Goal: Task Accomplishment & Management: Manage account settings

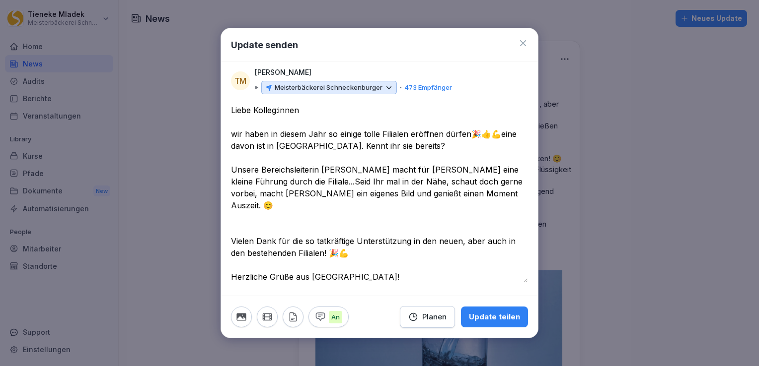
click at [523, 45] on icon at bounding box center [523, 43] width 10 height 10
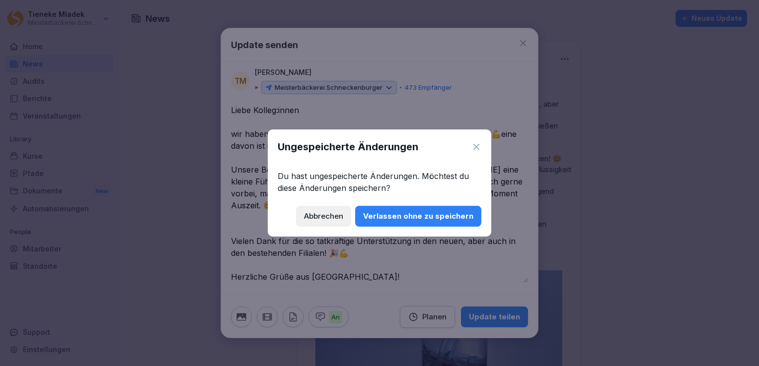
click at [313, 217] on div "Abbrechen" at bounding box center [323, 216] width 39 height 11
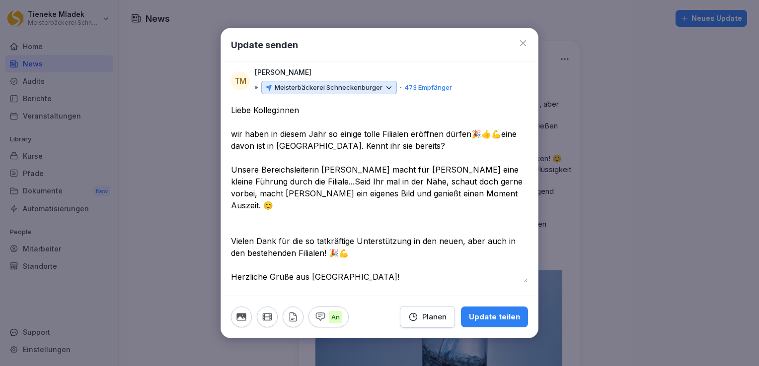
click at [133, 194] on div at bounding box center [379, 183] width 759 height 366
click at [523, 43] on icon at bounding box center [523, 43] width 6 height 6
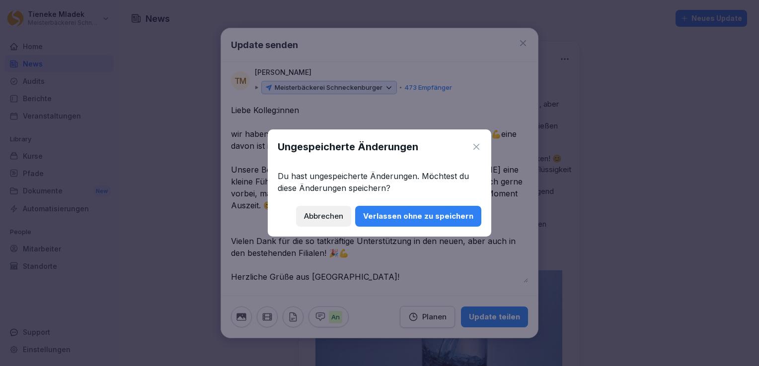
click at [425, 215] on div "Verlassen ohne zu speichern" at bounding box center [418, 216] width 110 height 11
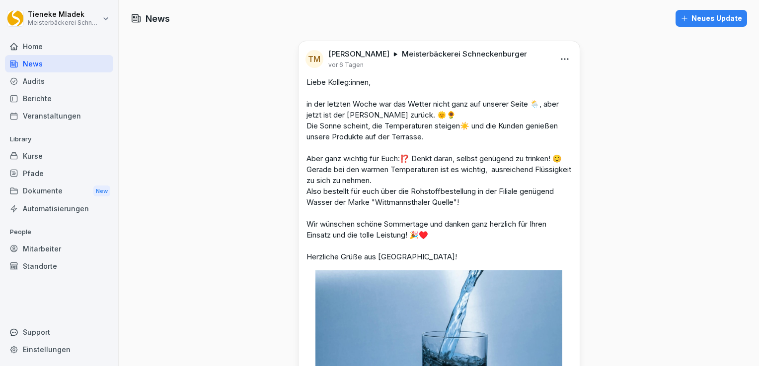
click at [41, 156] on div "Kurse" at bounding box center [59, 155] width 108 height 17
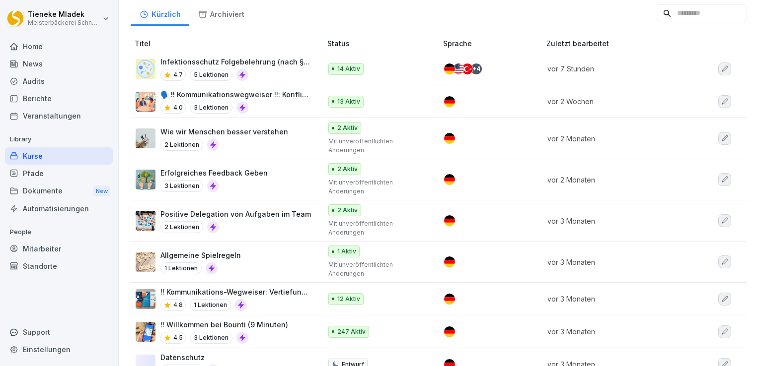
scroll to position [149, 0]
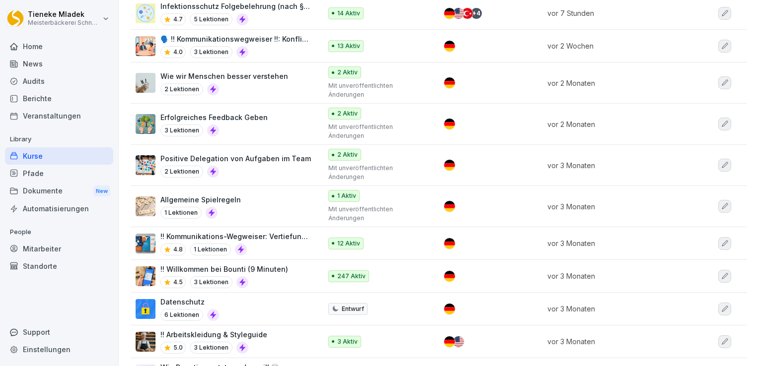
click at [238, 305] on div "Datenschutz 6 Lektionen" at bounding box center [224, 309] width 176 height 24
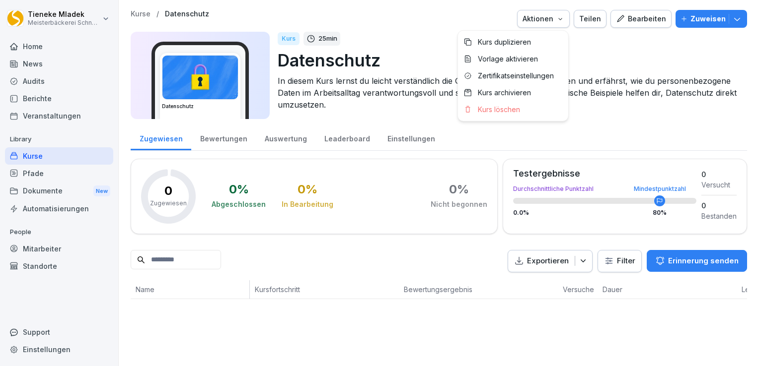
click at [556, 15] on icon "button" at bounding box center [560, 19] width 8 height 8
click at [732, 20] on icon "button" at bounding box center [737, 19] width 10 height 10
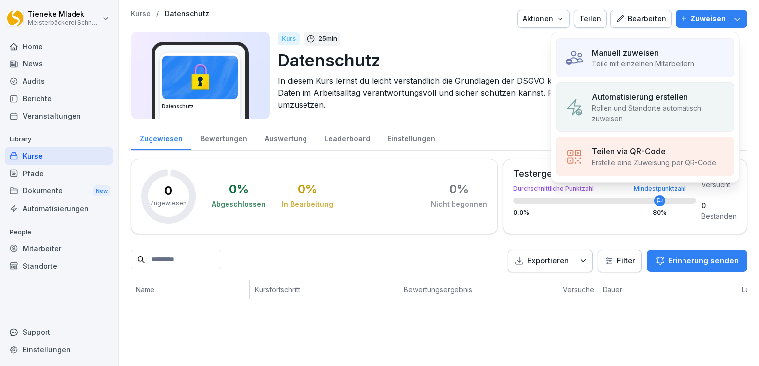
click at [467, 34] on div "Kurs 25 min" at bounding box center [508, 39] width 461 height 14
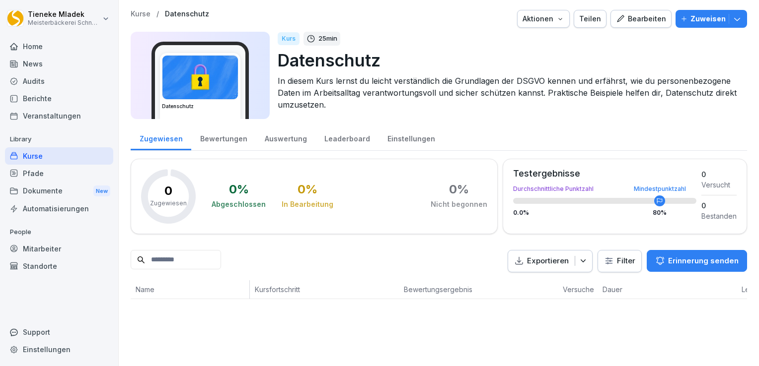
click at [590, 22] on div "Teilen" at bounding box center [590, 18] width 22 height 11
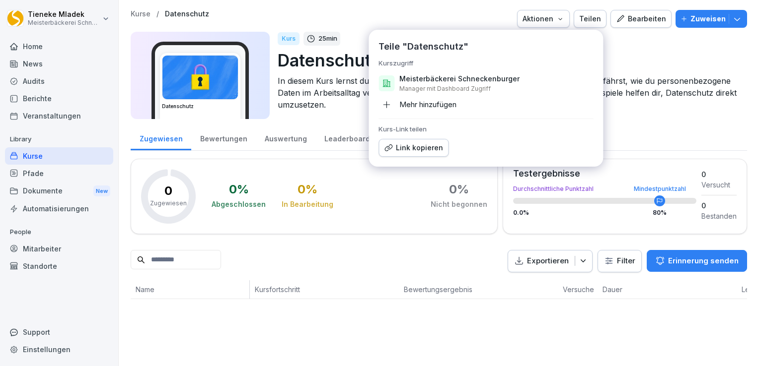
click at [388, 106] on icon "button" at bounding box center [386, 104] width 9 height 9
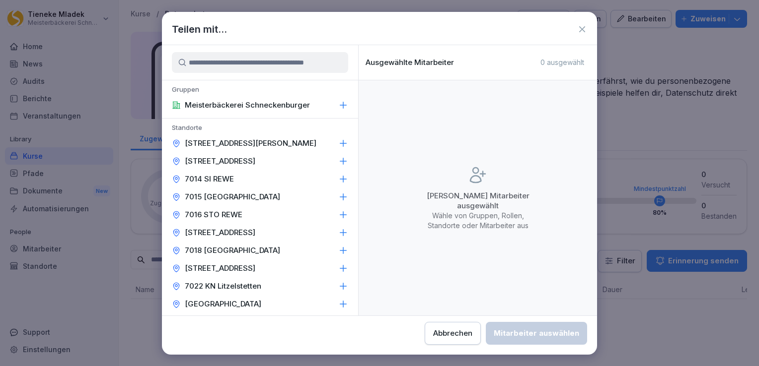
click at [269, 60] on input at bounding box center [260, 62] width 176 height 21
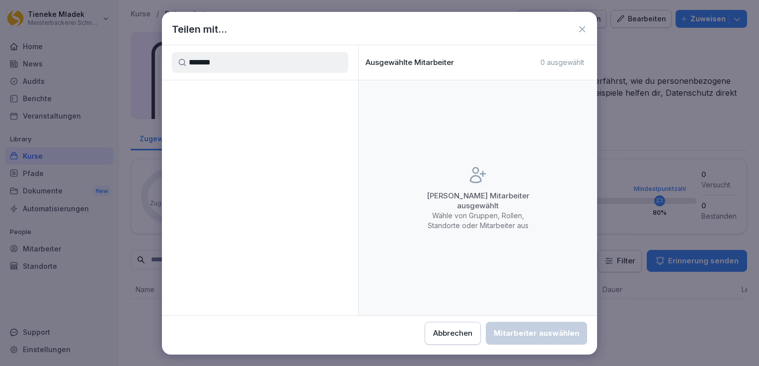
click at [246, 67] on input "*******" at bounding box center [260, 62] width 176 height 21
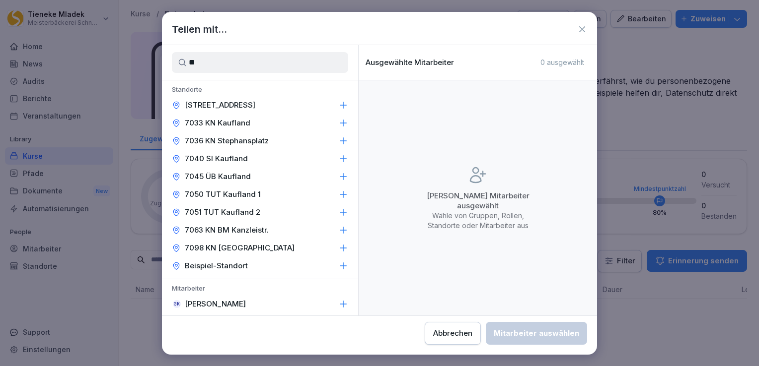
type input "*"
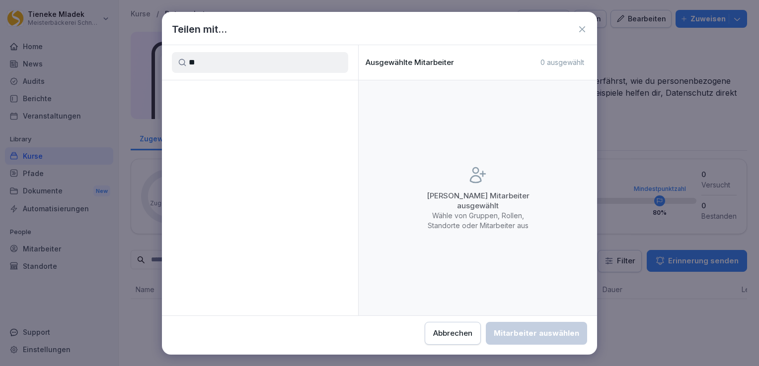
type input "*"
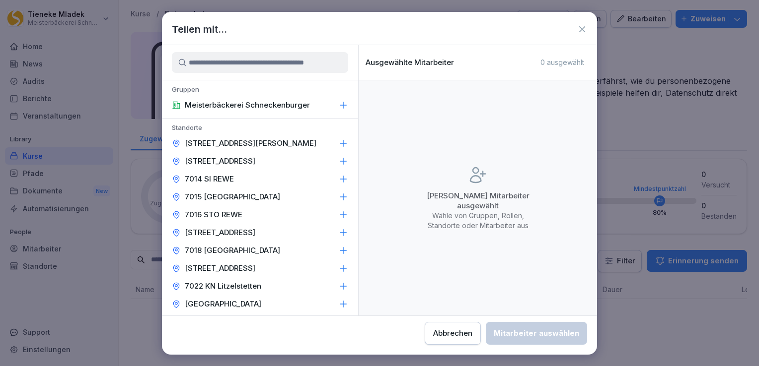
click at [452, 329] on div "Abbrechen" at bounding box center [452, 333] width 39 height 11
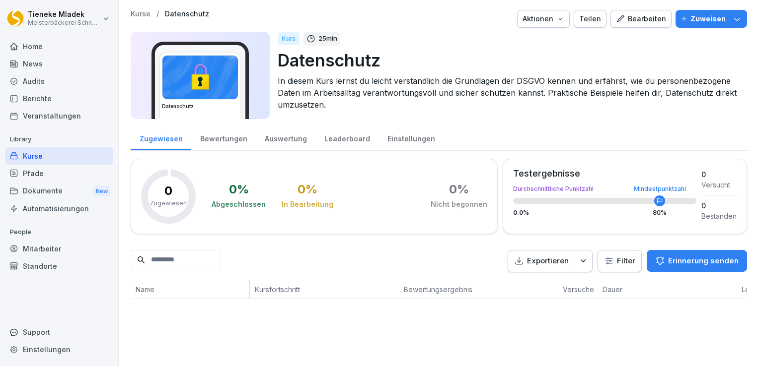
click at [39, 248] on div "Mitarbeiter" at bounding box center [59, 248] width 108 height 17
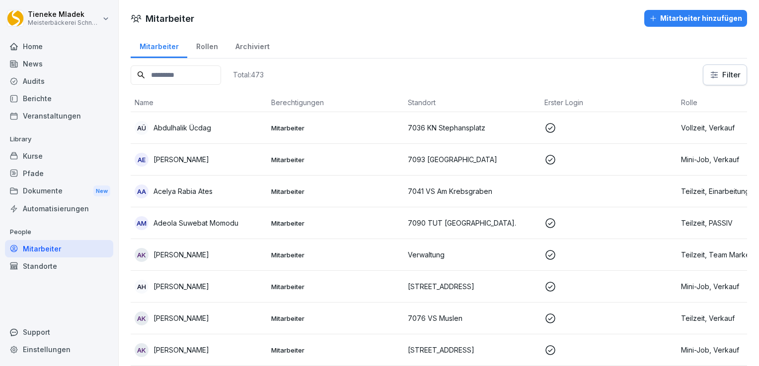
click at [221, 80] on input at bounding box center [176, 75] width 90 height 19
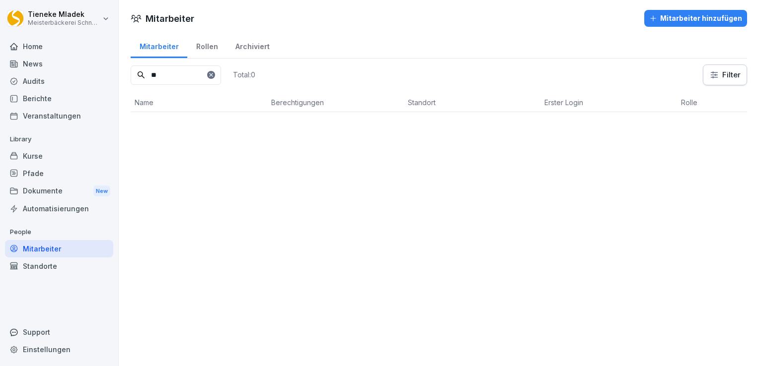
type input "*"
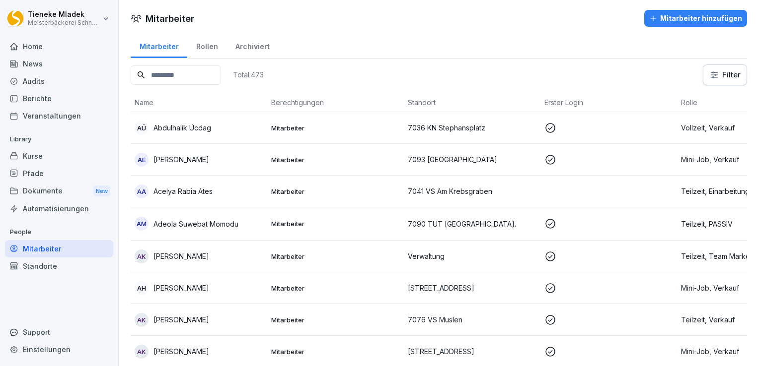
click at [51, 156] on div "Kurse" at bounding box center [59, 155] width 108 height 17
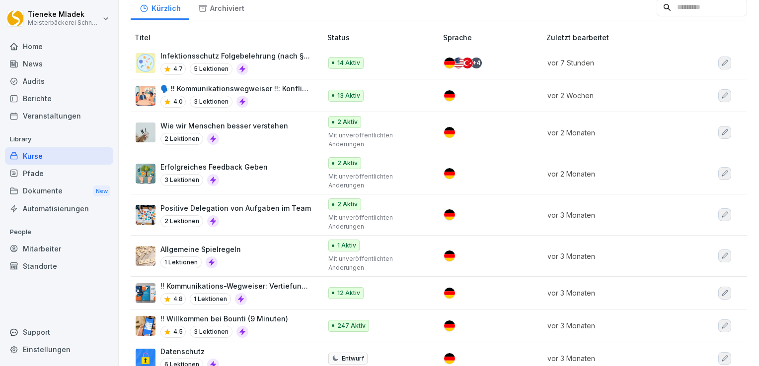
scroll to position [149, 0]
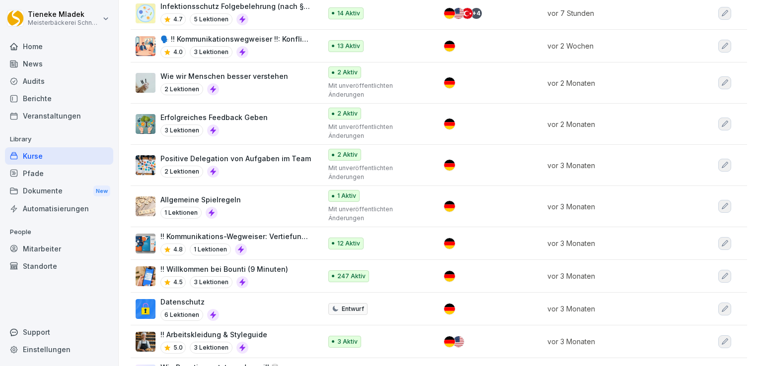
click at [274, 305] on div "Datenschutz 6 Lektionen" at bounding box center [224, 309] width 176 height 24
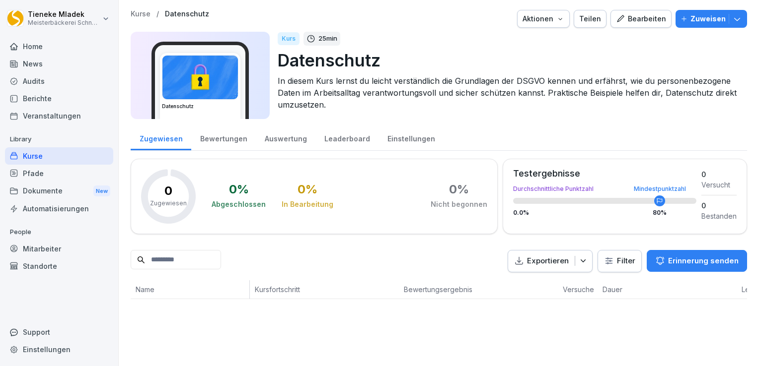
click at [648, 23] on div "Bearbeiten" at bounding box center [641, 18] width 50 height 11
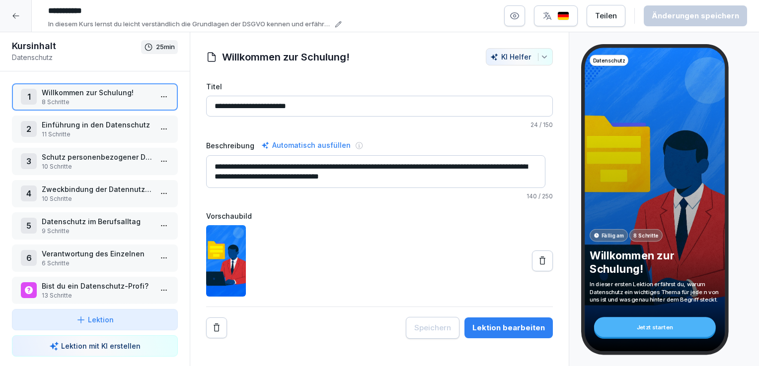
click at [337, 162] on textarea "**********" at bounding box center [375, 171] width 339 height 33
click at [431, 233] on div at bounding box center [379, 260] width 347 height 71
click at [15, 13] on icon at bounding box center [15, 15] width 6 height 5
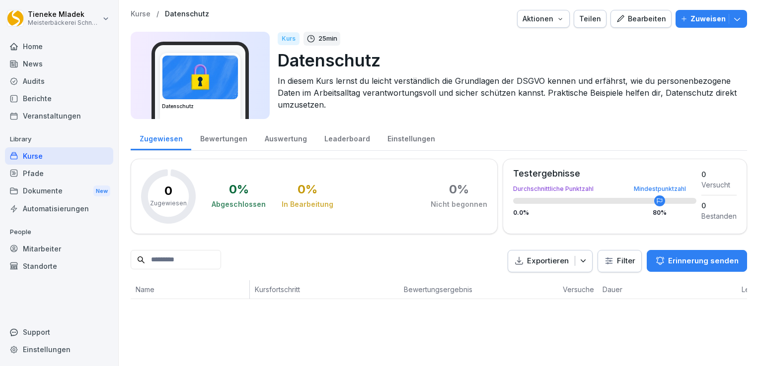
click at [586, 19] on div "Teilen" at bounding box center [590, 18] width 22 height 11
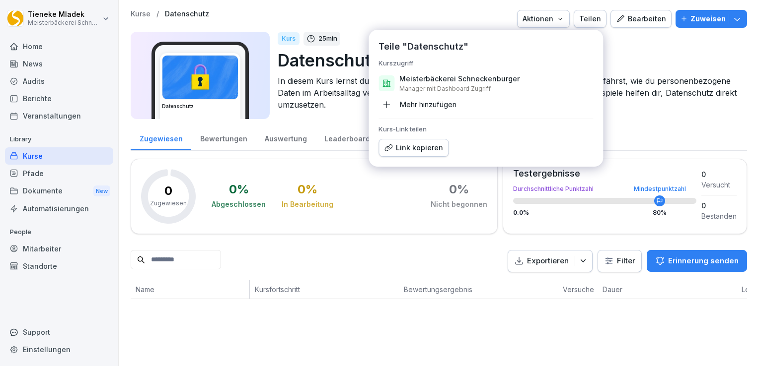
click at [385, 108] on icon "button" at bounding box center [386, 104] width 9 height 9
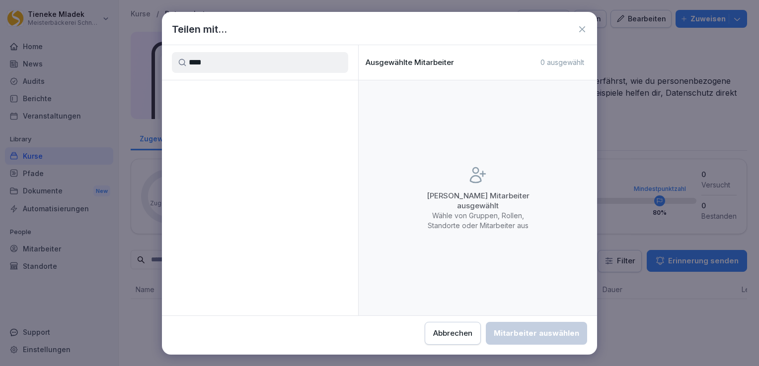
type input "****"
click at [581, 32] on icon at bounding box center [582, 29] width 10 height 10
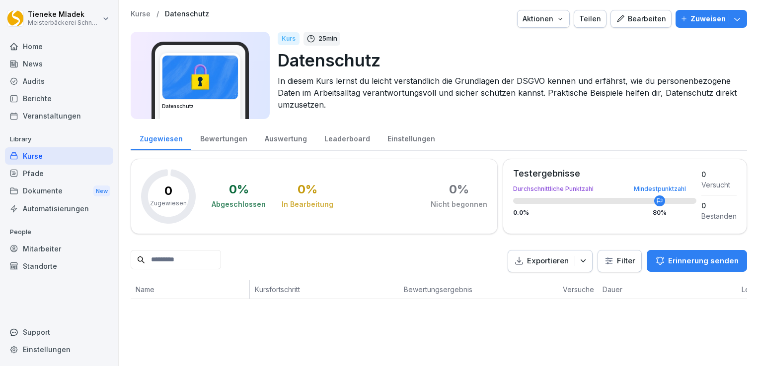
click at [558, 19] on icon "button" at bounding box center [560, 19] width 8 height 8
click at [604, 49] on html "Tieneke Mladek Meisterbäckerei Schneckenburger Home News Audits Berichte Verans…" at bounding box center [379, 183] width 759 height 366
click at [563, 17] on button "Aktionen" at bounding box center [543, 19] width 53 height 18
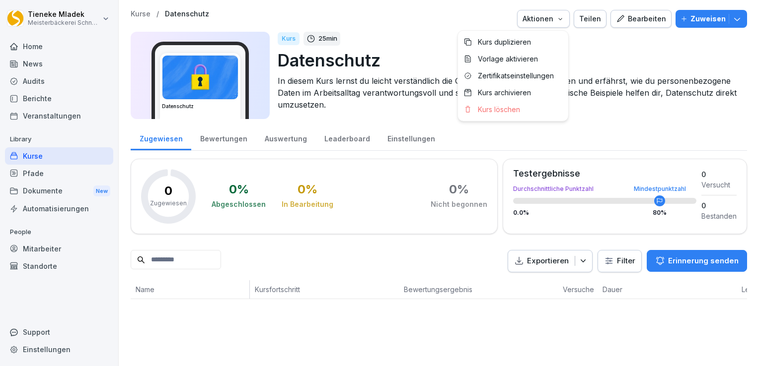
click at [412, 42] on html "Tieneke Mladek Meisterbäckerei Schneckenburger Home News Audits Berichte Verans…" at bounding box center [379, 183] width 759 height 366
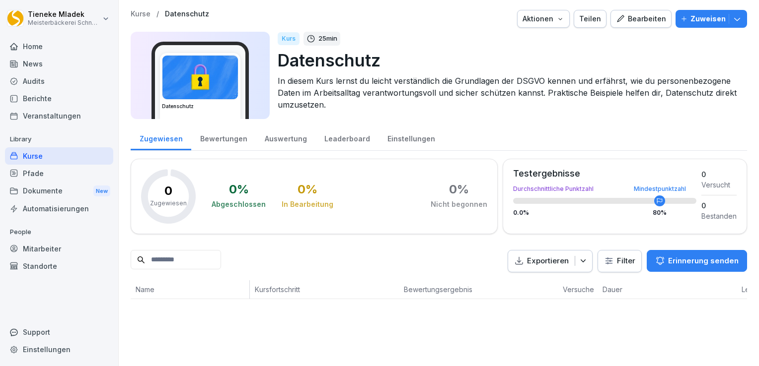
click at [735, 18] on button "Zuweisen" at bounding box center [710, 19] width 71 height 18
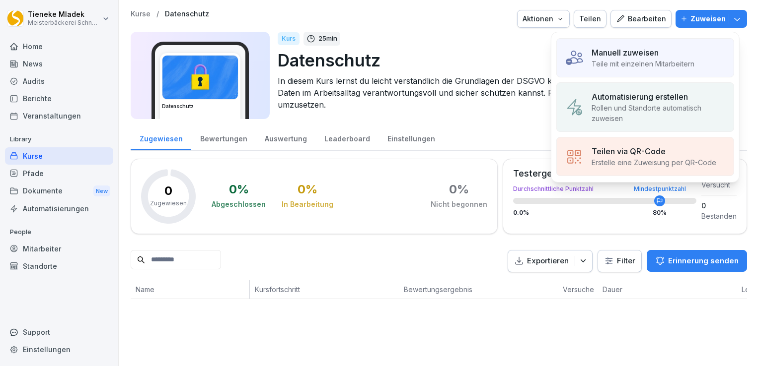
click at [401, 67] on p "Datenschutz" at bounding box center [508, 60] width 461 height 25
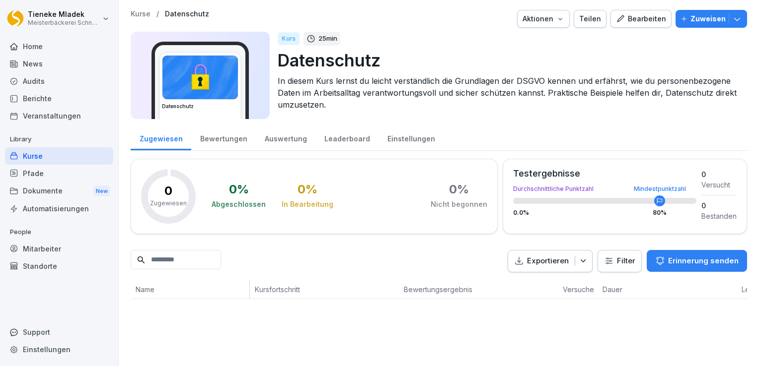
click at [615, 25] on button "Bearbeiten" at bounding box center [640, 19] width 61 height 18
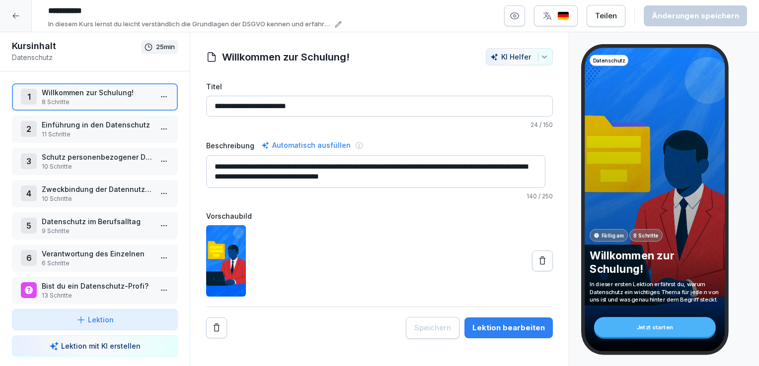
click at [100, 132] on p "11 Schritte" at bounding box center [97, 134] width 110 height 9
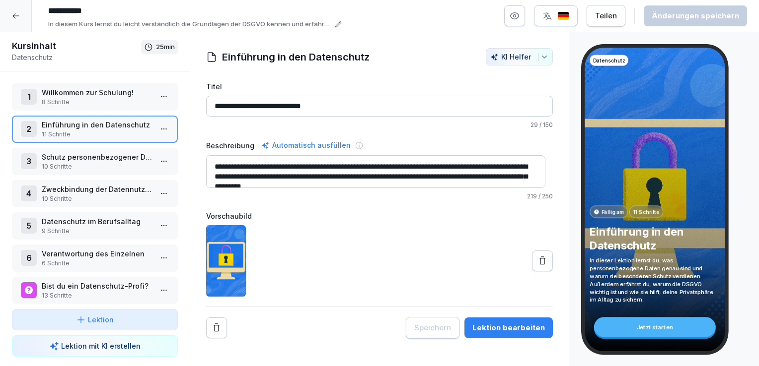
click at [107, 160] on p "Schutz personenbezogener Daten" at bounding box center [97, 157] width 110 height 10
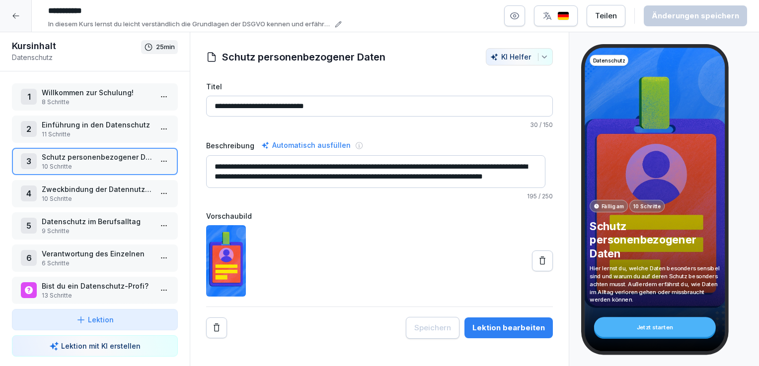
click at [610, 19] on div "Teilen" at bounding box center [606, 15] width 22 height 11
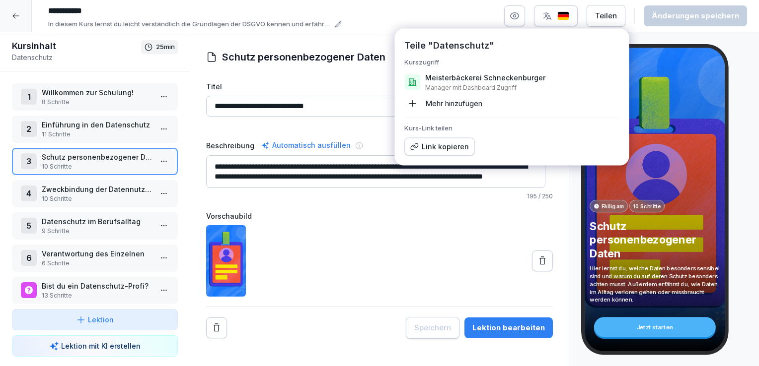
click at [375, 24] on div "**********" at bounding box center [395, 15] width 703 height 27
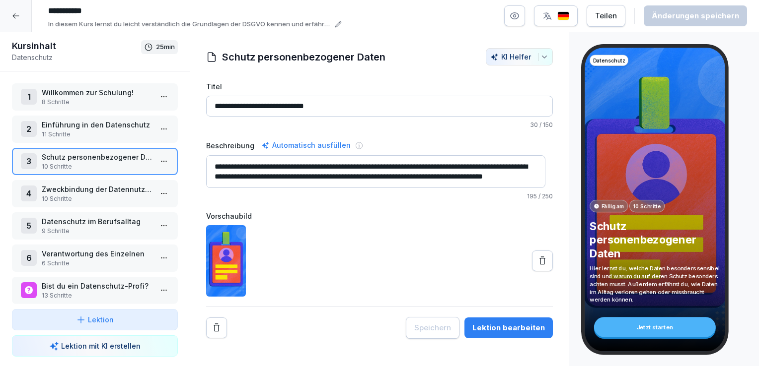
click at [14, 19] on icon at bounding box center [16, 16] width 8 height 8
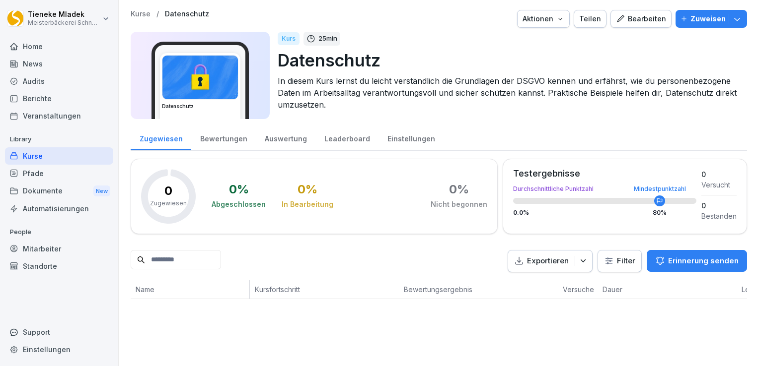
click at [591, 23] on div "Teilen" at bounding box center [590, 18] width 22 height 11
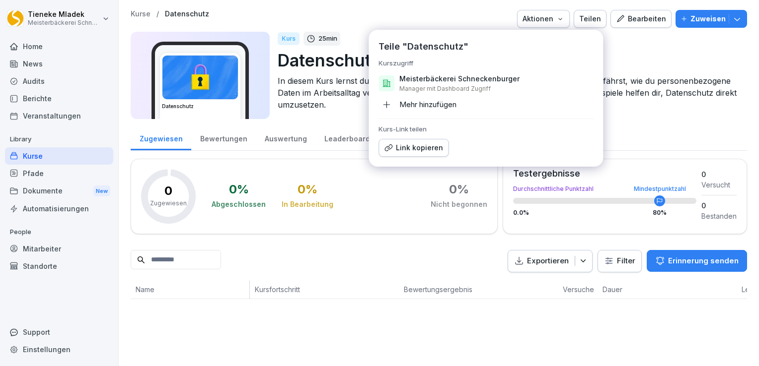
click at [409, 14] on div at bounding box center [363, 19] width 300 height 18
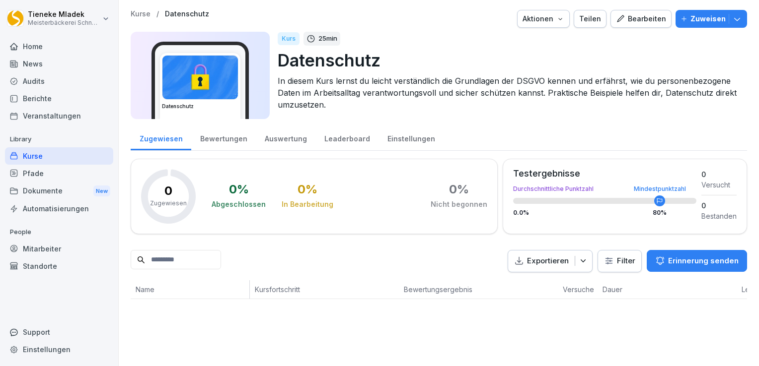
click at [592, 18] on div "Teilen" at bounding box center [590, 18] width 22 height 11
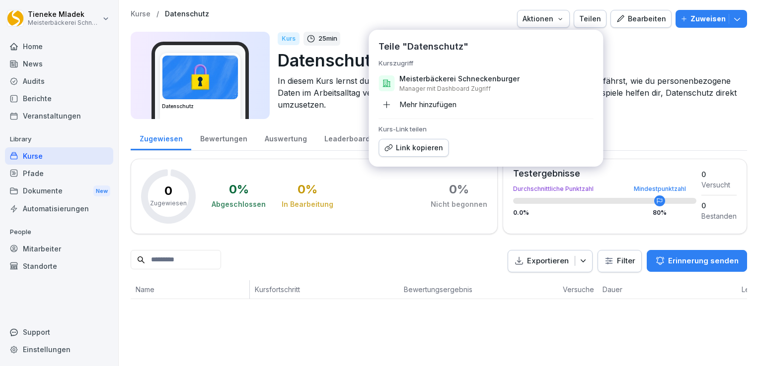
click at [389, 106] on icon "button" at bounding box center [386, 104] width 9 height 9
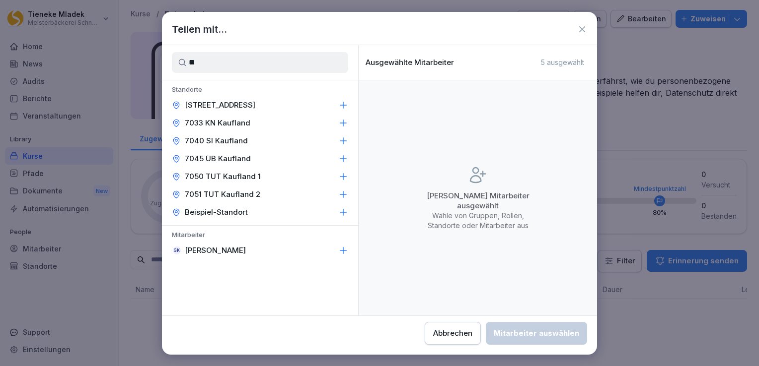
type input "*"
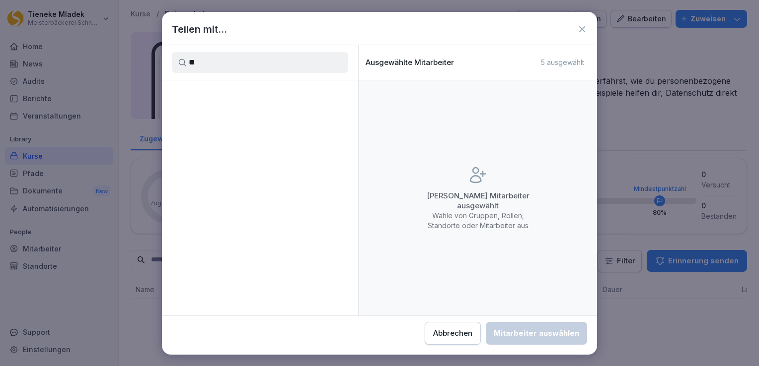
type input "*"
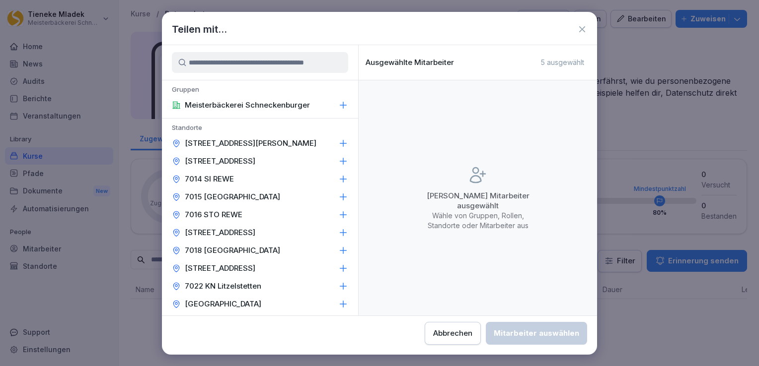
click at [582, 30] on icon at bounding box center [582, 29] width 10 height 10
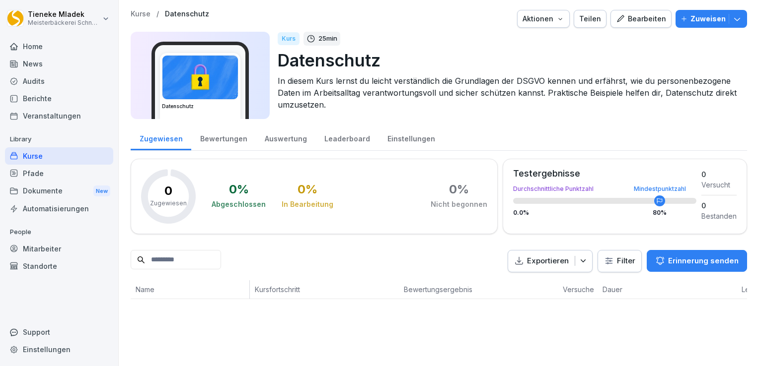
click at [55, 250] on div "Mitarbeiter" at bounding box center [59, 248] width 108 height 17
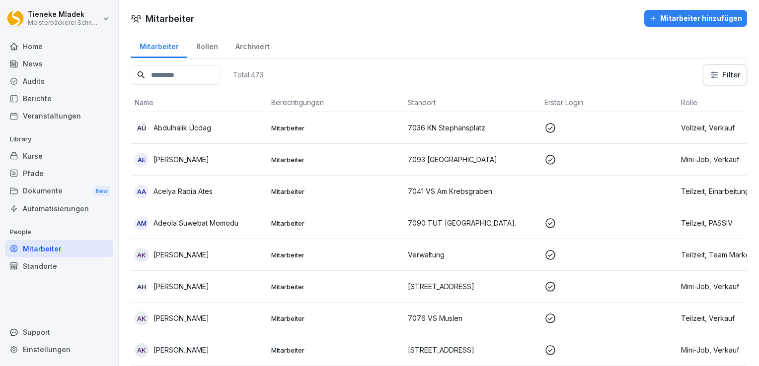
click at [221, 75] on input at bounding box center [176, 75] width 90 height 19
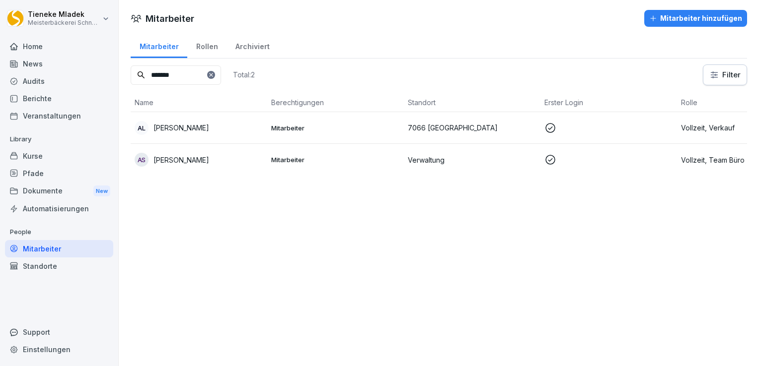
type input "*******"
click at [214, 75] on icon at bounding box center [211, 75] width 6 height 6
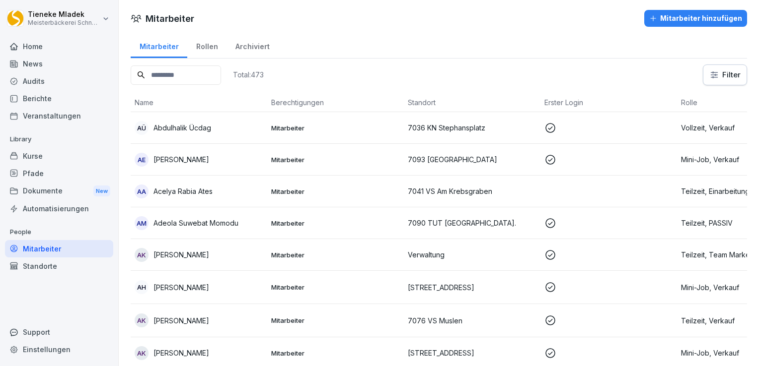
click at [189, 69] on input at bounding box center [176, 75] width 90 height 19
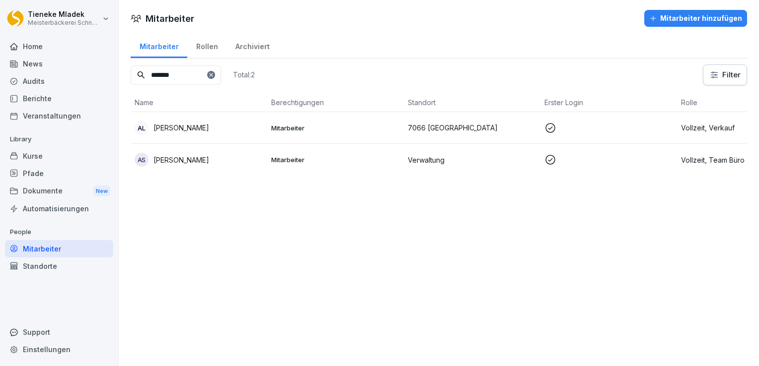
type input "*******"
click at [227, 158] on div "AS Andreas Szablewski" at bounding box center [199, 160] width 129 height 14
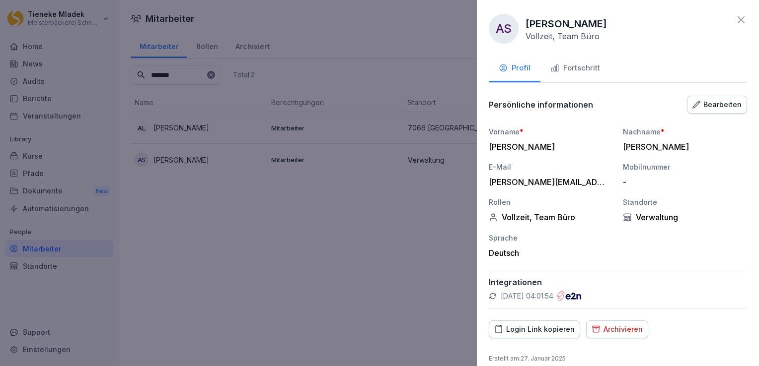
click at [708, 102] on div "Bearbeiten" at bounding box center [716, 104] width 49 height 11
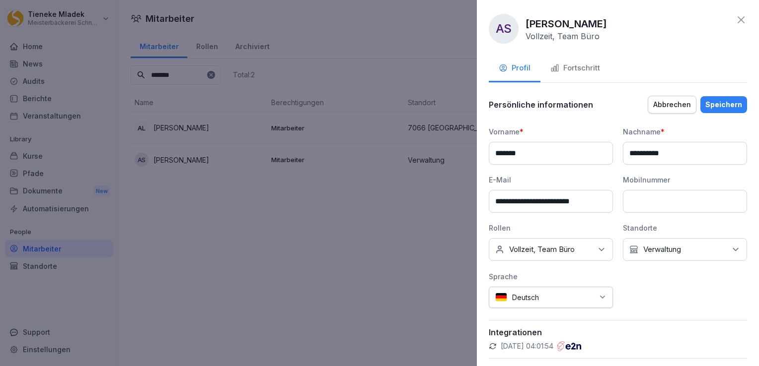
scroll to position [90, 0]
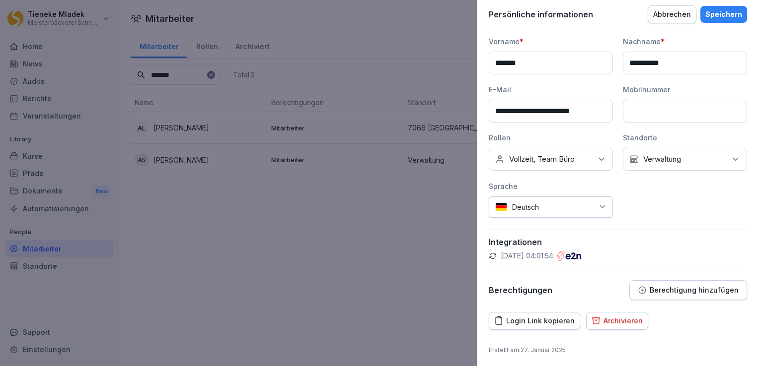
click at [642, 289] on icon "button" at bounding box center [641, 290] width 7 height 7
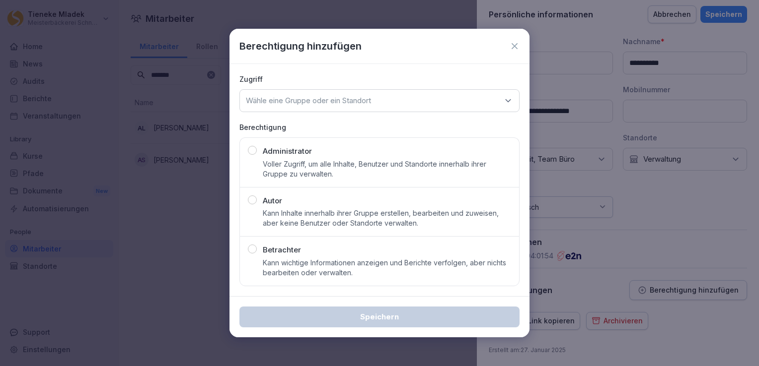
click at [255, 248] on div "button" at bounding box center [252, 249] width 9 height 9
click at [341, 95] on div "Wähle eine Gruppe oder ein Standort" at bounding box center [379, 100] width 280 height 23
click at [511, 46] on icon at bounding box center [514, 46] width 10 height 10
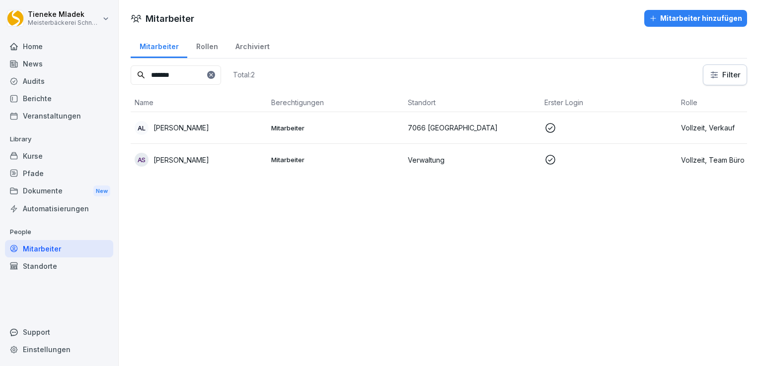
click at [419, 158] on p "Verwaltung" at bounding box center [472, 160] width 129 height 10
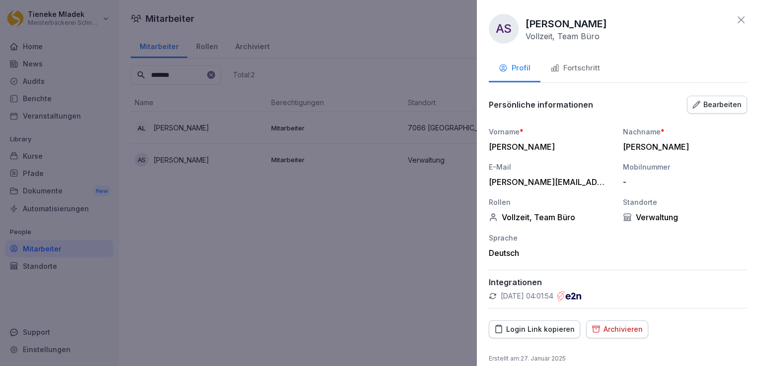
scroll to position [9, 0]
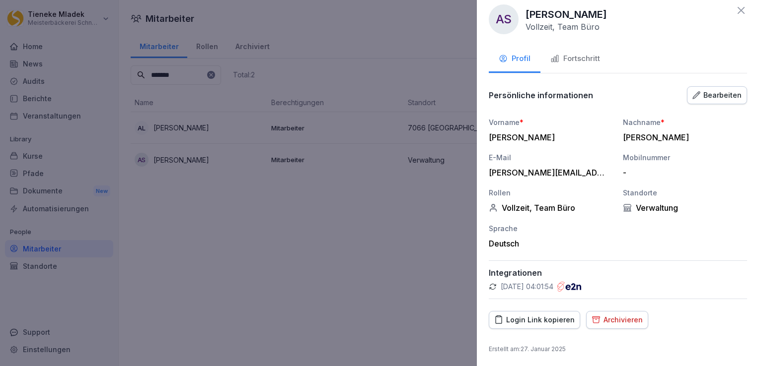
click at [706, 93] on div "Bearbeiten" at bounding box center [716, 95] width 49 height 11
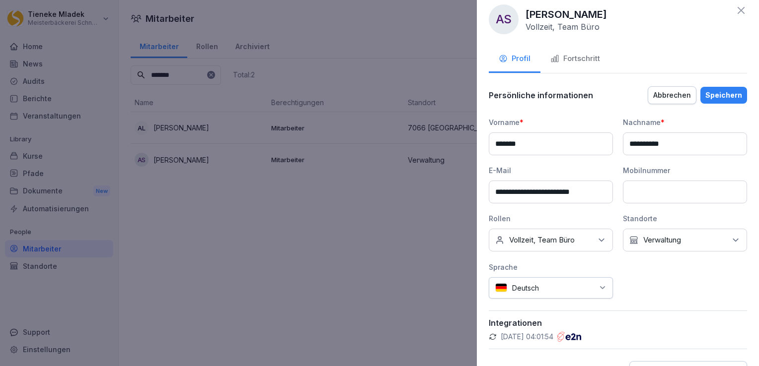
scroll to position [90, 0]
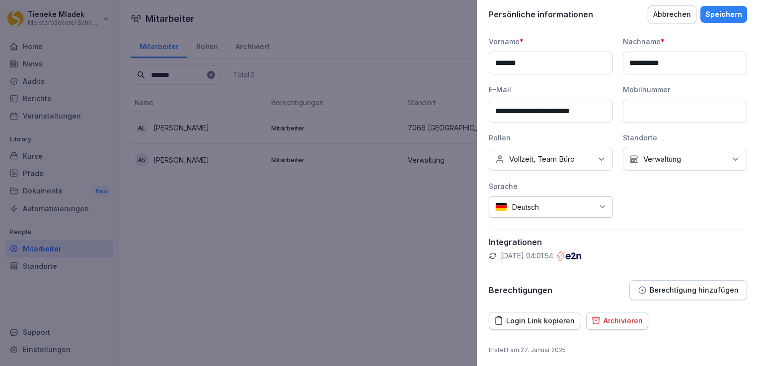
click at [665, 287] on p "Berechtigung hinzufügen" at bounding box center [693, 290] width 89 height 8
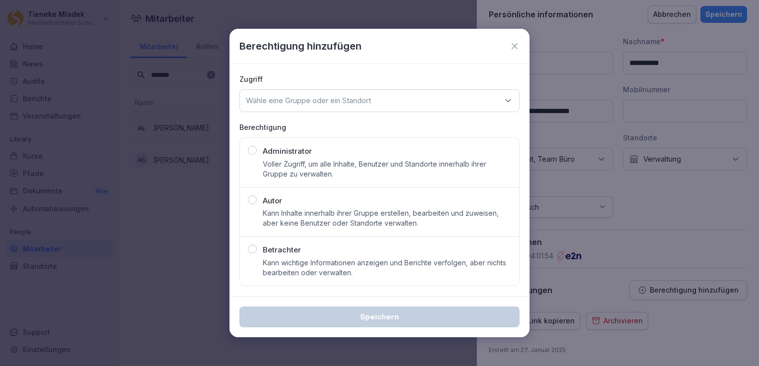
click at [332, 257] on div "Betrachter Kann wichtige Informationen anzeigen und Berichte verfolgen, aber ni…" at bounding box center [387, 261] width 248 height 33
click at [319, 101] on p "Wähle eine Gruppe oder ein Standort" at bounding box center [308, 101] width 125 height 10
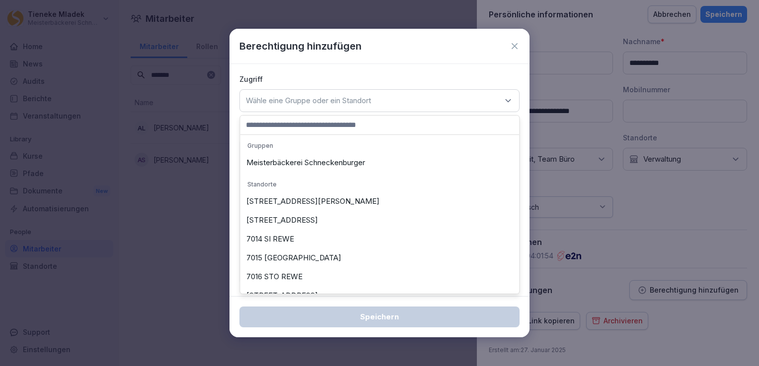
click at [514, 45] on icon at bounding box center [514, 46] width 10 height 10
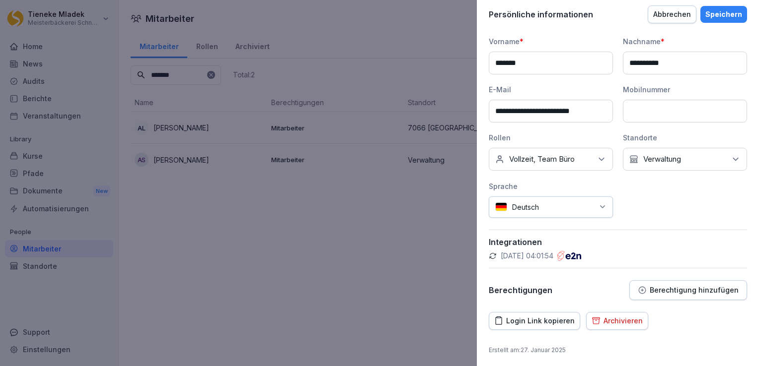
click at [667, 293] on div "Berechtigung hinzufügen" at bounding box center [687, 290] width 101 height 9
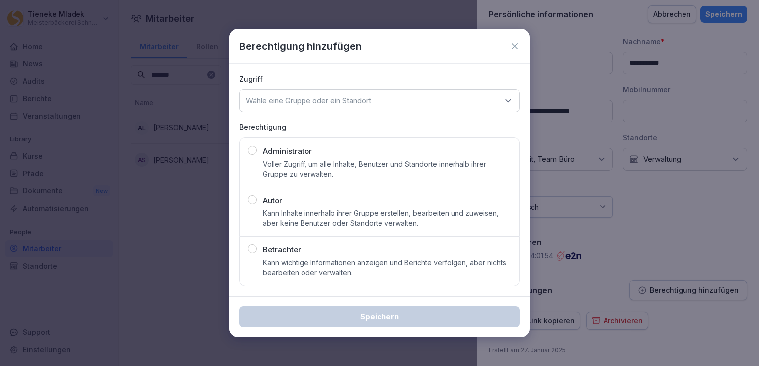
click at [275, 258] on p "Kann wichtige Informationen anzeigen und Berichte verfolgen, aber nichts bearbe…" at bounding box center [387, 268] width 248 height 20
click at [284, 107] on div "Wähle eine Gruppe oder ein Standort" at bounding box center [379, 100] width 280 height 23
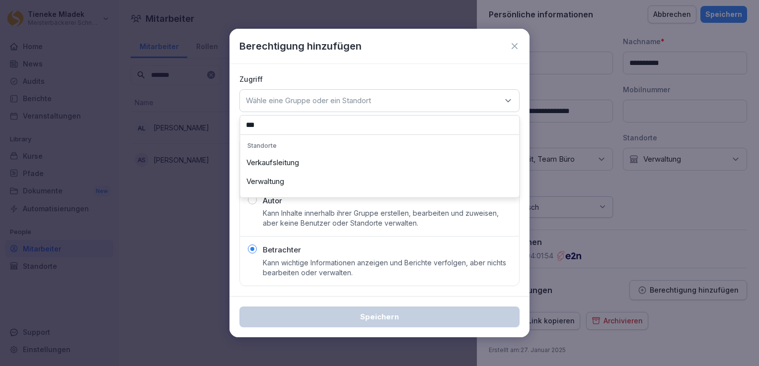
type input "***"
click at [272, 185] on div "Verwaltung" at bounding box center [379, 181] width 274 height 19
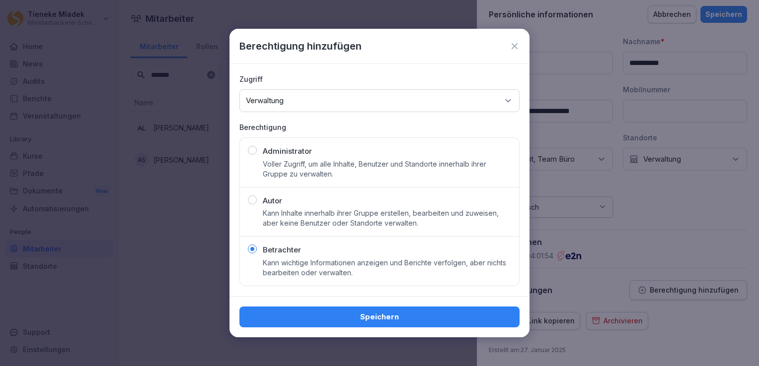
click at [417, 316] on div "Speichern" at bounding box center [379, 317] width 264 height 11
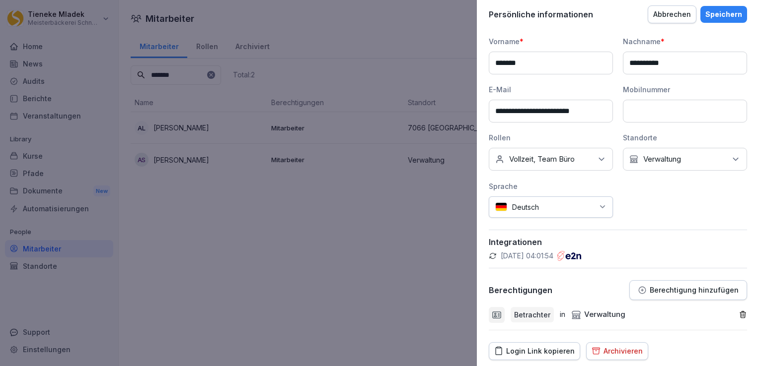
click at [713, 15] on div "Speichern" at bounding box center [723, 14] width 37 height 11
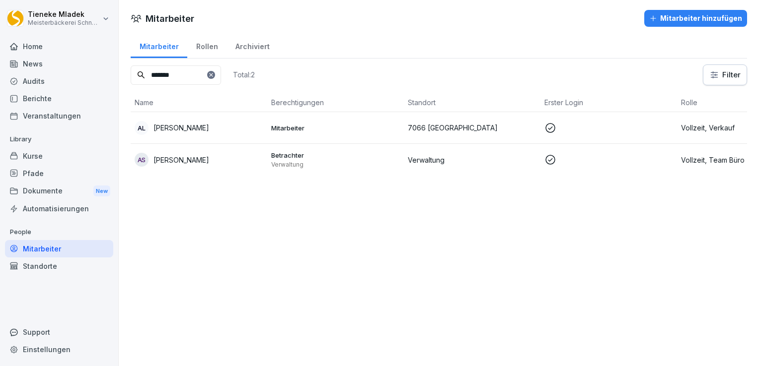
click at [52, 155] on div "Kurse" at bounding box center [59, 155] width 108 height 17
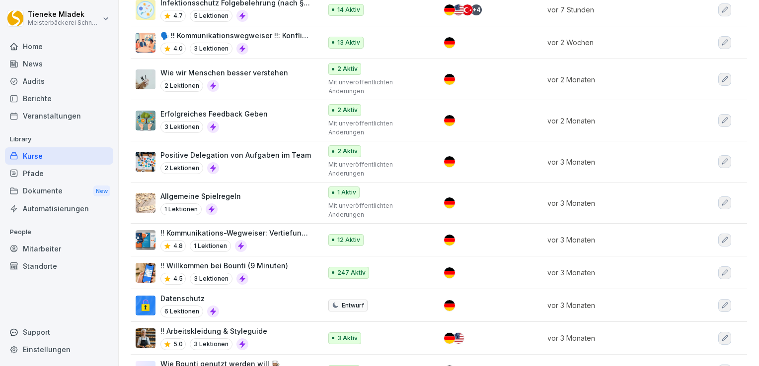
scroll to position [206, 0]
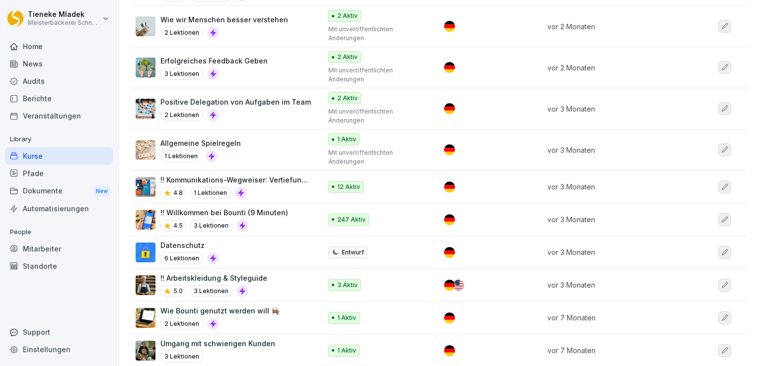
click at [294, 258] on div "Datenschutz 6 Lektionen" at bounding box center [224, 252] width 176 height 24
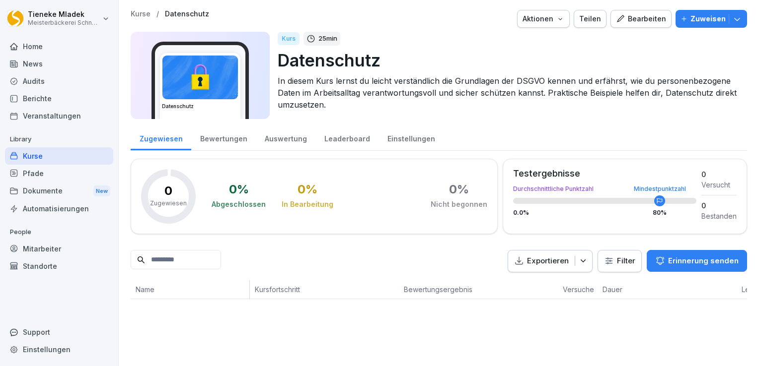
click at [589, 19] on div "Teilen" at bounding box center [590, 18] width 22 height 11
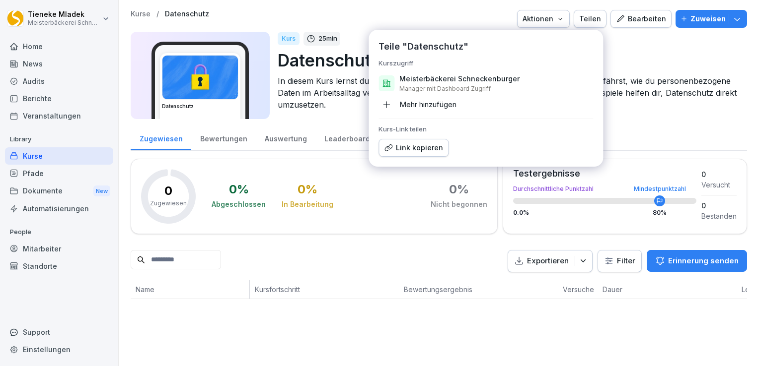
click at [409, 106] on div "Mehr hinzufügen" at bounding box center [417, 105] width 78 height 16
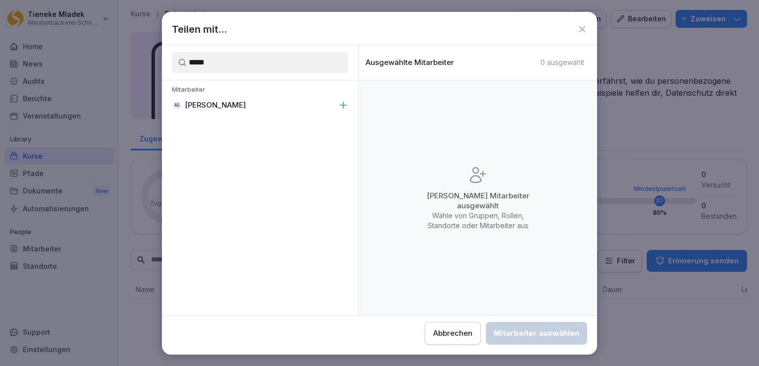
type input "*****"
click at [225, 108] on p "[PERSON_NAME]" at bounding box center [215, 105] width 61 height 10
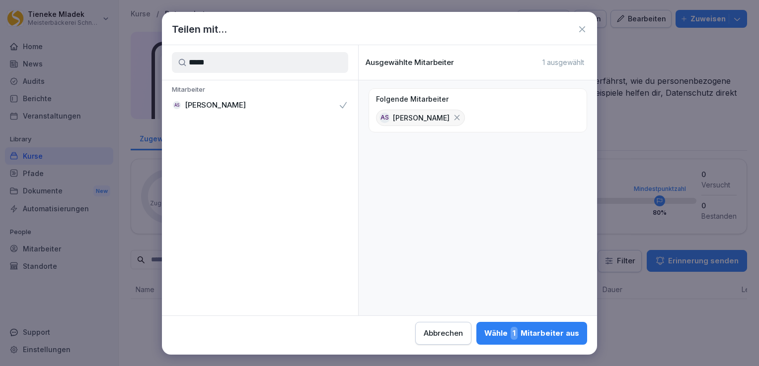
click at [543, 329] on div "Wähle 1 Mitarbeiter aus" at bounding box center [531, 333] width 95 height 13
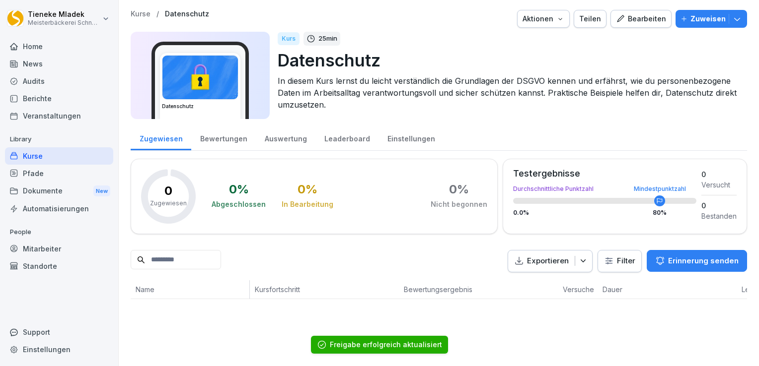
click at [588, 21] on div "Teilen" at bounding box center [590, 18] width 22 height 11
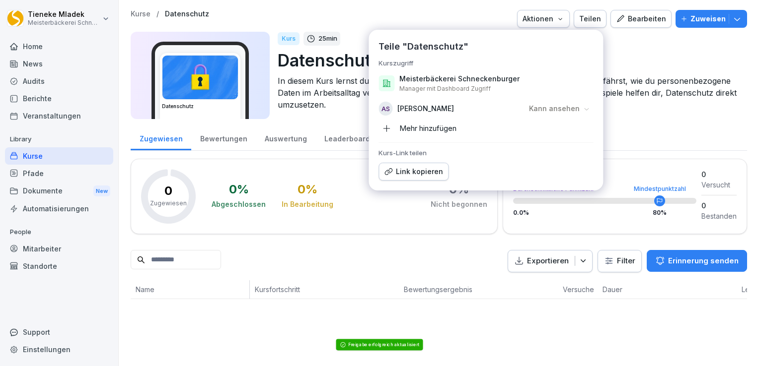
click at [582, 109] on icon at bounding box center [585, 108] width 7 height 7
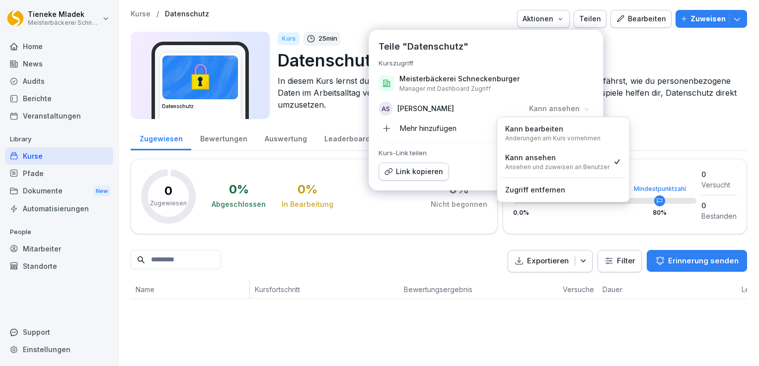
click at [565, 135] on p "Änderungen am Kurs vornehmen" at bounding box center [552, 139] width 95 height 8
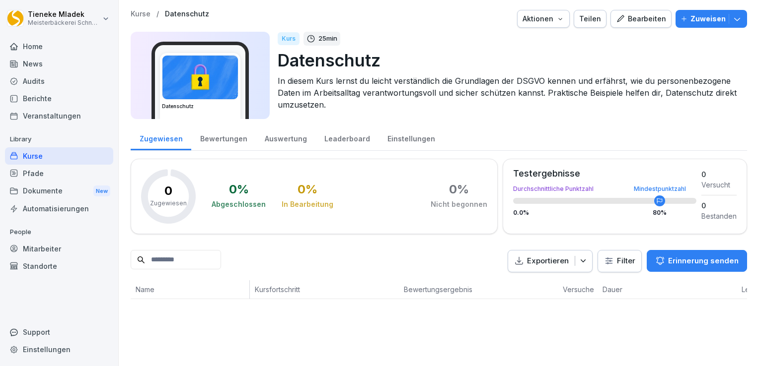
click at [629, 140] on div "Zugewiesen Bewertungen Auswertung Leaderboard Einstellungen" at bounding box center [439, 138] width 616 height 26
click at [588, 21] on div "Teilen" at bounding box center [590, 18] width 22 height 11
click at [641, 128] on div "Zugewiesen Bewertungen Auswertung Leaderboard Einstellungen" at bounding box center [439, 138] width 616 height 26
click at [43, 180] on div "Pfade" at bounding box center [59, 173] width 108 height 17
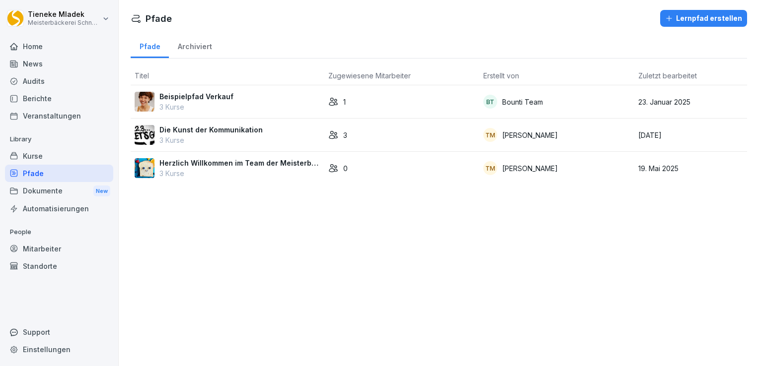
click at [41, 160] on div "Kurse" at bounding box center [59, 155] width 108 height 17
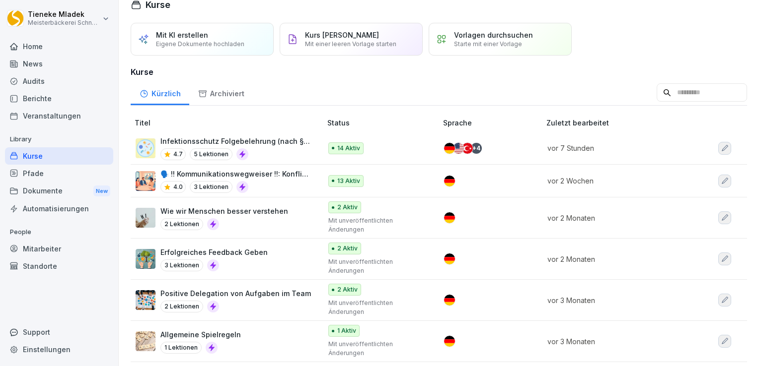
scroll to position [149, 0]
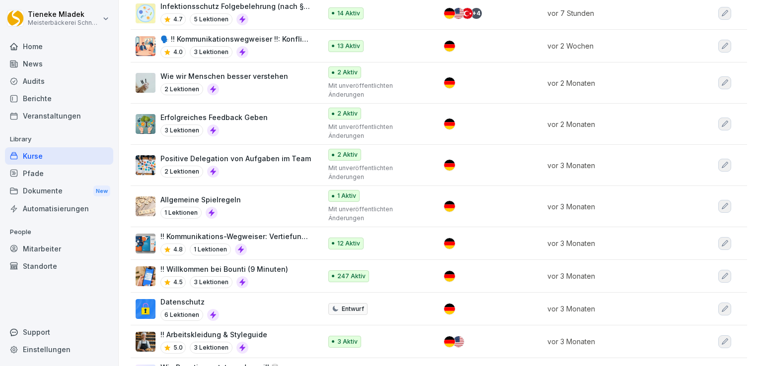
click at [258, 309] on div "Datenschutz 6 Lektionen" at bounding box center [224, 309] width 176 height 24
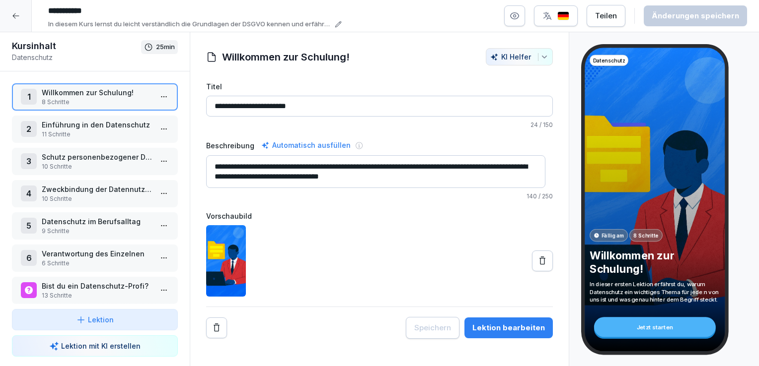
click at [402, 178] on textarea "**********" at bounding box center [375, 171] width 339 height 33
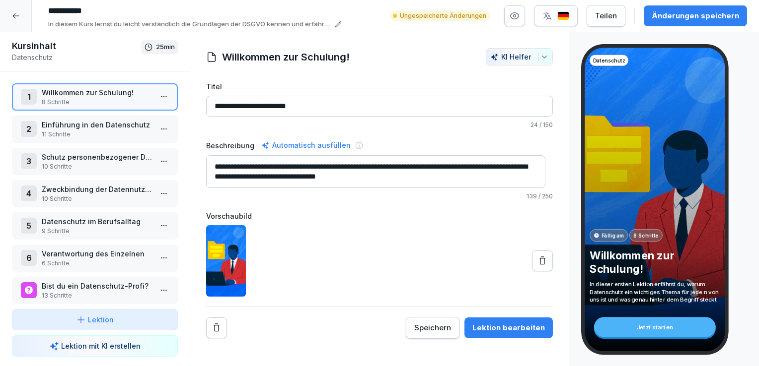
type textarea "**********"
click at [680, 15] on div "Änderungen speichern" at bounding box center [694, 15] width 87 height 11
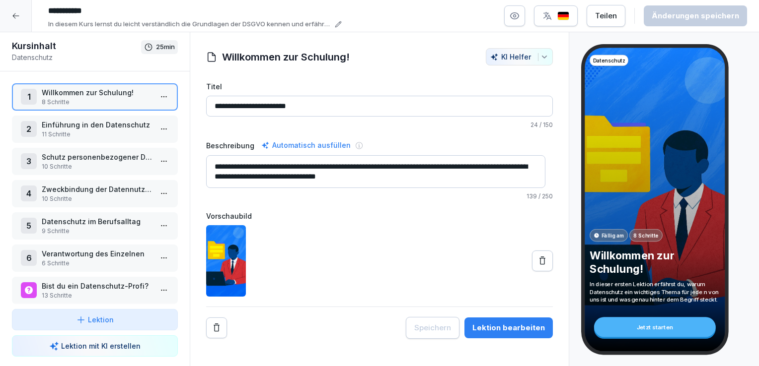
click at [112, 140] on div "2 Einführung in den Datenschutz 11 Schritte" at bounding box center [95, 129] width 166 height 27
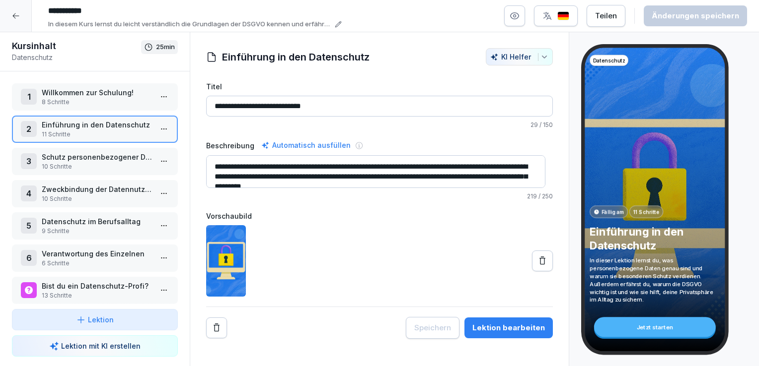
click at [100, 103] on p "8 Schritte" at bounding box center [97, 102] width 110 height 9
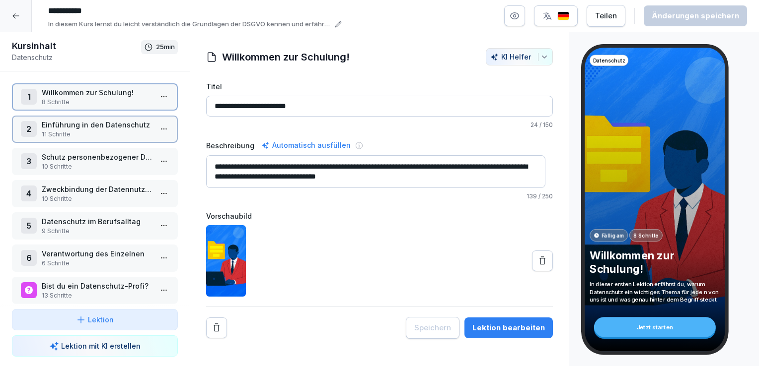
click at [100, 103] on p "8 Schritte" at bounding box center [97, 102] width 110 height 9
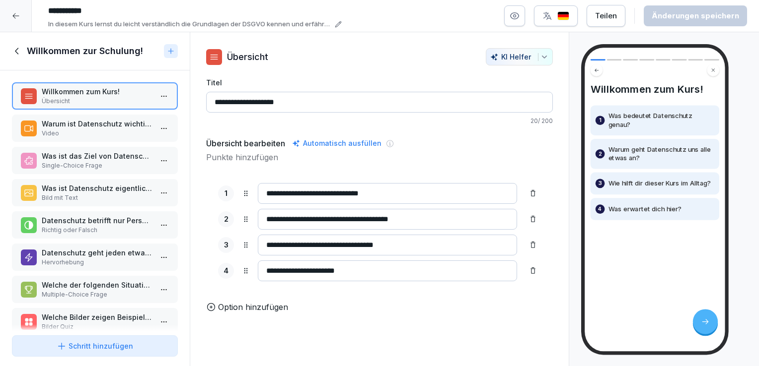
click at [69, 129] on p "Video" at bounding box center [97, 133] width 110 height 9
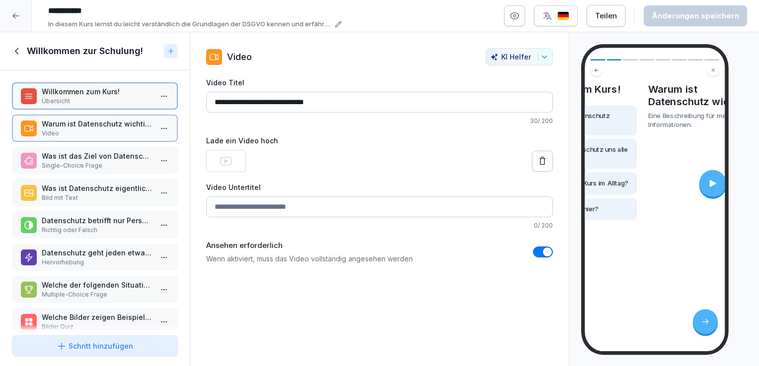
click at [69, 129] on p "Video" at bounding box center [97, 133] width 110 height 9
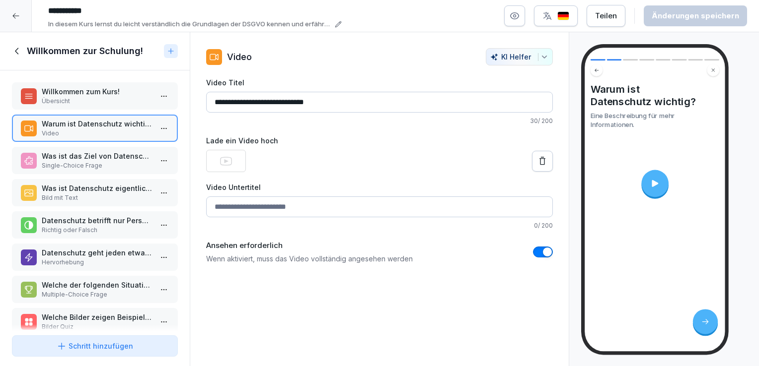
click at [443, 69] on div "**********" at bounding box center [379, 156] width 347 height 216
click at [566, 14] on img "button" at bounding box center [563, 15] width 12 height 9
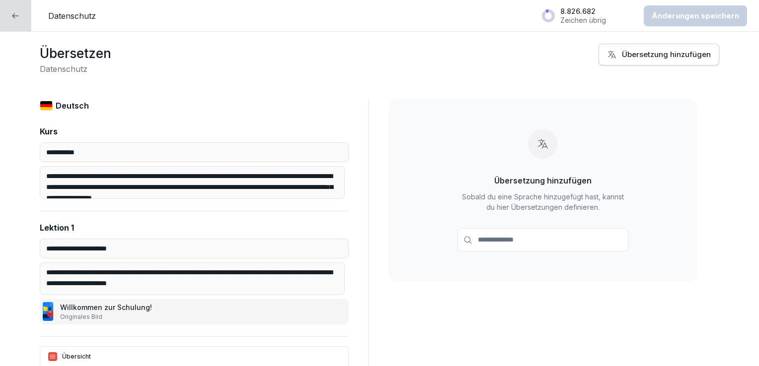
click at [620, 57] on div "Übersetzung hinzufügen" at bounding box center [659, 54] width 104 height 11
type input "****"
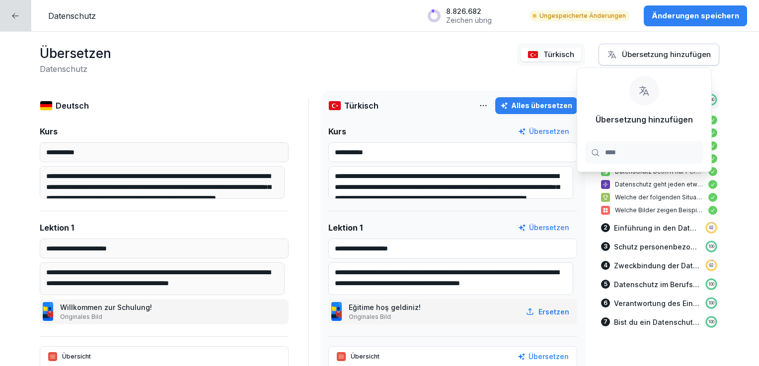
click at [532, 102] on div "Alles übersetzen" at bounding box center [536, 105] width 72 height 11
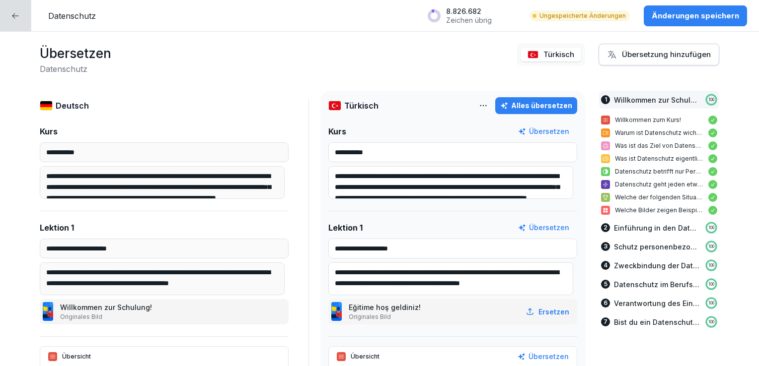
click at [679, 54] on div "Übersetzung hinzufügen" at bounding box center [659, 54] width 104 height 11
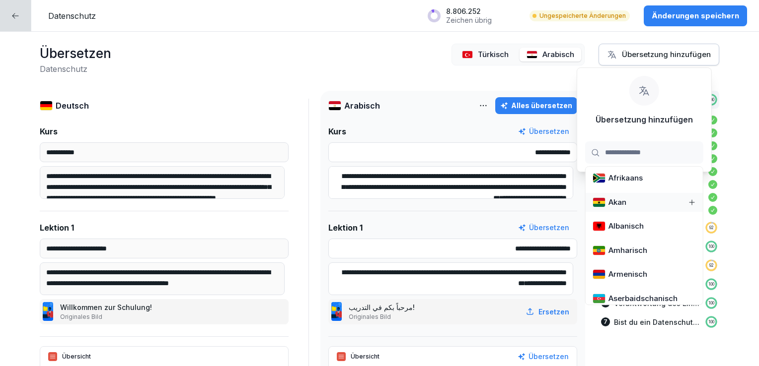
click at [520, 103] on div "Alles übersetzen" at bounding box center [536, 105] width 72 height 11
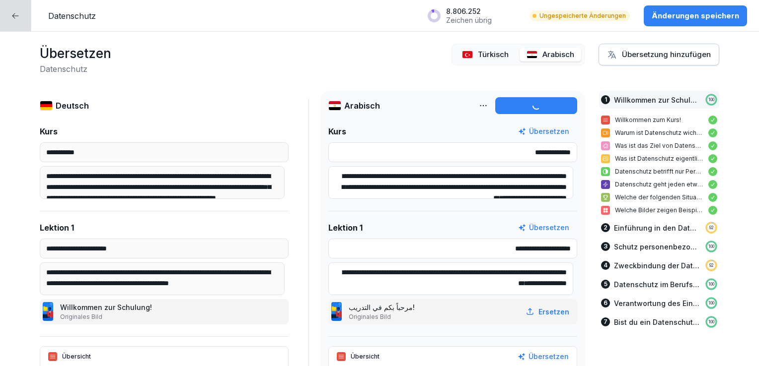
type input "**********"
type textarea "**********"
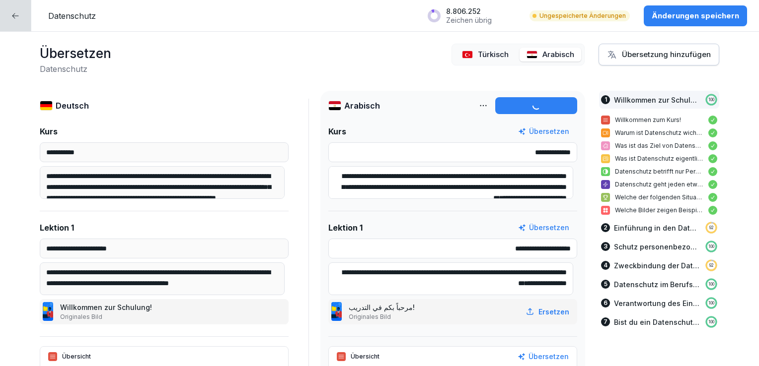
type input "**********"
type textarea "**********"
click at [630, 55] on div "Übersetzung hinzufügen" at bounding box center [659, 54] width 104 height 11
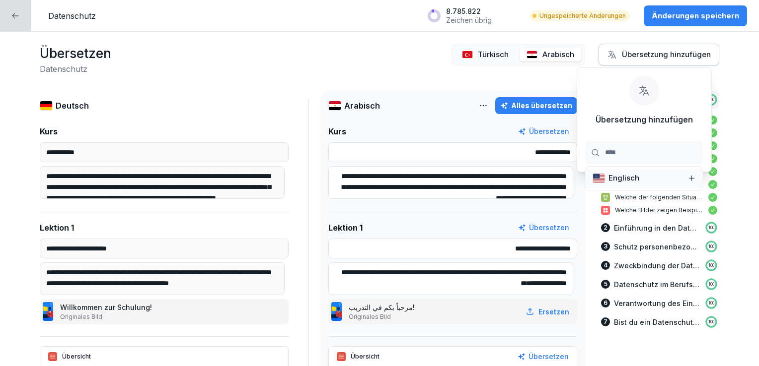
type input "*****"
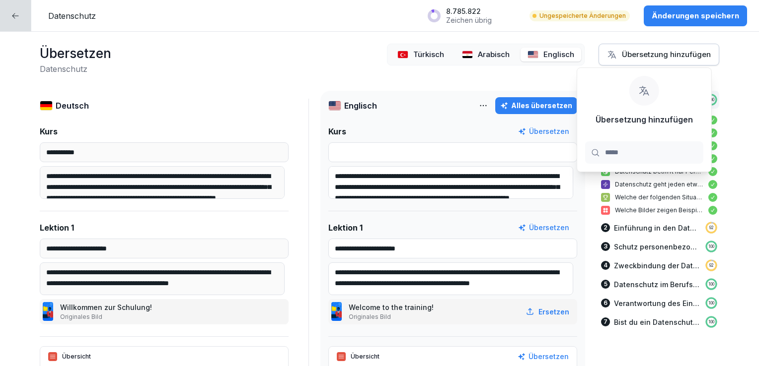
click at [536, 108] on div "Alles übersetzen" at bounding box center [536, 105] width 72 height 11
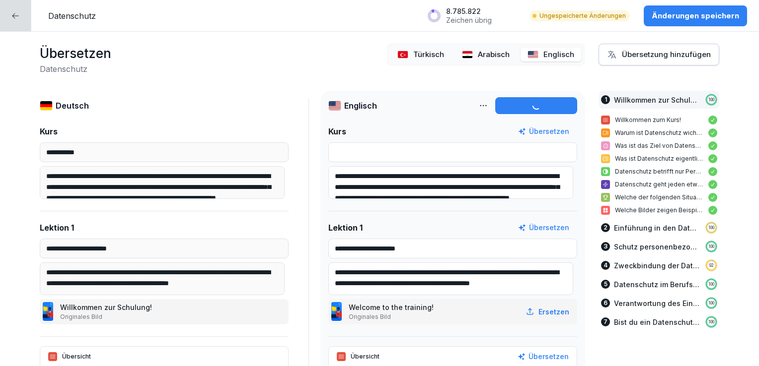
type input "**********"
type textarea "**********"
click at [655, 57] on div "Übersetzung hinzufügen" at bounding box center [659, 54] width 104 height 11
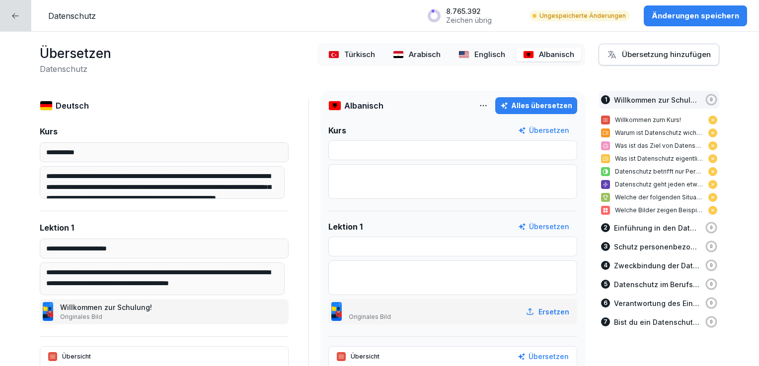
click at [514, 108] on div "Alles übersetzen" at bounding box center [536, 105] width 72 height 11
type input "**********"
type textarea "**********"
type input "**********"
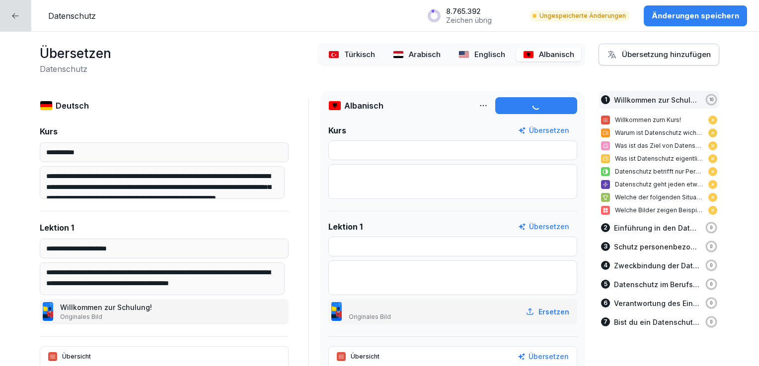
type input "**********"
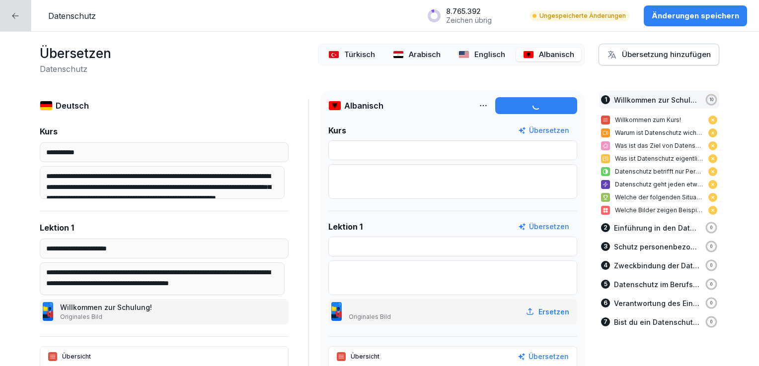
type input "**********"
type textarea "**********"
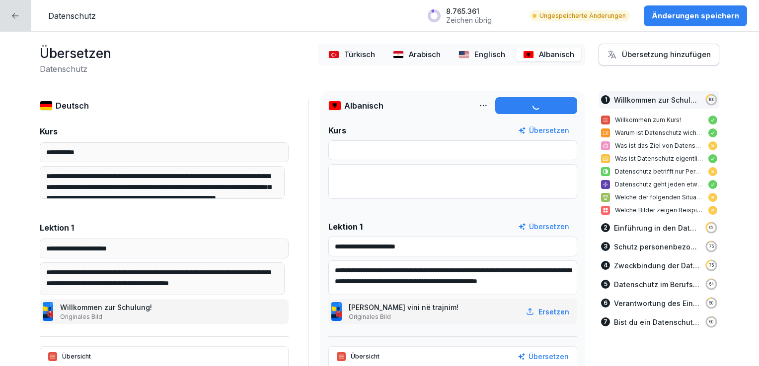
type input "**********"
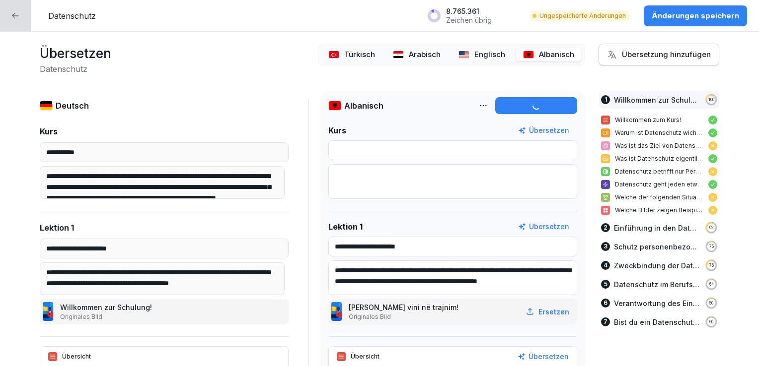
type input "**********"
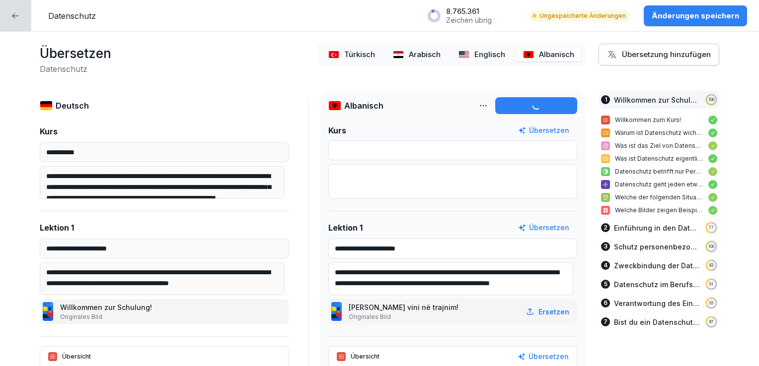
type input "**********"
type textarea "**********"
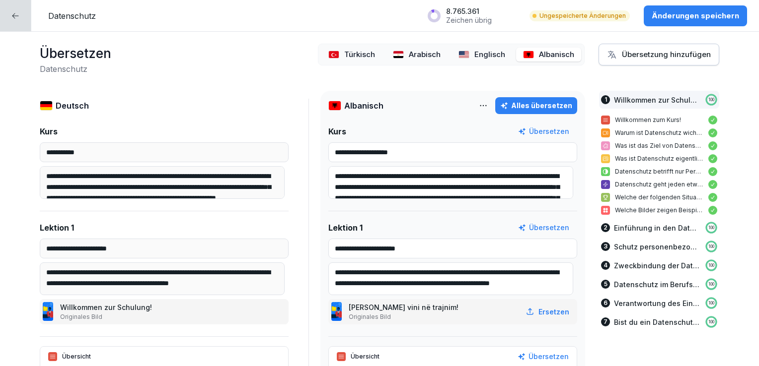
click at [642, 53] on div "Übersetzung hinzufügen" at bounding box center [659, 54] width 104 height 11
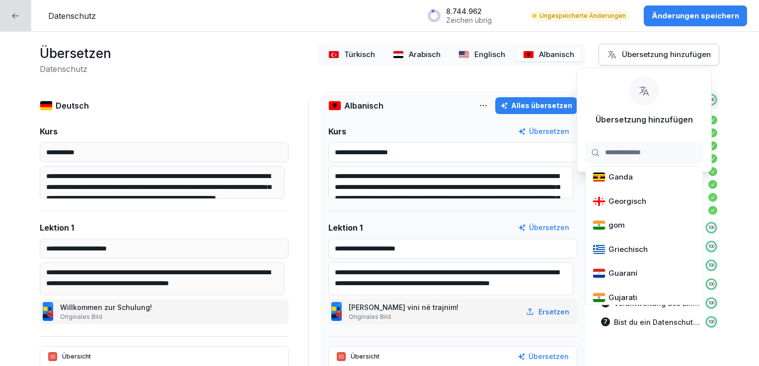
scroll to position [745, 0]
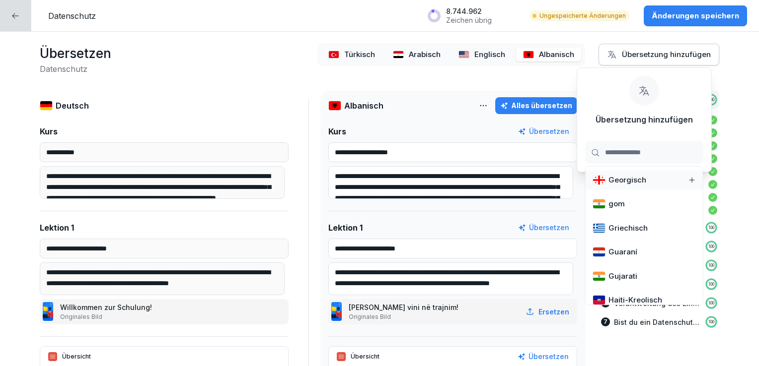
click at [651, 150] on input at bounding box center [644, 152] width 118 height 22
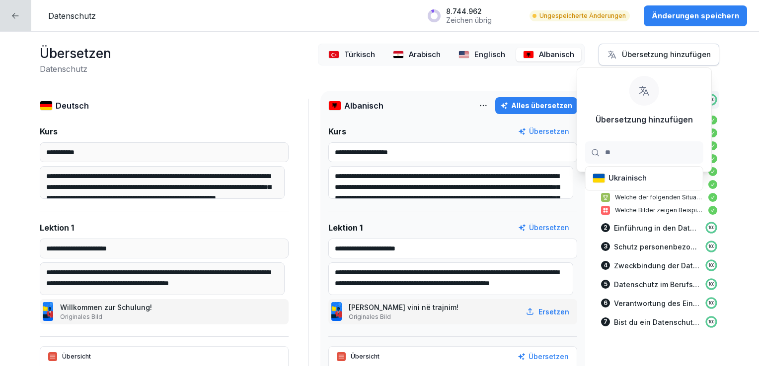
scroll to position [0, 0]
type input "***"
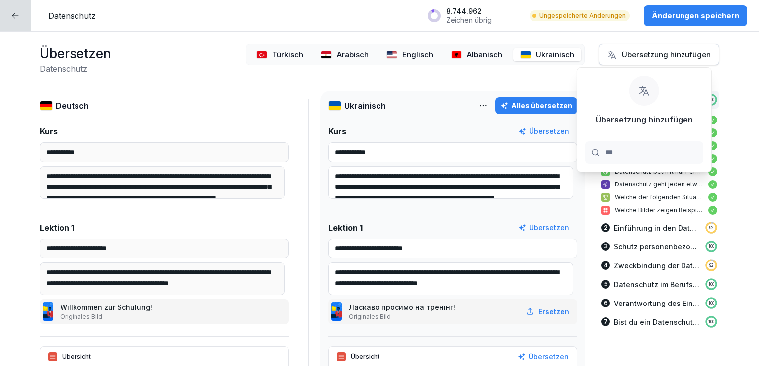
click at [645, 149] on input "***" at bounding box center [644, 152] width 118 height 22
click at [528, 109] on div "Alles übersetzen" at bounding box center [536, 105] width 72 height 11
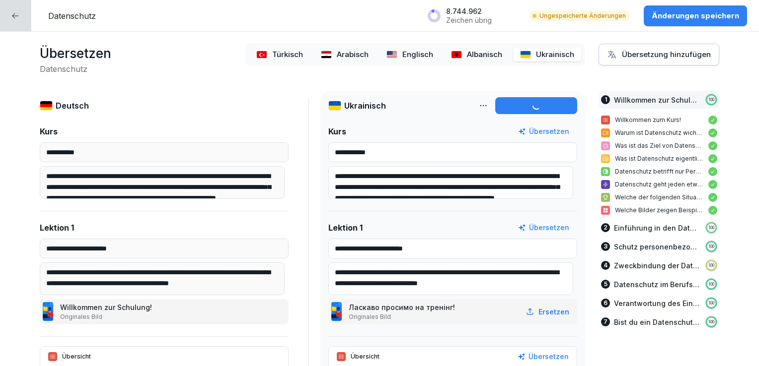
type textarea "**********"
click at [630, 57] on div "Übersetzung hinzufügen" at bounding box center [659, 54] width 104 height 11
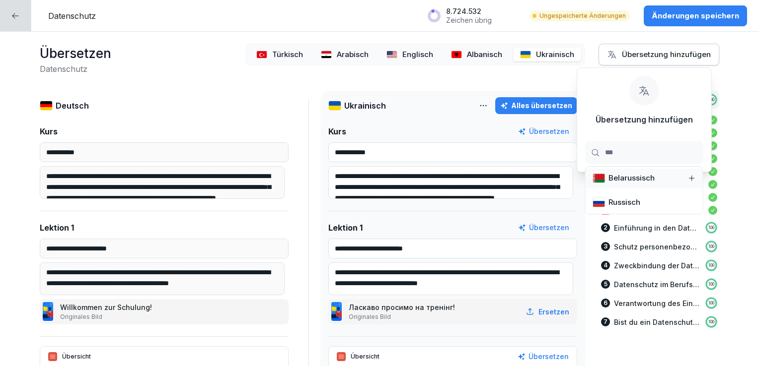
type input "****"
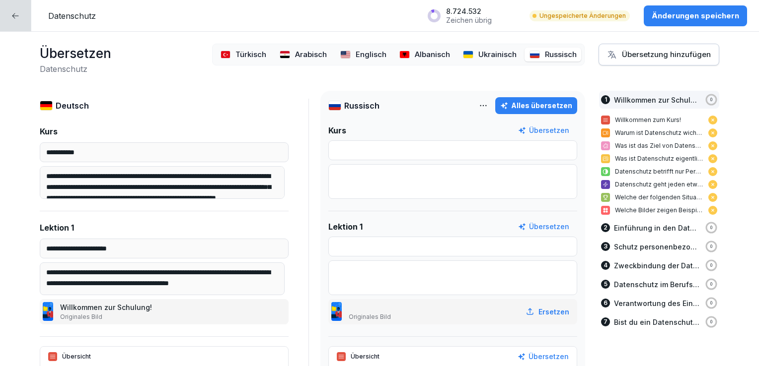
click at [546, 105] on div "Alles übersetzen" at bounding box center [536, 105] width 72 height 11
type input "**********"
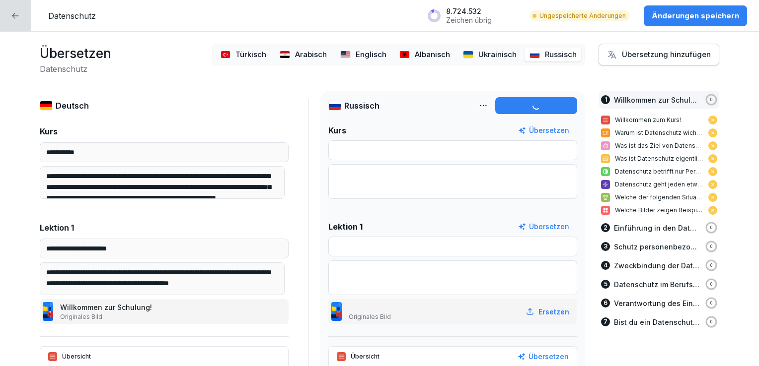
type input "**********"
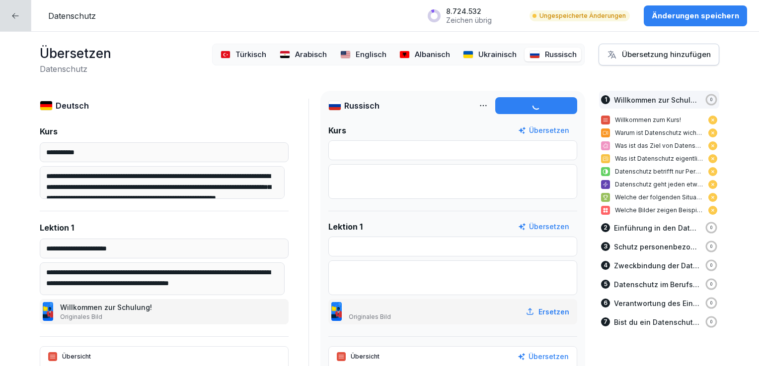
type input "**********"
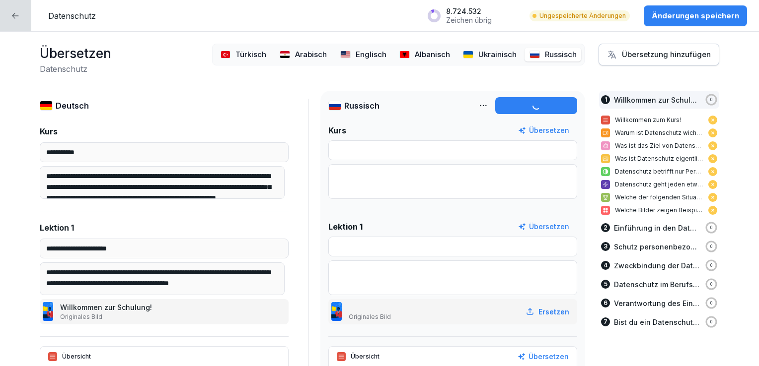
type input "**********"
type textarea "**********"
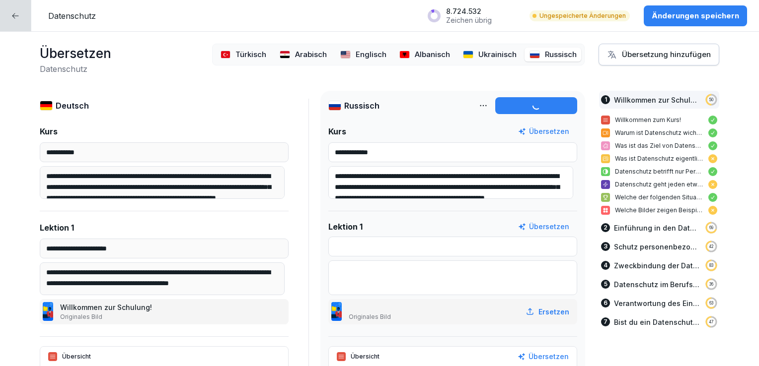
type input "**********"
type textarea "**********"
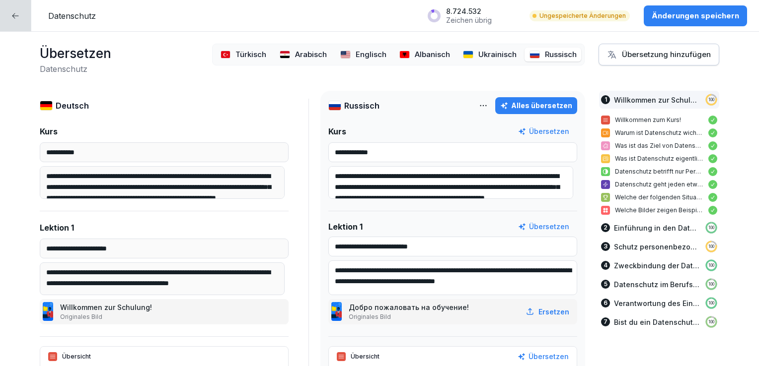
type input "**********"
type textarea "**********"
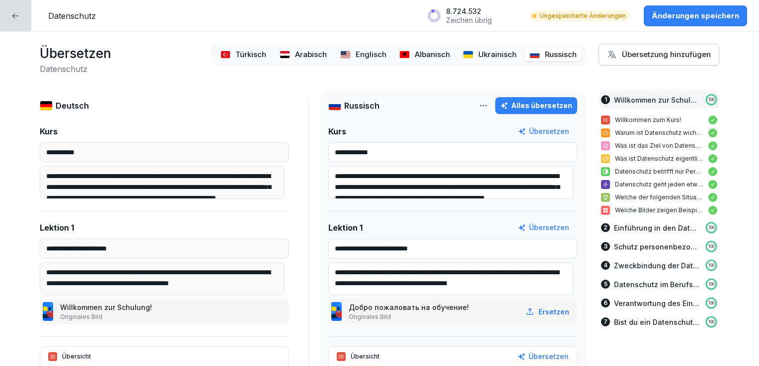
click at [708, 12] on p "Änderungen speichern" at bounding box center [694, 15] width 87 height 11
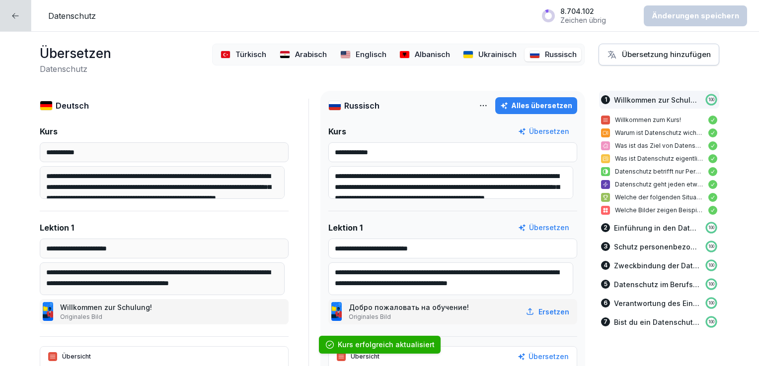
click at [16, 21] on div at bounding box center [15, 15] width 31 height 31
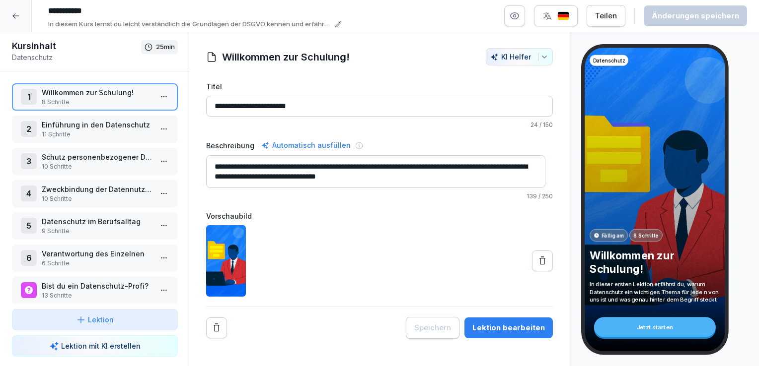
click at [15, 20] on div at bounding box center [16, 16] width 32 height 32
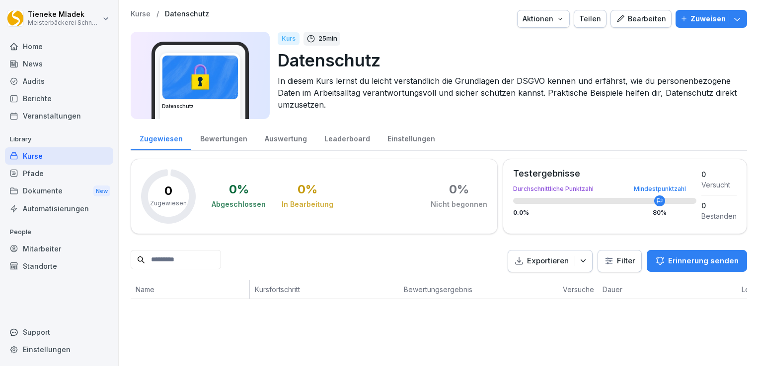
click at [732, 18] on icon "button" at bounding box center [737, 19] width 10 height 10
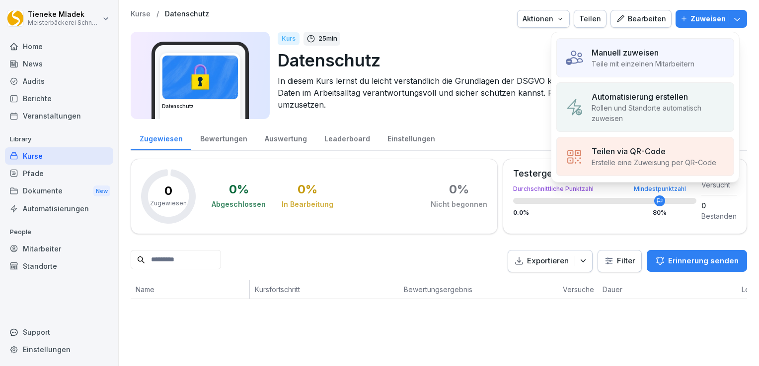
click at [654, 57] on p "Manuell zuweisen" at bounding box center [624, 53] width 67 height 12
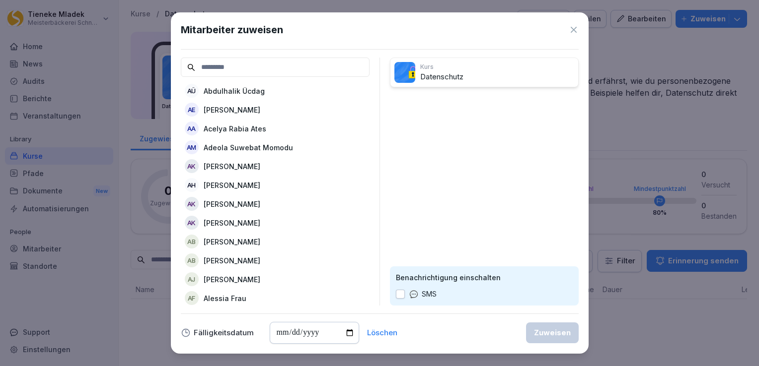
click at [256, 70] on input at bounding box center [275, 67] width 189 height 19
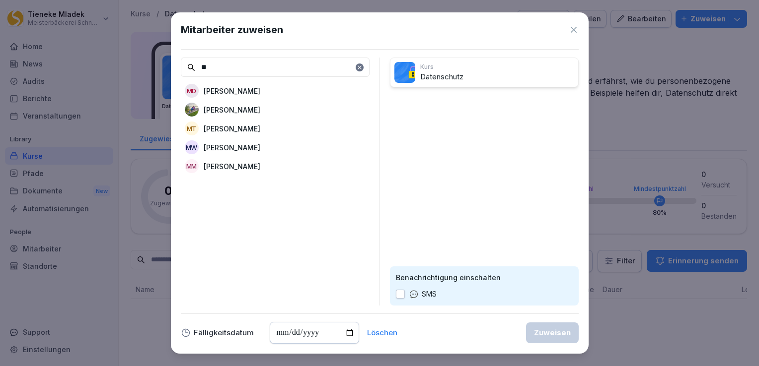
type input "*"
type input "******"
click at [220, 204] on p "[PERSON_NAME]" at bounding box center [232, 204] width 57 height 10
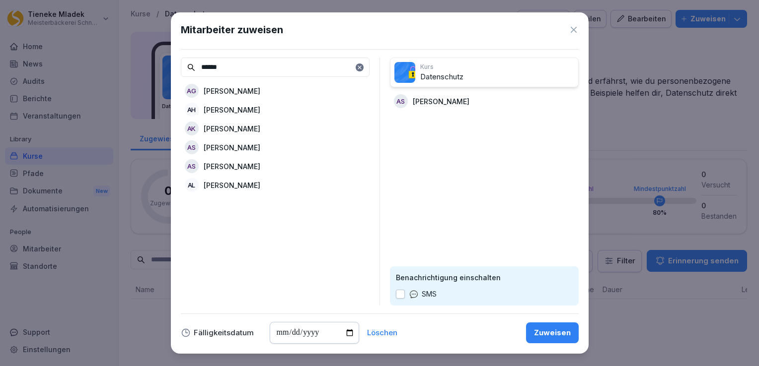
click at [398, 294] on button "button" at bounding box center [400, 294] width 9 height 9
click at [349, 336] on input "date" at bounding box center [314, 333] width 89 height 22
type input "**********"
click at [571, 334] on button "Zuweisen" at bounding box center [552, 333] width 53 height 21
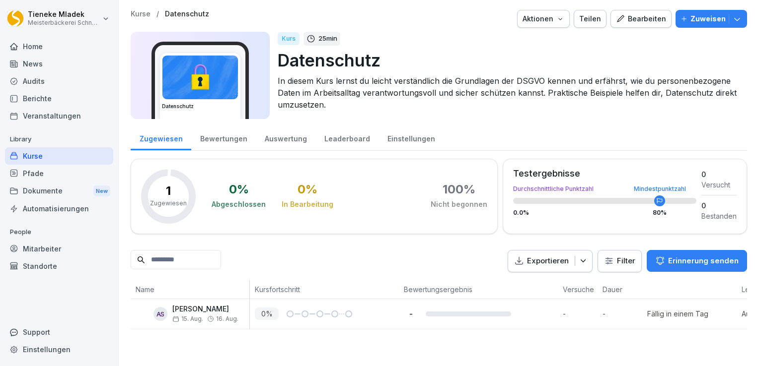
click at [55, 248] on div "Mitarbeiter" at bounding box center [59, 248] width 108 height 17
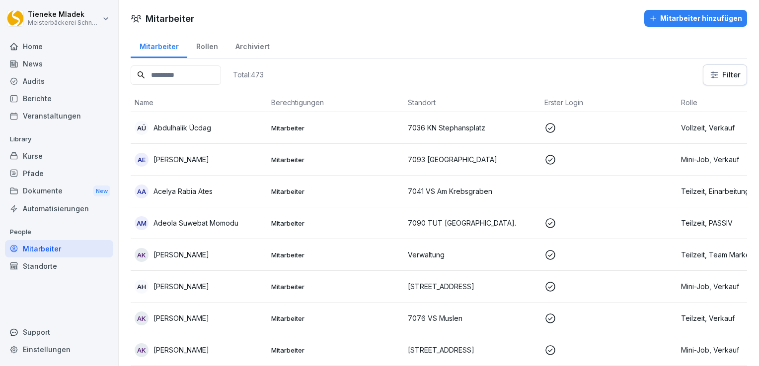
click at [157, 71] on input at bounding box center [176, 75] width 90 height 19
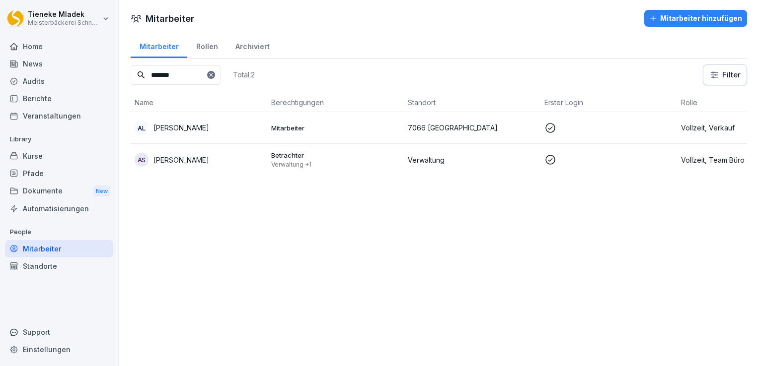
type input "*******"
click at [279, 156] on p "Betrachter" at bounding box center [335, 155] width 129 height 9
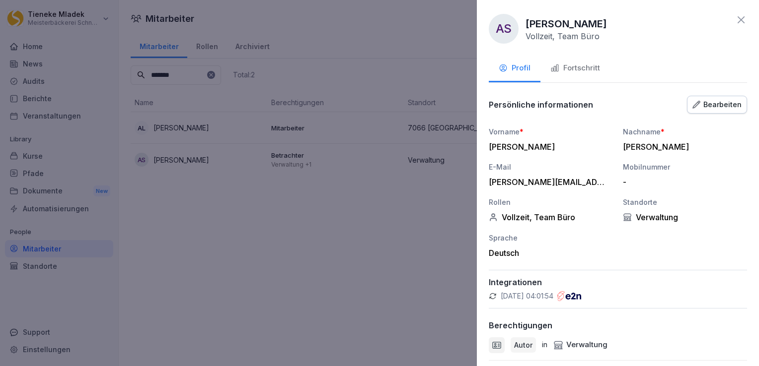
click at [719, 104] on div "Bearbeiten" at bounding box center [716, 104] width 49 height 11
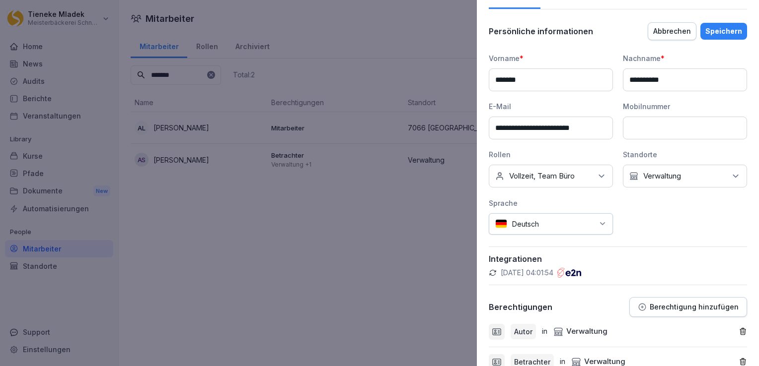
scroll to position [151, 0]
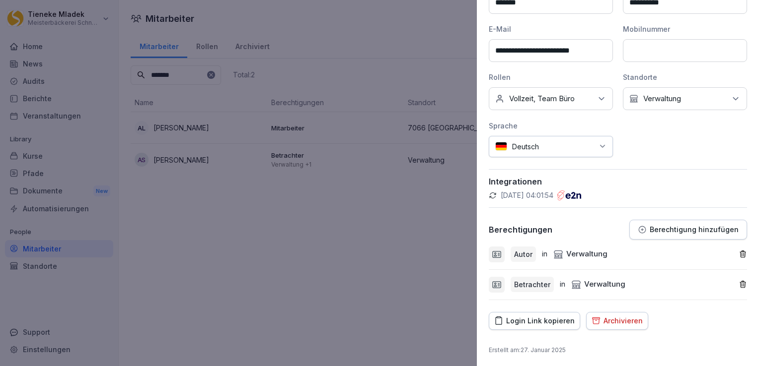
click at [381, 43] on div at bounding box center [379, 183] width 759 height 366
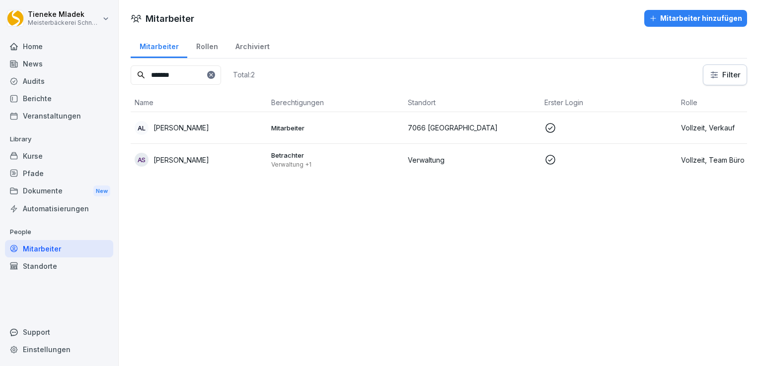
click at [302, 161] on p "Verwaltung +1" at bounding box center [335, 165] width 129 height 8
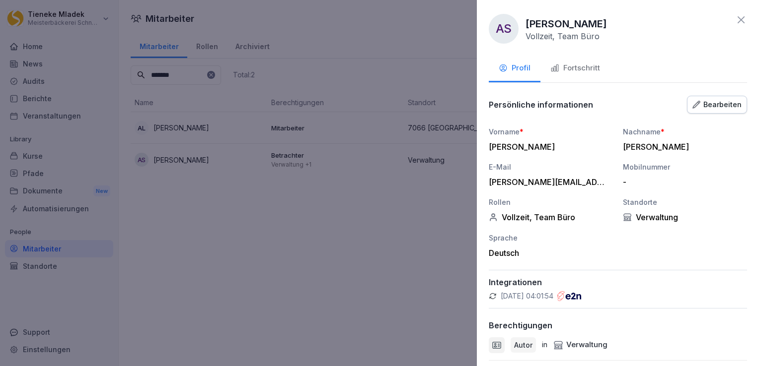
click at [735, 21] on icon at bounding box center [741, 20] width 12 height 12
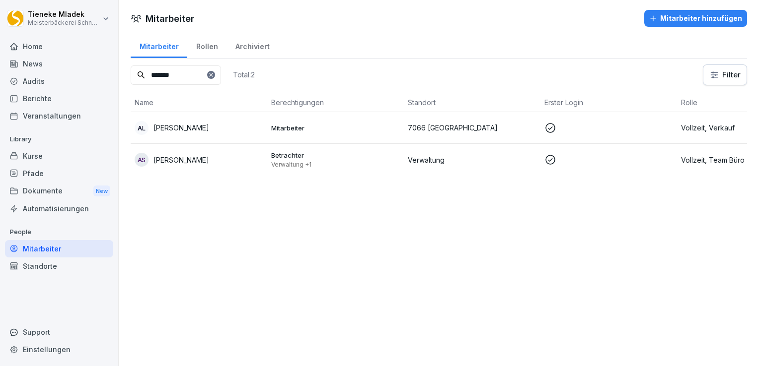
click at [426, 162] on p "Verwaltung" at bounding box center [472, 160] width 129 height 10
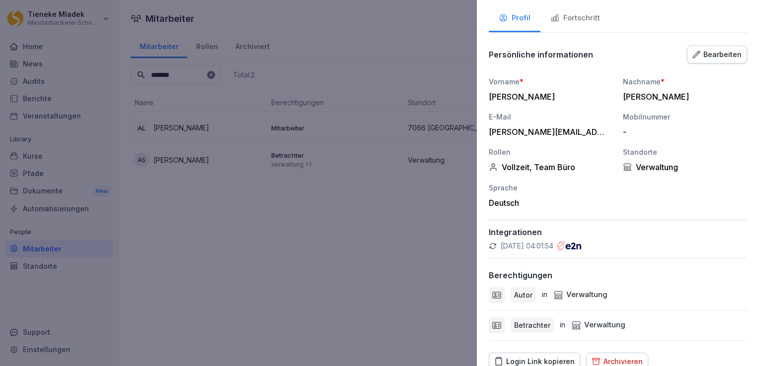
scroll to position [91, 0]
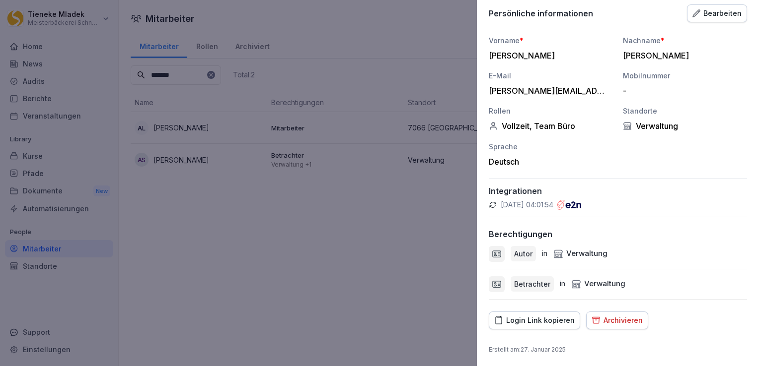
click at [532, 320] on div "Login Link kopieren" at bounding box center [534, 320] width 80 height 11
click at [332, 289] on div at bounding box center [379, 183] width 759 height 366
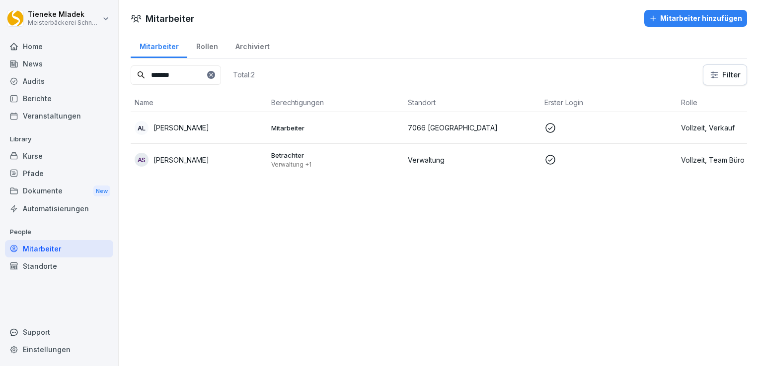
click at [285, 159] on p "Betrachter" at bounding box center [335, 155] width 129 height 9
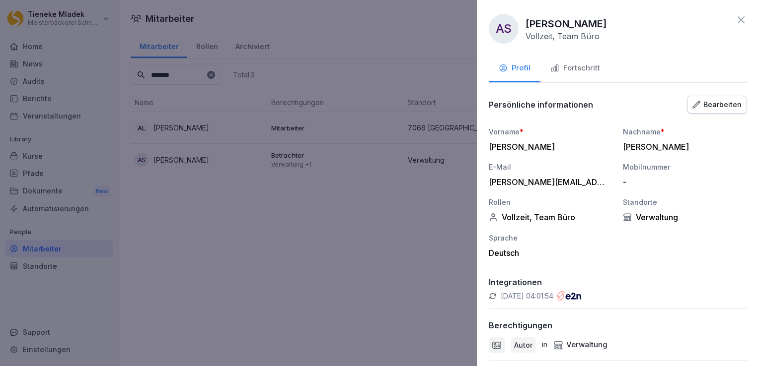
click at [254, 268] on div at bounding box center [379, 183] width 759 height 366
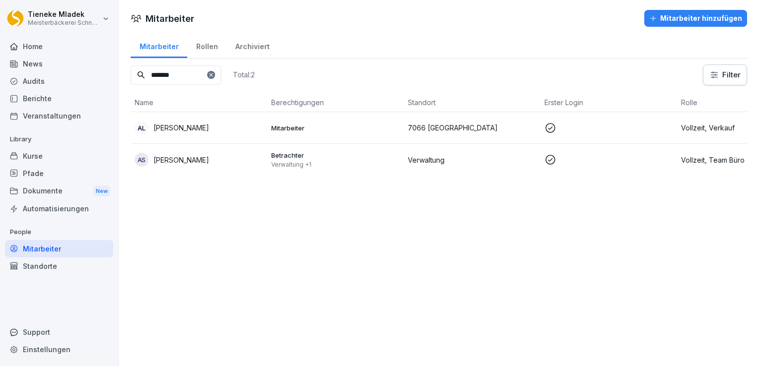
click at [298, 157] on p "Betrachter" at bounding box center [335, 155] width 129 height 9
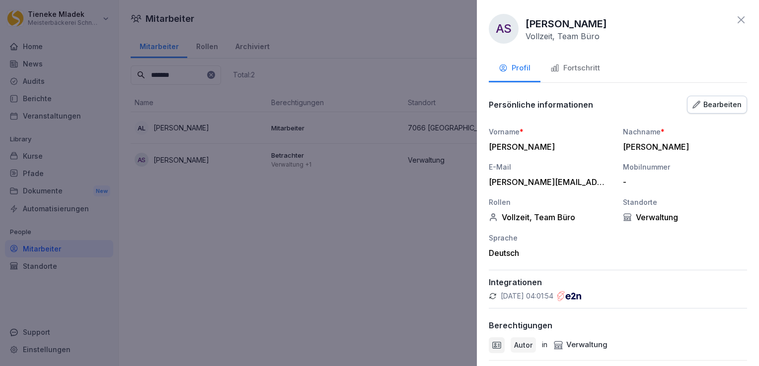
click at [260, 281] on div at bounding box center [379, 183] width 759 height 366
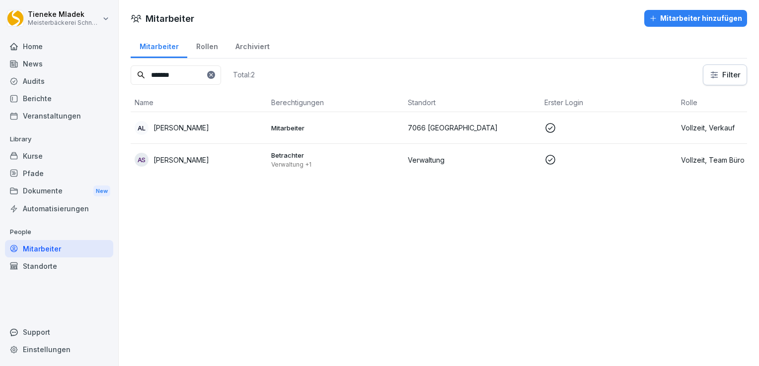
click at [290, 161] on p "Verwaltung +1" at bounding box center [335, 165] width 129 height 8
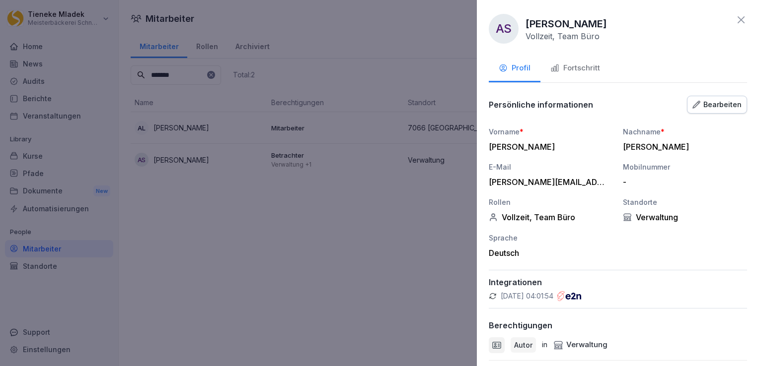
click at [237, 263] on div at bounding box center [379, 183] width 759 height 366
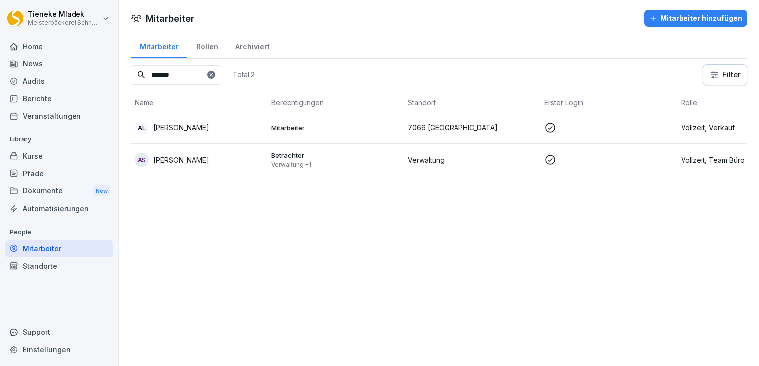
click at [52, 160] on div "Kurse" at bounding box center [59, 155] width 108 height 17
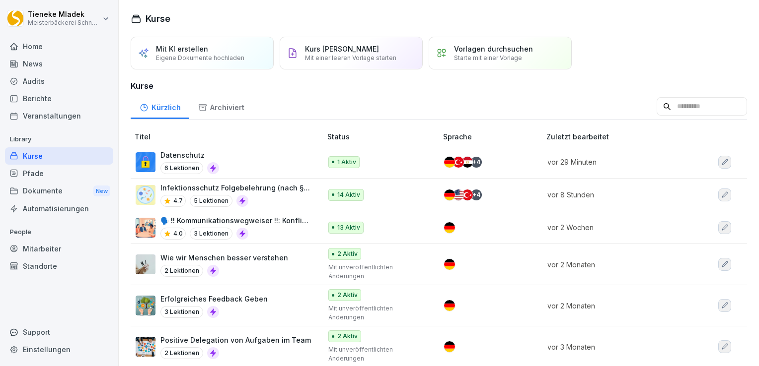
click at [282, 168] on div "Datenschutz 6 Lektionen" at bounding box center [224, 162] width 176 height 24
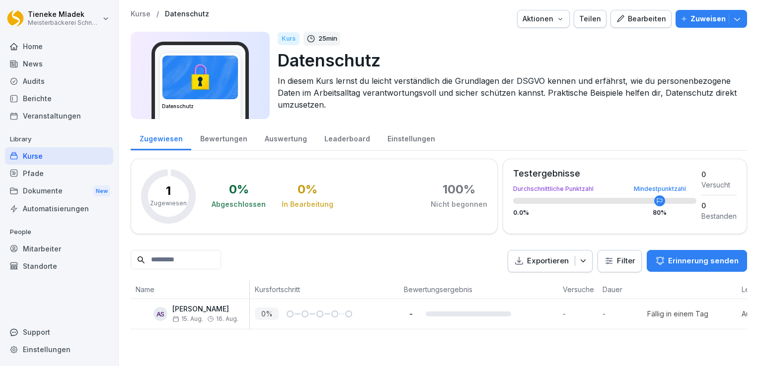
click at [582, 18] on div "Teilen" at bounding box center [590, 18] width 22 height 11
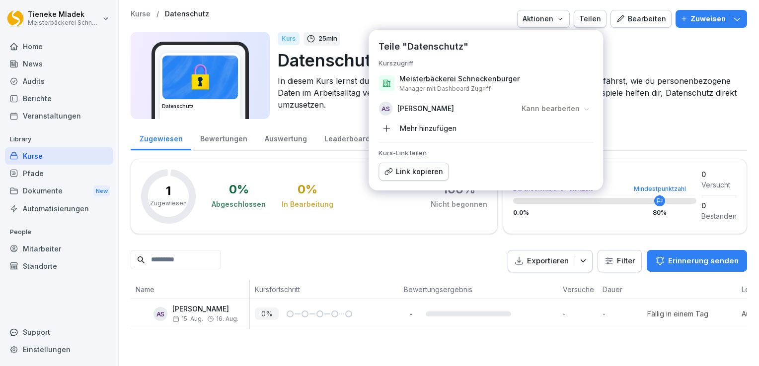
click at [584, 110] on icon at bounding box center [585, 108] width 7 height 7
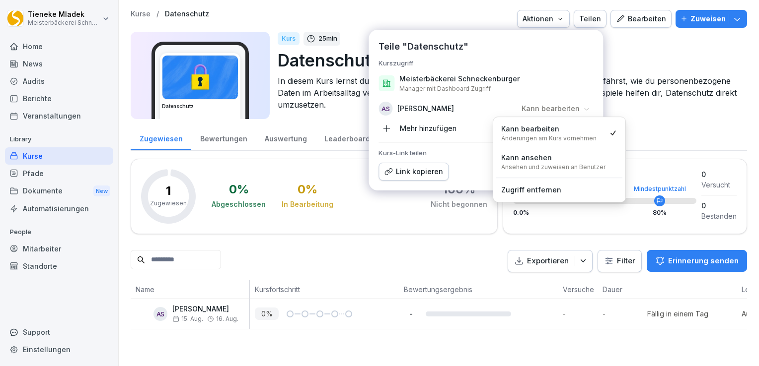
click at [709, 134] on div "Zugewiesen Bewertungen Auswertung Leaderboard Einstellungen" at bounding box center [439, 138] width 616 height 26
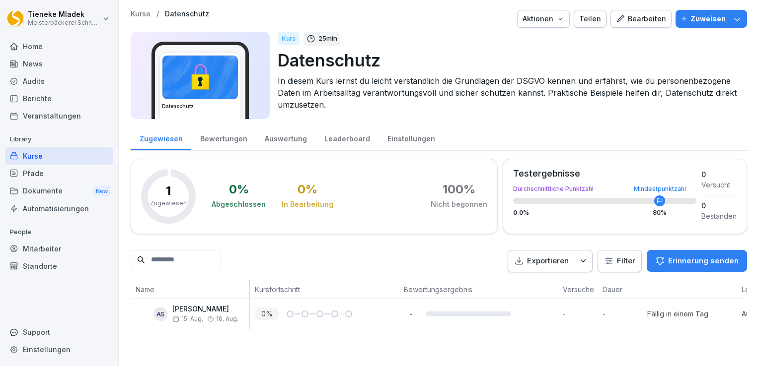
click at [645, 19] on div "Bearbeiten" at bounding box center [641, 18] width 50 height 11
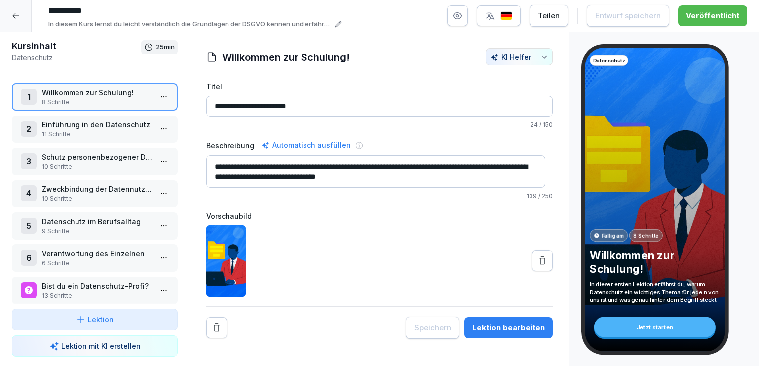
click at [116, 98] on p "8 Schritte" at bounding box center [97, 102] width 110 height 9
click at [117, 98] on p "8 Schritte" at bounding box center [97, 102] width 110 height 9
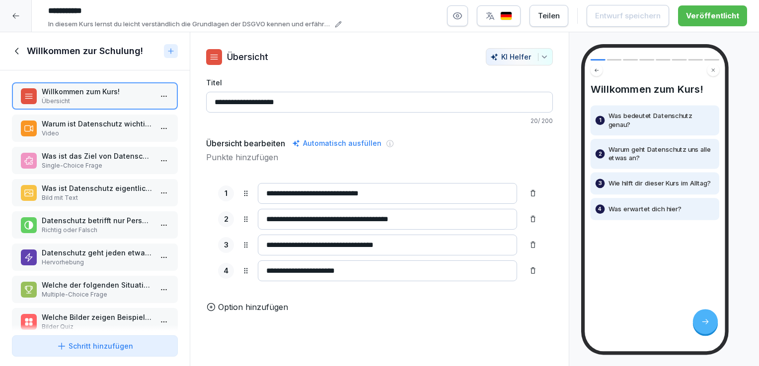
click at [89, 130] on p "Video" at bounding box center [97, 133] width 110 height 9
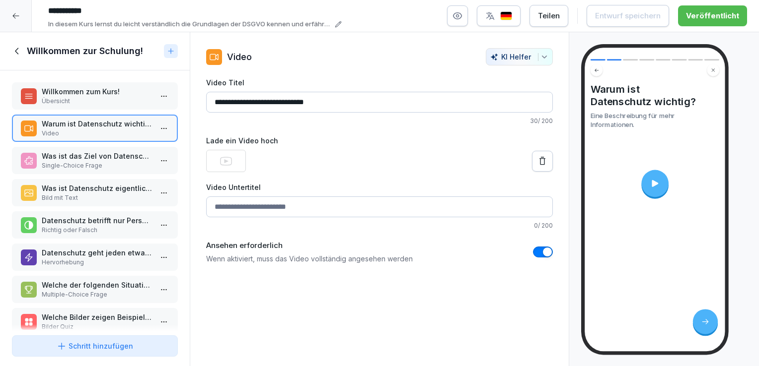
click at [14, 54] on icon at bounding box center [17, 51] width 11 height 11
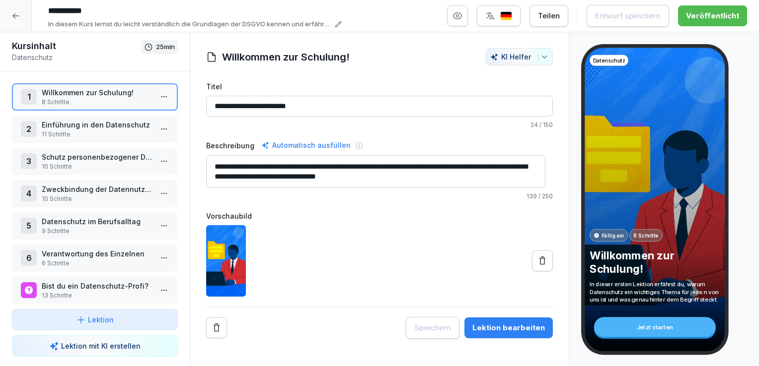
click at [16, 15] on icon at bounding box center [15, 15] width 6 height 5
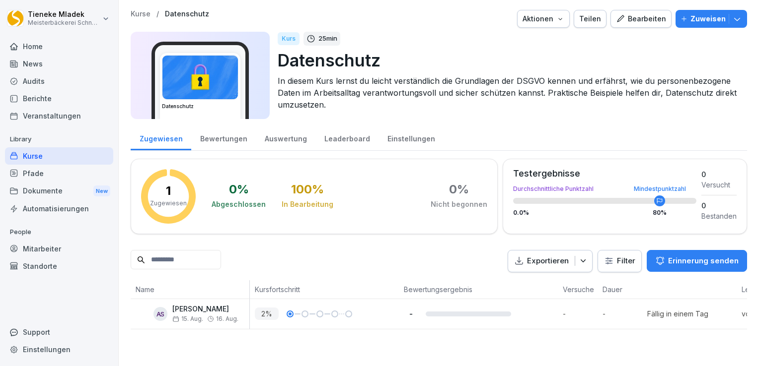
click at [577, 127] on div "Zugewiesen Bewertungen Auswertung Leaderboard Einstellungen" at bounding box center [439, 138] width 616 height 26
click at [52, 246] on div "Mitarbeiter" at bounding box center [59, 248] width 108 height 17
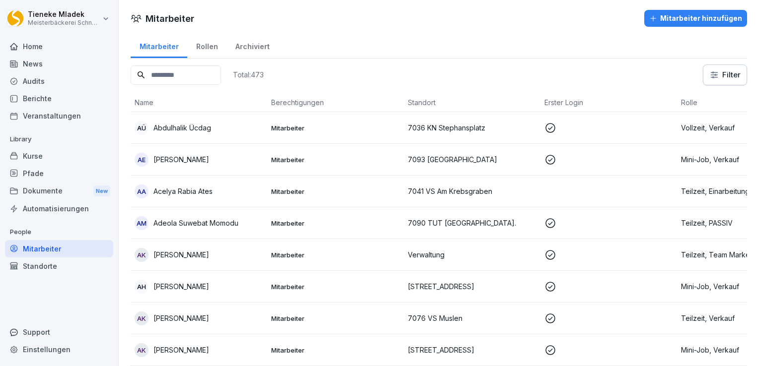
click at [166, 74] on input at bounding box center [176, 75] width 90 height 19
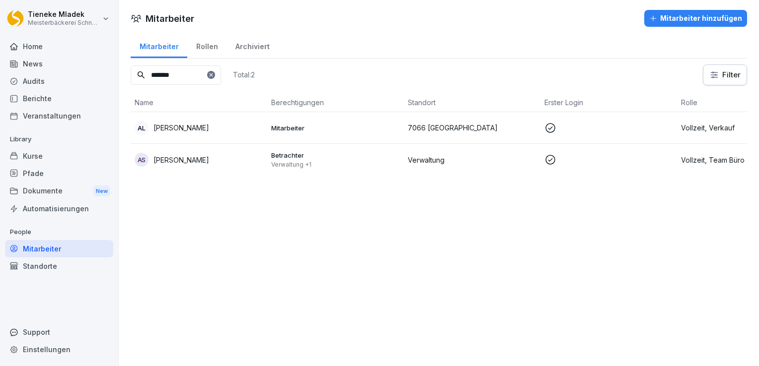
type input "*******"
click at [340, 156] on p "Betrachter" at bounding box center [335, 155] width 129 height 9
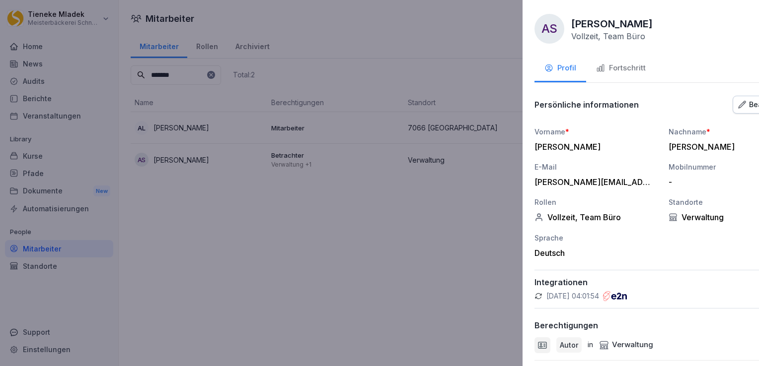
click at [182, 285] on div at bounding box center [379, 183] width 759 height 366
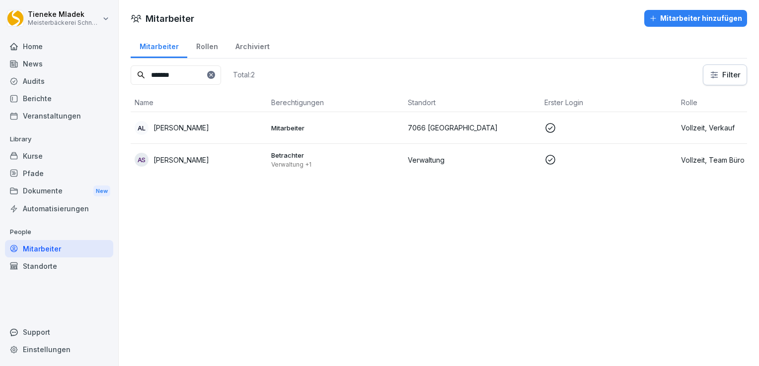
click at [32, 155] on div "Kurse" at bounding box center [59, 155] width 108 height 17
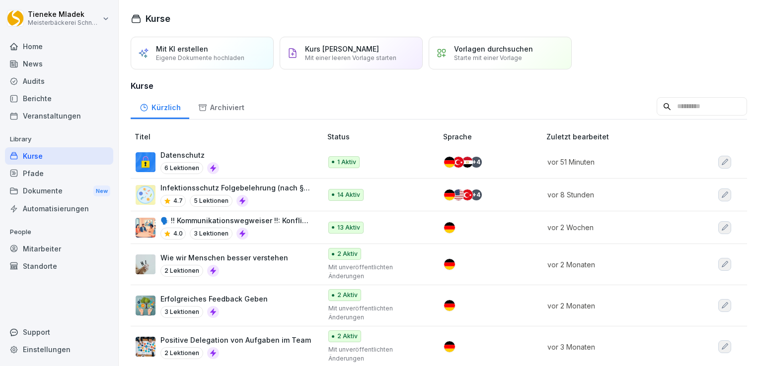
click at [212, 158] on p "Datenschutz" at bounding box center [189, 155] width 59 height 10
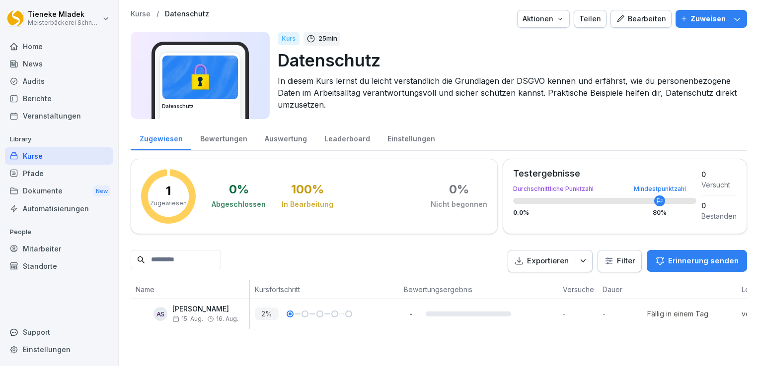
click at [588, 18] on div "Teilen" at bounding box center [590, 18] width 22 height 11
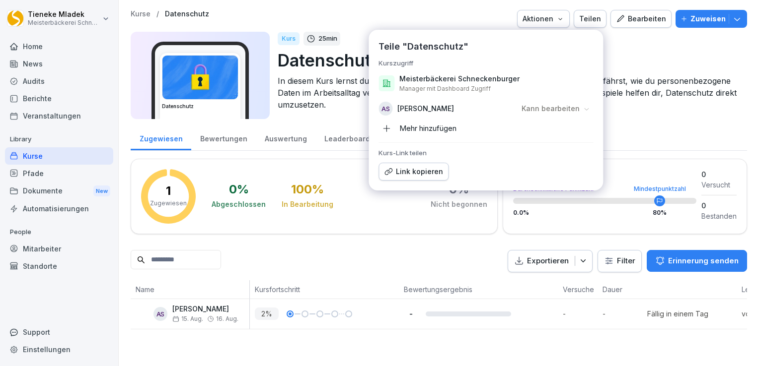
click at [578, 107] on p "Kann bearbeiten" at bounding box center [550, 109] width 58 height 10
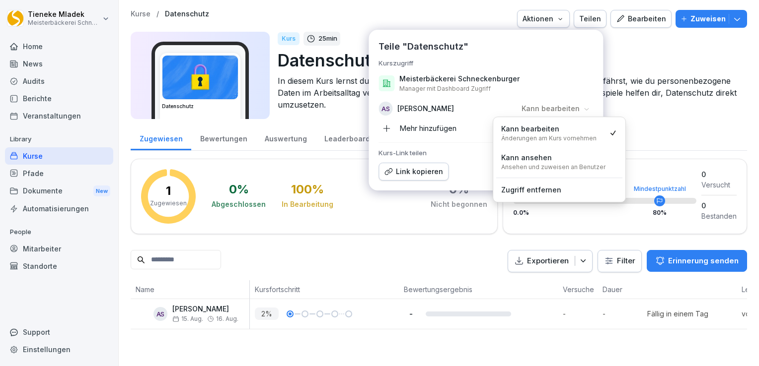
click at [556, 130] on div "Kann bearbeiten Änderungen am Kurs vornehmen" at bounding box center [548, 133] width 95 height 19
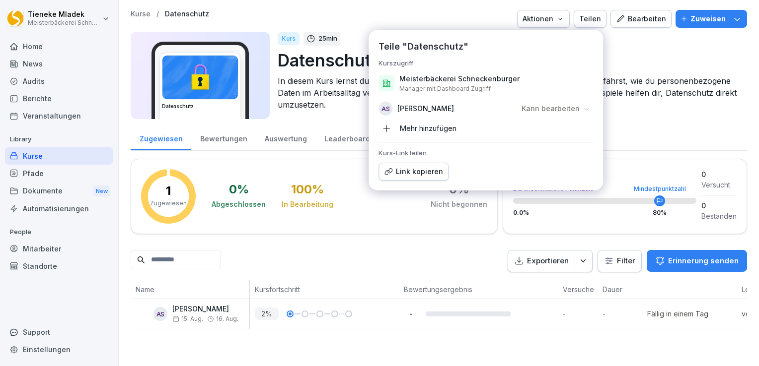
click at [643, 115] on div "Kurs 25 min Datenschutz In diesem Kurs lernst du leicht verständlich die Grundl…" at bounding box center [508, 75] width 461 height 87
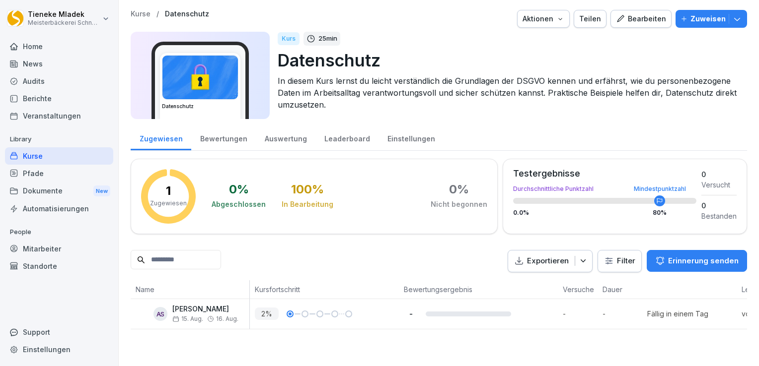
click at [733, 18] on icon "button" at bounding box center [737, 19] width 10 height 10
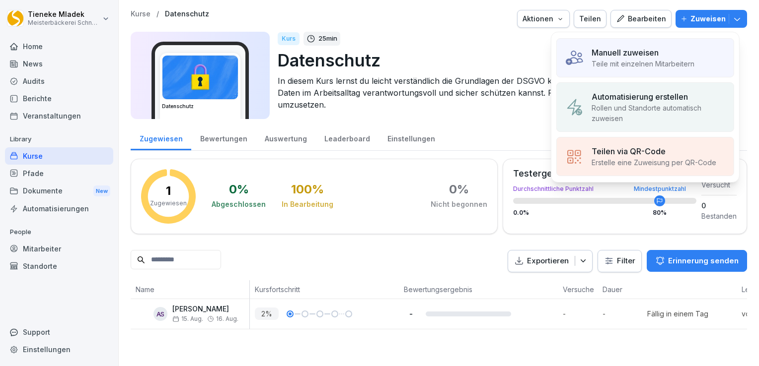
click at [618, 63] on p "Teile mit einzelnen Mitarbeitern" at bounding box center [642, 64] width 103 height 10
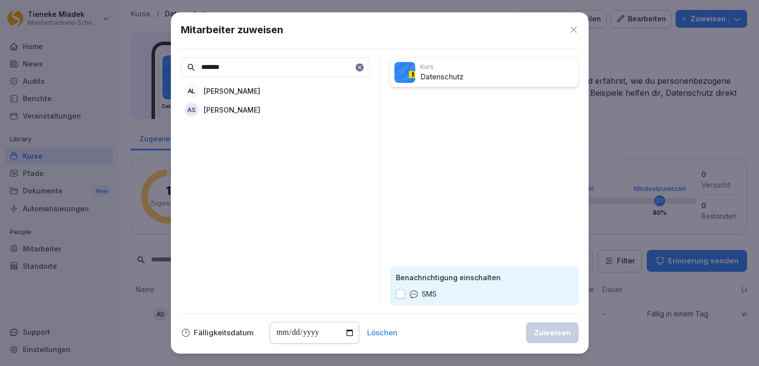
type input "*******"
click at [253, 111] on p "[PERSON_NAME]" at bounding box center [232, 110] width 57 height 10
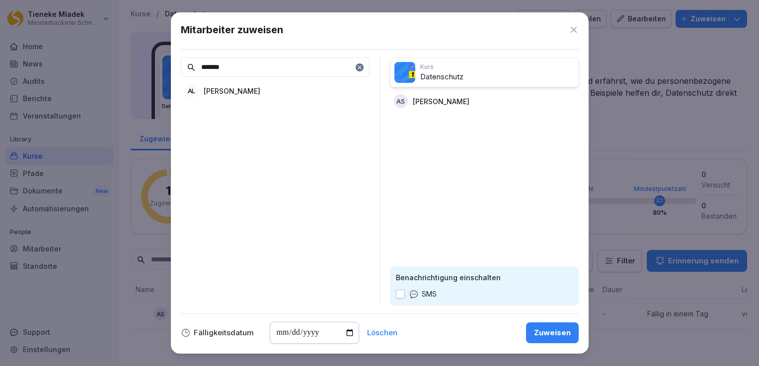
click at [400, 297] on button "button" at bounding box center [400, 294] width 9 height 9
click at [560, 333] on div "Zuweisen" at bounding box center [552, 333] width 37 height 11
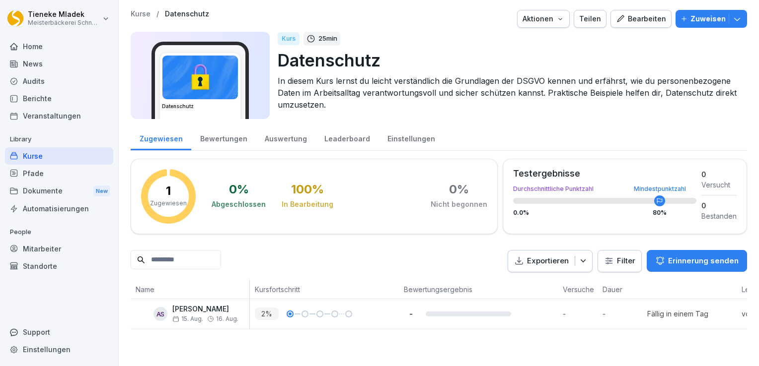
click at [21, 329] on div "Support" at bounding box center [59, 332] width 108 height 17
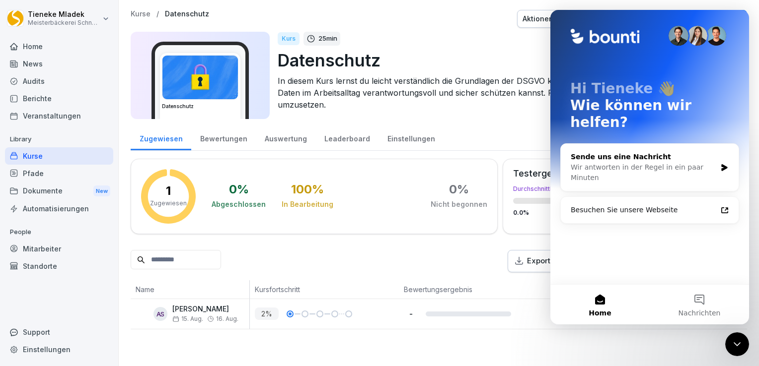
click at [601, 162] on div "Wir antworten in der Regel in ein paar Minuten" at bounding box center [642, 172] width 145 height 21
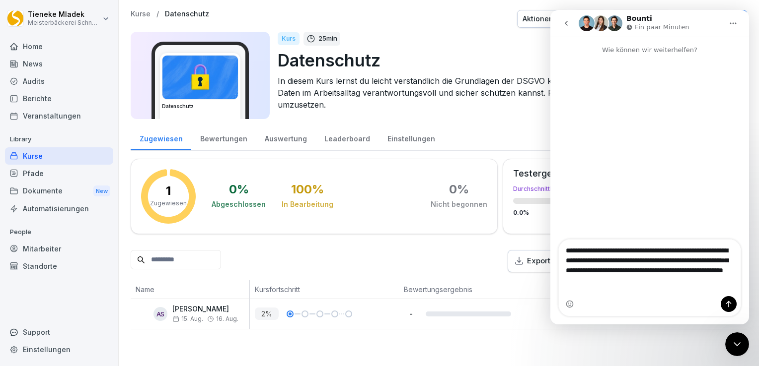
type textarea "**********"
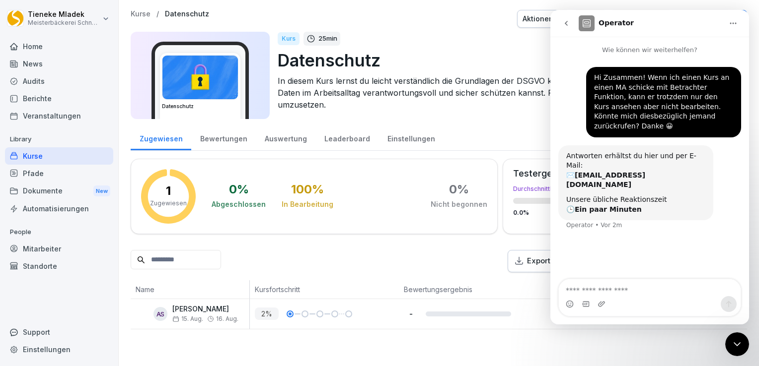
click at [580, 292] on textarea "Nachricht senden..." at bounding box center [649, 287] width 182 height 17
click at [385, 5] on div "Kurse / Datenschutz Aktionen Teilen Bearbeiten Zuweisen Datenschutz Kurs 25 min…" at bounding box center [439, 170] width 640 height 340
click at [414, 63] on p "Datenschutz" at bounding box center [508, 60] width 461 height 25
click at [51, 254] on div "Mitarbeiter" at bounding box center [59, 248] width 108 height 17
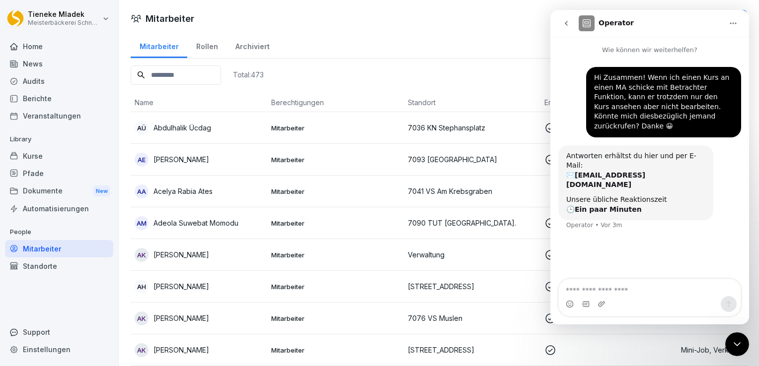
click at [187, 76] on input at bounding box center [176, 75] width 90 height 19
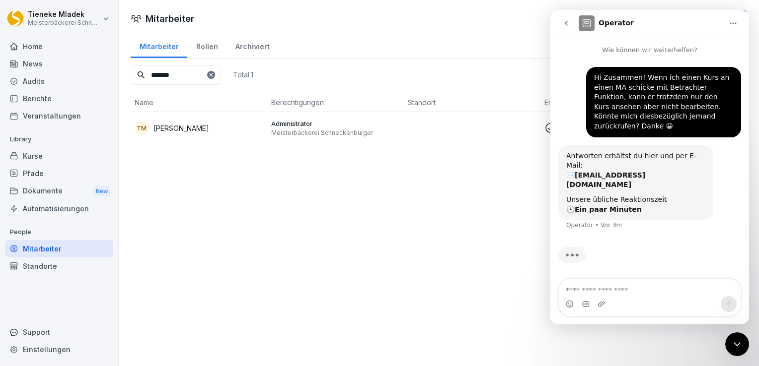
type input "*******"
click at [463, 50] on div "Mitarbeiter Rollen Archiviert" at bounding box center [439, 46] width 616 height 26
click at [569, 23] on icon "go back" at bounding box center [566, 23] width 8 height 8
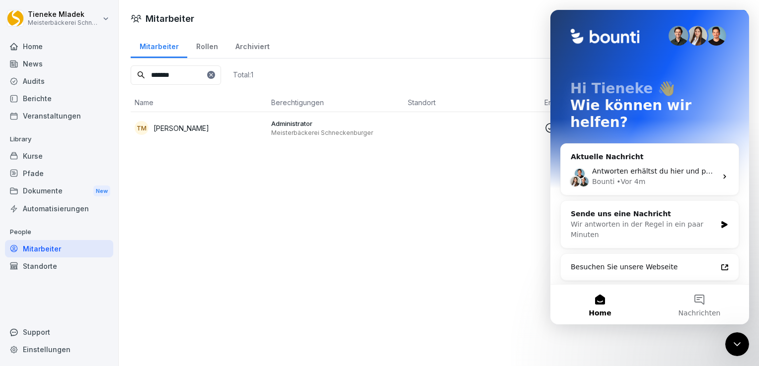
click at [505, 49] on div "Mitarbeiter Rollen Archiviert" at bounding box center [439, 46] width 616 height 26
click at [458, 195] on div "Mitarbeiter Mitarbeiter hinzufügen Mitarbeiter Rollen Archiviert ******* Total:…" at bounding box center [439, 183] width 640 height 366
click at [734, 348] on icon "Intercom-Nachrichtendienst schließen" at bounding box center [737, 345] width 12 height 12
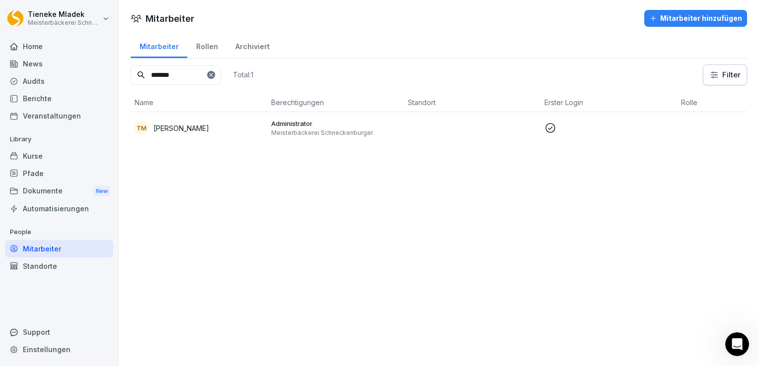
click at [675, 17] on div "Mitarbeiter hinzufügen" at bounding box center [695, 18] width 93 height 11
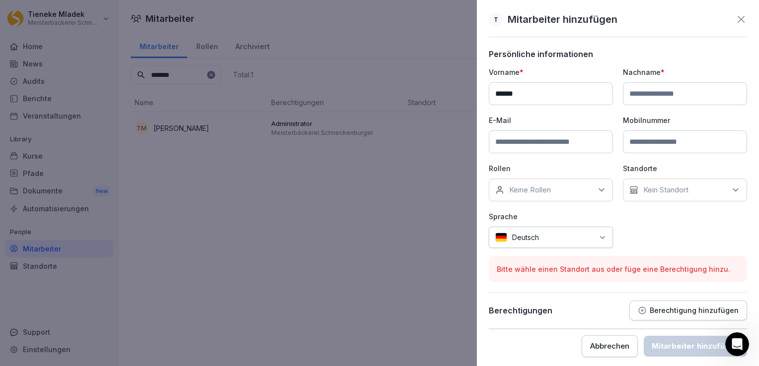
type input "*******"
type input "******"
type input "**********"
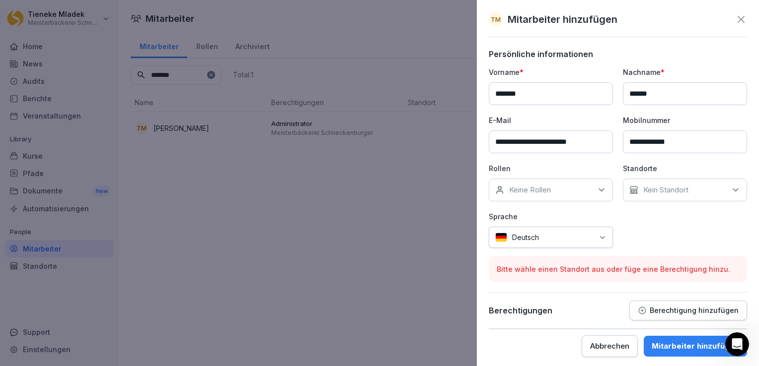
type input "*******"
click at [600, 192] on icon at bounding box center [601, 190] width 10 height 10
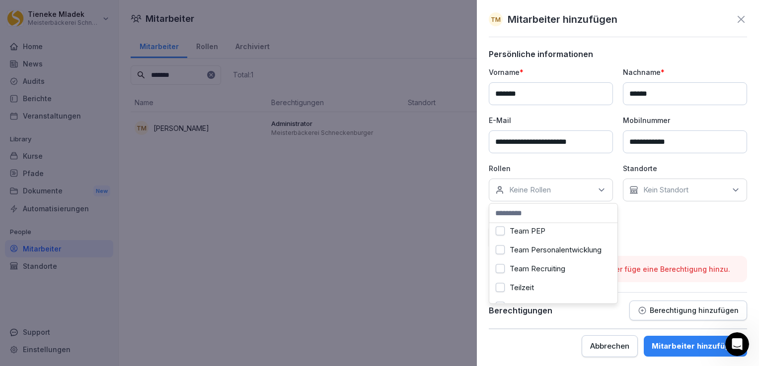
scroll to position [143, 0]
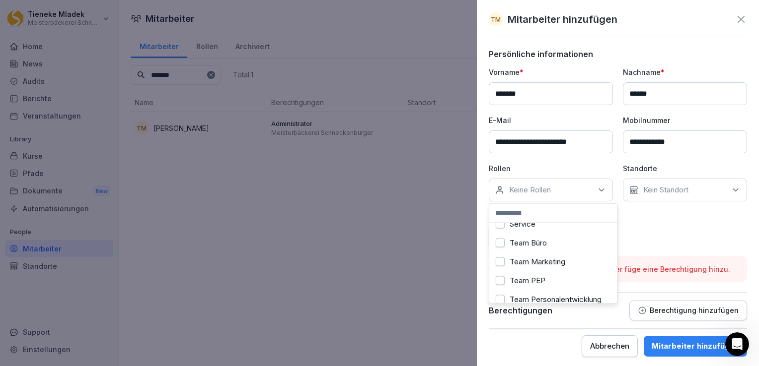
click at [551, 238] on div "Team Büro" at bounding box center [552, 243] width 123 height 19
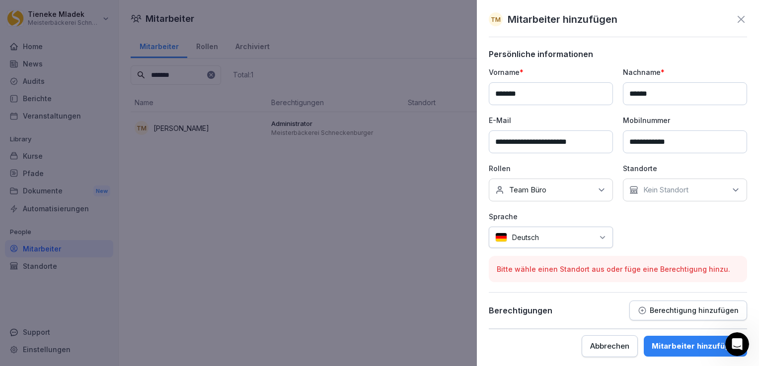
click at [665, 221] on div "**********" at bounding box center [617, 157] width 258 height 181
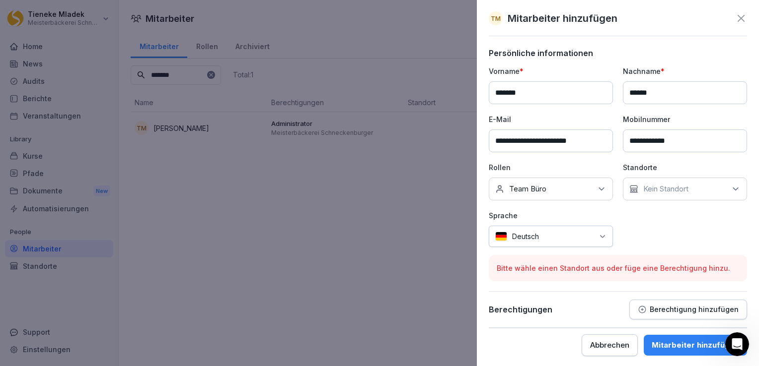
click at [707, 184] on div "Kein Standort" at bounding box center [685, 189] width 124 height 23
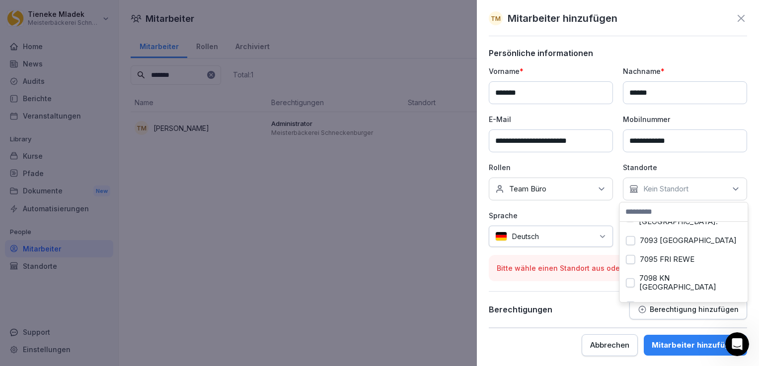
scroll to position [1186, 0]
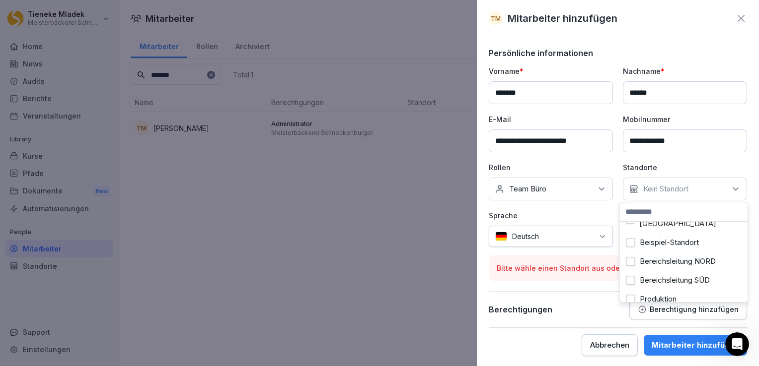
click at [663, 328] on div "Verwaltung" at bounding box center [683, 337] width 123 height 19
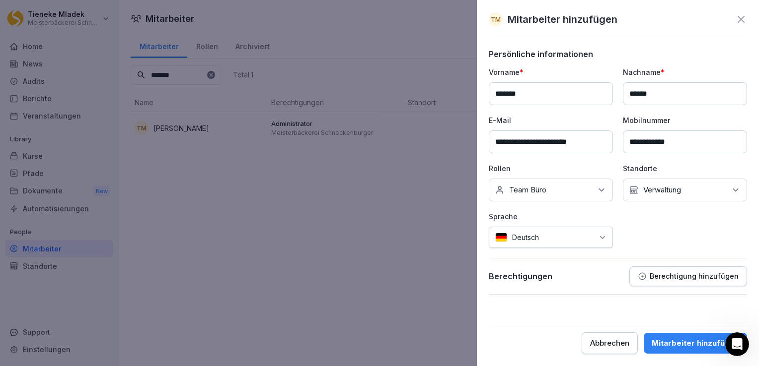
click at [564, 314] on form "**********" at bounding box center [617, 201] width 258 height 305
click at [675, 344] on div "Mitarbeiter hinzufügen" at bounding box center [694, 343] width 87 height 11
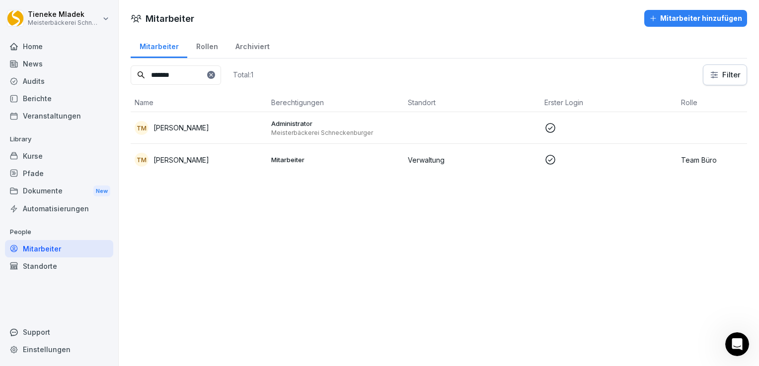
click at [301, 166] on td "Mitarbeiter" at bounding box center [335, 160] width 137 height 32
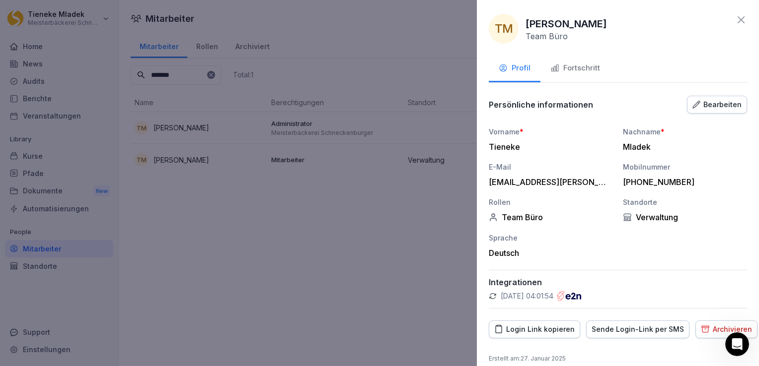
scroll to position [9, 0]
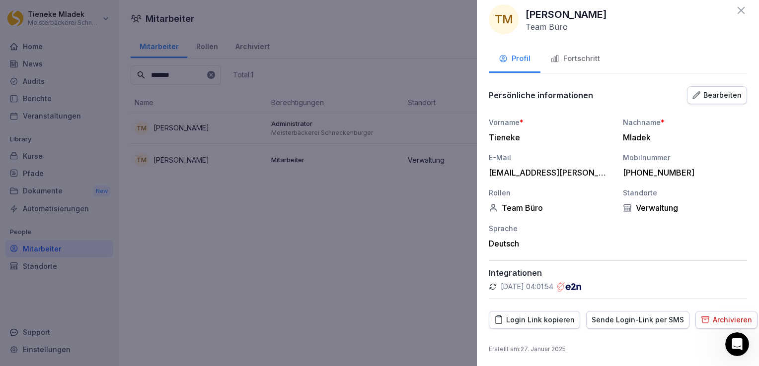
click at [720, 97] on div "Bearbeiten" at bounding box center [716, 95] width 49 height 11
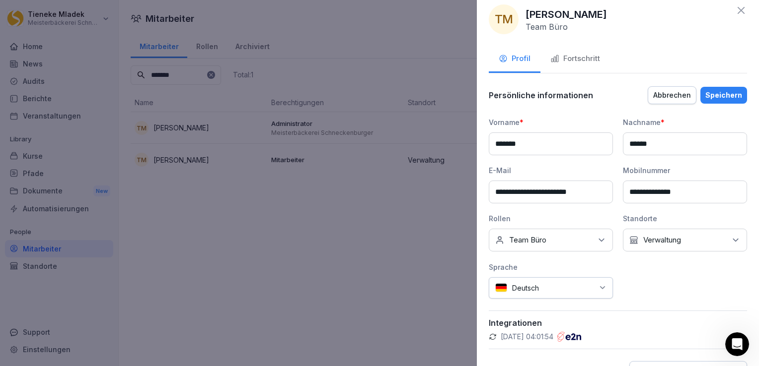
scroll to position [90, 0]
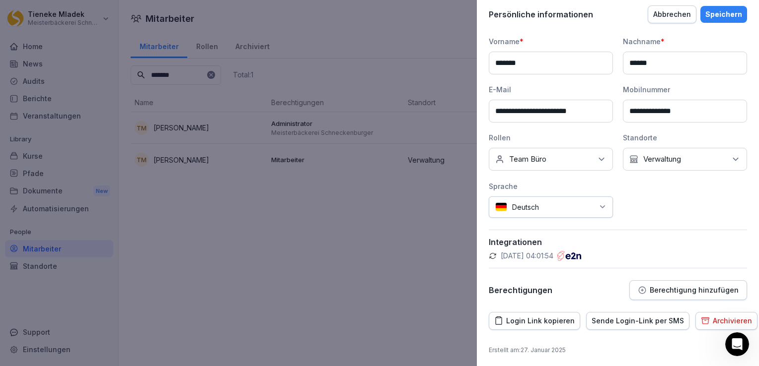
click at [661, 293] on button "Berechtigung hinzufügen" at bounding box center [688, 290] width 118 height 20
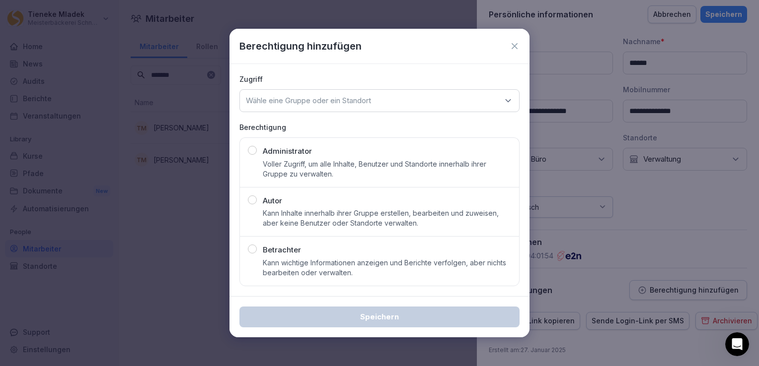
click at [282, 249] on p "Betrachter" at bounding box center [282, 250] width 38 height 11
click at [512, 45] on icon at bounding box center [514, 46] width 10 height 10
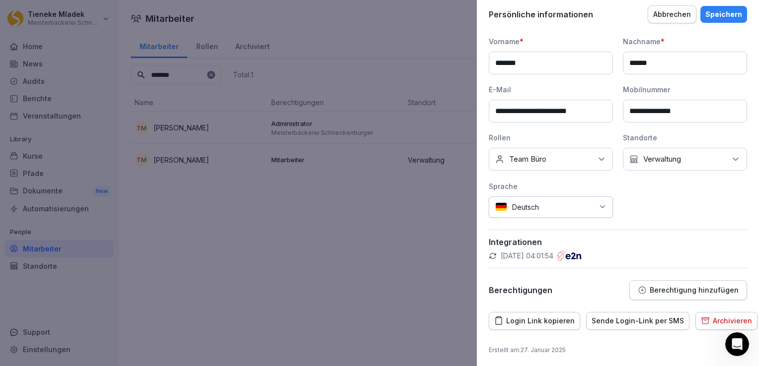
click at [405, 6] on div at bounding box center [379, 183] width 759 height 366
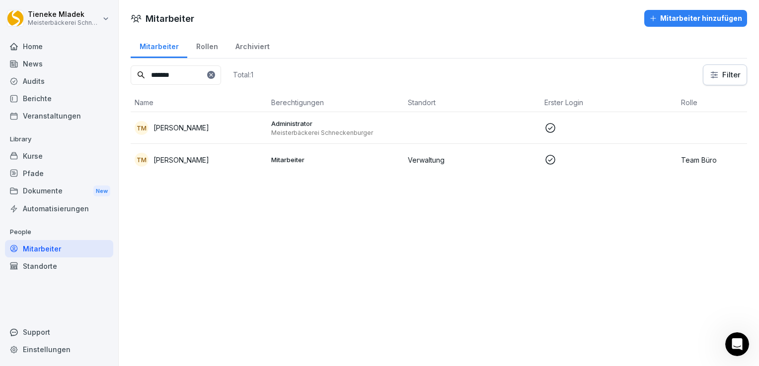
click at [47, 154] on div "Kurse" at bounding box center [59, 155] width 108 height 17
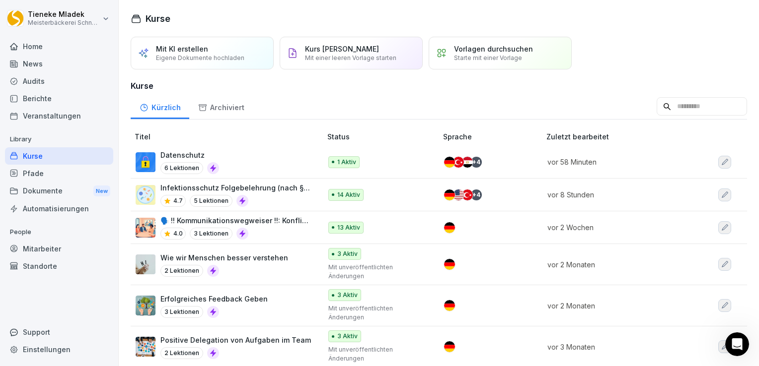
click at [202, 160] on div "Datenschutz 6 Lektionen" at bounding box center [189, 162] width 59 height 24
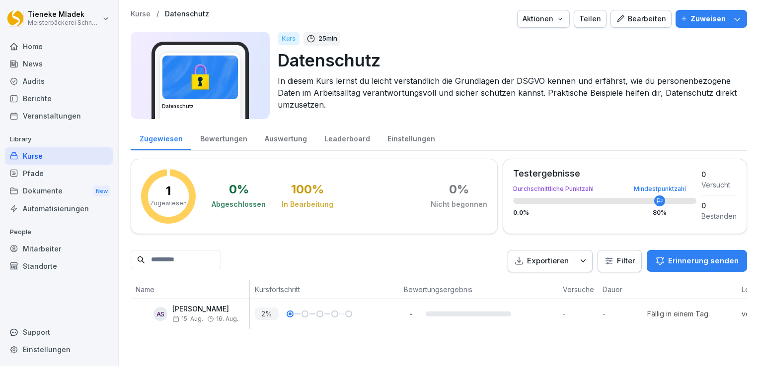
click at [579, 21] on div "Teilen" at bounding box center [590, 18] width 22 height 11
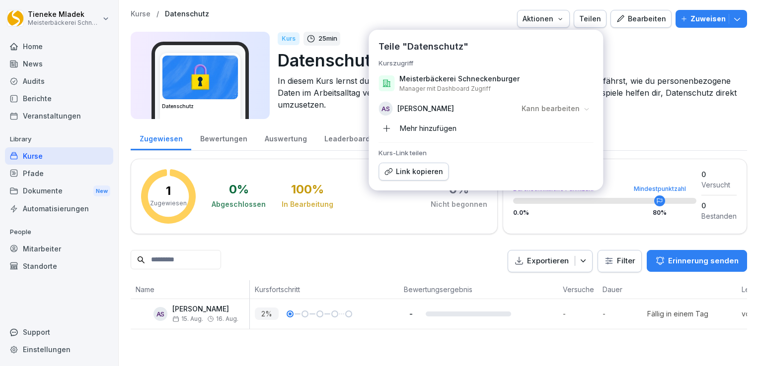
click at [588, 107] on icon at bounding box center [585, 108] width 7 height 7
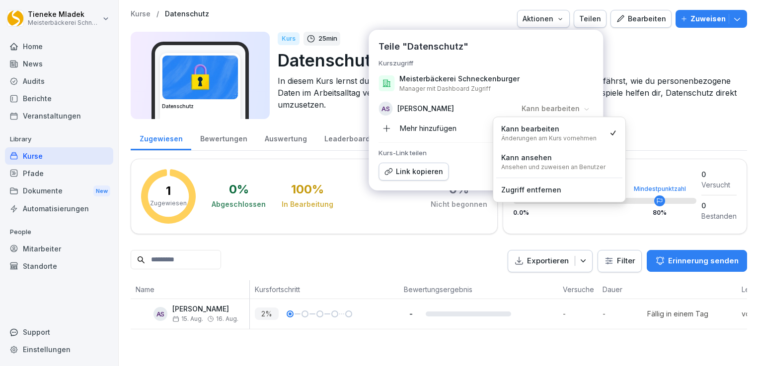
click at [431, 113] on p "[PERSON_NAME]" at bounding box center [425, 109] width 57 height 10
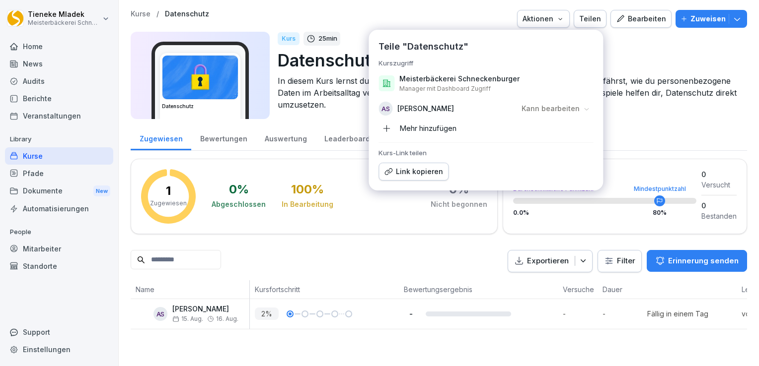
click at [555, 106] on p "Kann bearbeiten" at bounding box center [550, 109] width 58 height 10
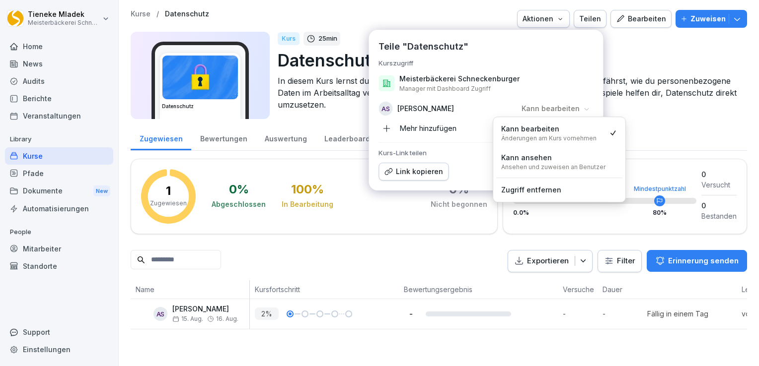
click at [555, 104] on p "Kann bearbeiten" at bounding box center [550, 109] width 58 height 10
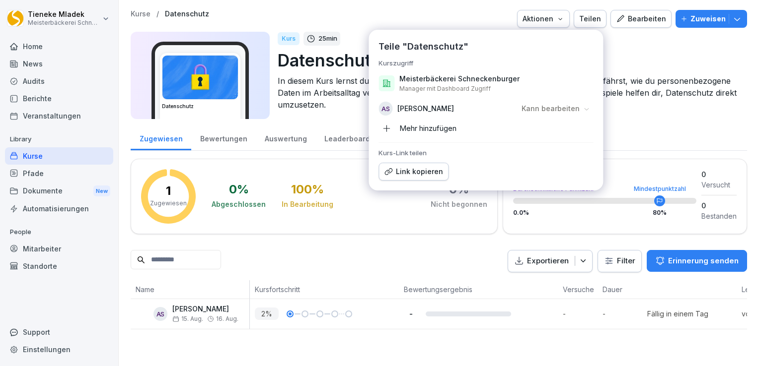
click at [388, 128] on icon "button" at bounding box center [386, 128] width 7 height 7
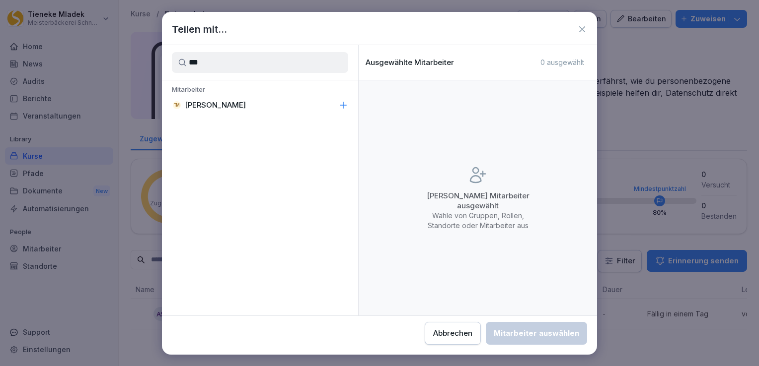
type input "***"
click at [224, 106] on p "[PERSON_NAME]" at bounding box center [215, 105] width 61 height 10
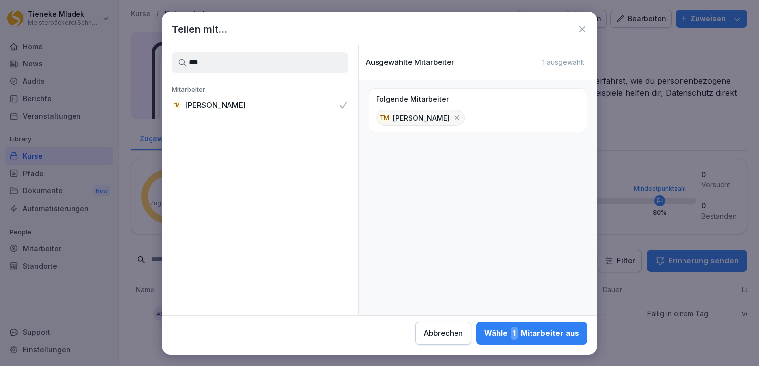
click at [582, 30] on icon at bounding box center [582, 29] width 6 height 6
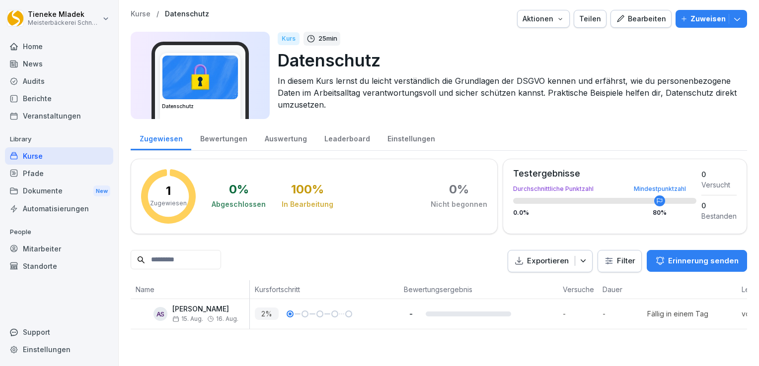
click at [33, 249] on div "Mitarbeiter" at bounding box center [59, 248] width 108 height 17
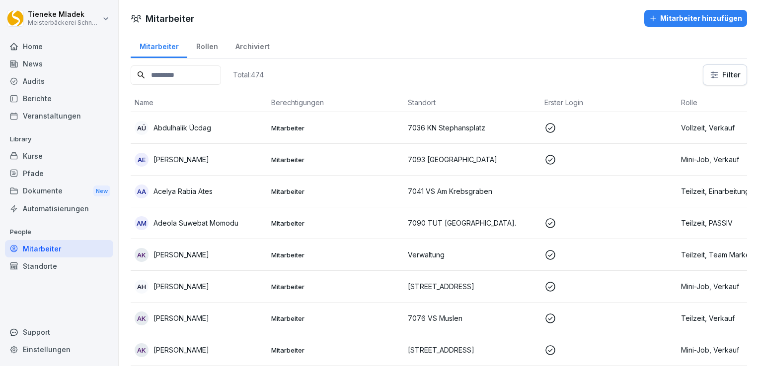
click at [205, 83] on input at bounding box center [176, 75] width 90 height 19
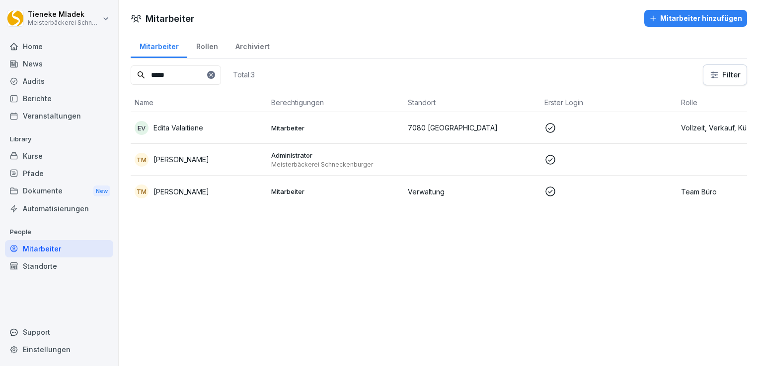
type input "*****"
click at [416, 192] on p "Verwaltung" at bounding box center [472, 192] width 129 height 10
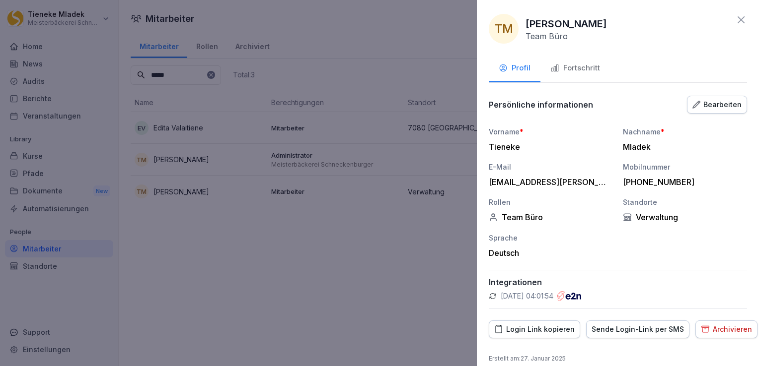
scroll to position [9, 0]
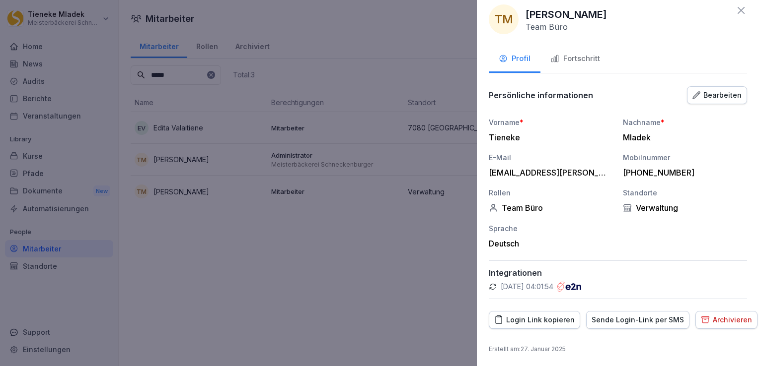
click at [606, 320] on div "Sende Login-Link per SMS" at bounding box center [637, 320] width 92 height 11
click at [736, 12] on icon at bounding box center [741, 10] width 12 height 12
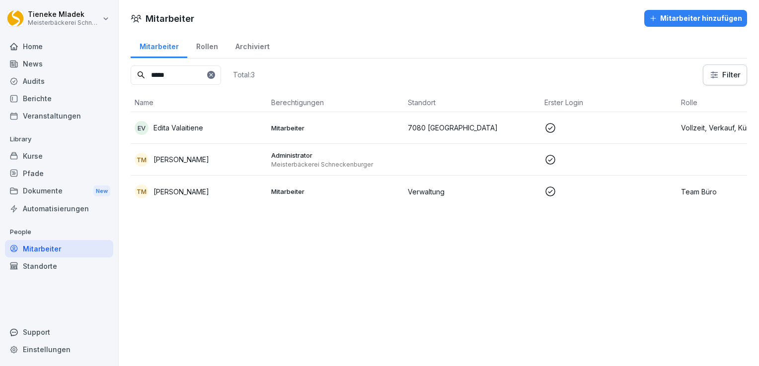
click at [38, 154] on div "Kurse" at bounding box center [59, 155] width 108 height 17
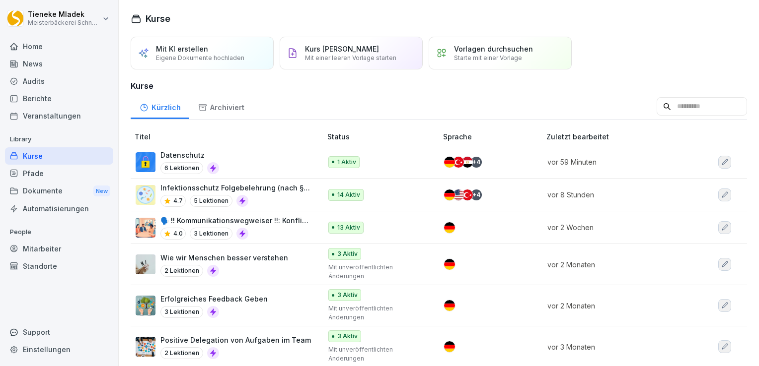
click at [251, 161] on div "Datenschutz 6 Lektionen" at bounding box center [224, 162] width 176 height 24
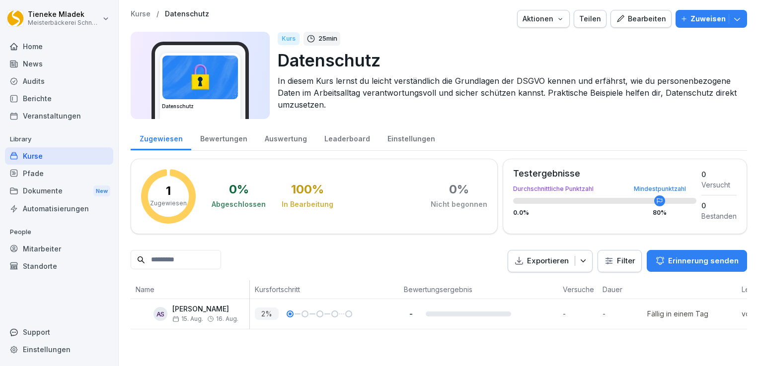
click at [581, 16] on div "Teilen" at bounding box center [590, 18] width 22 height 11
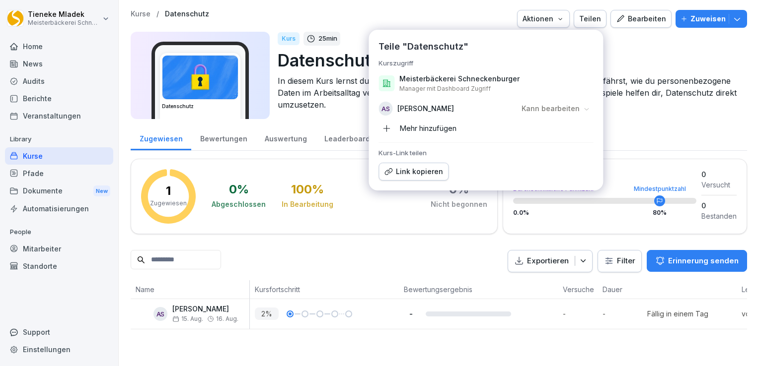
click at [386, 131] on icon "button" at bounding box center [386, 128] width 7 height 7
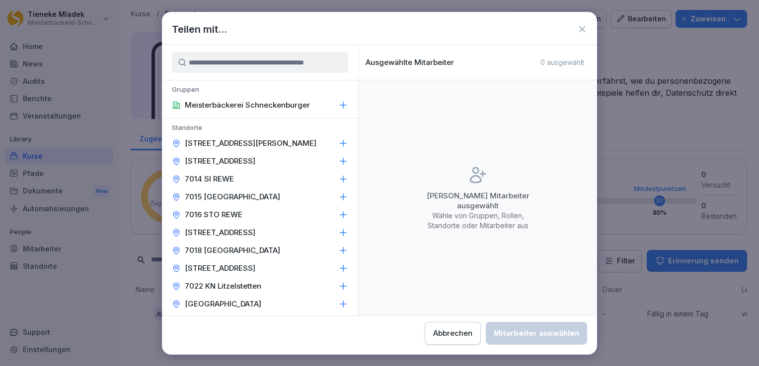
click at [191, 62] on input at bounding box center [260, 62] width 176 height 21
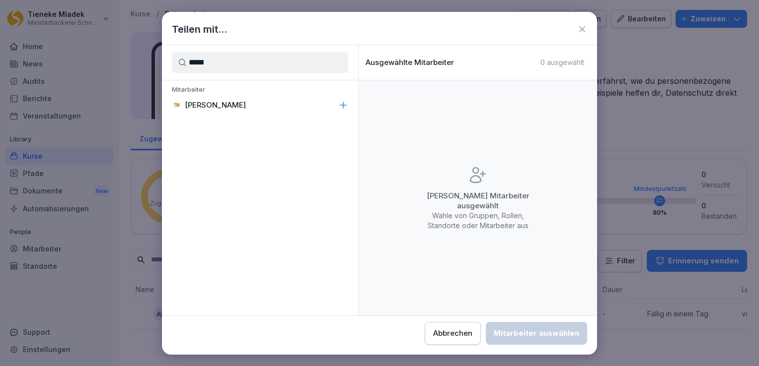
type input "*****"
click at [580, 28] on icon at bounding box center [582, 29] width 10 height 10
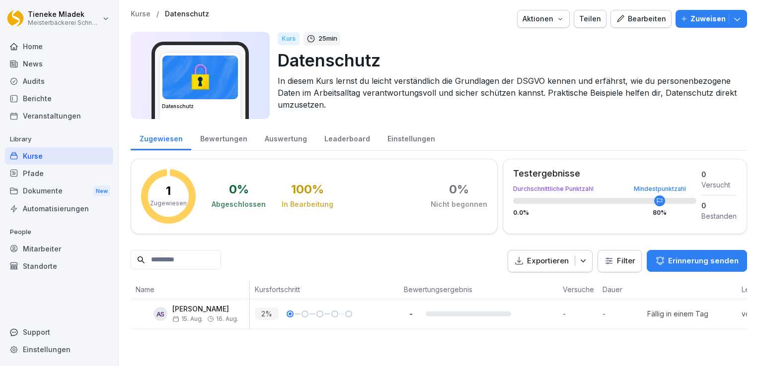
click at [37, 246] on div "Mitarbeiter" at bounding box center [59, 248] width 108 height 17
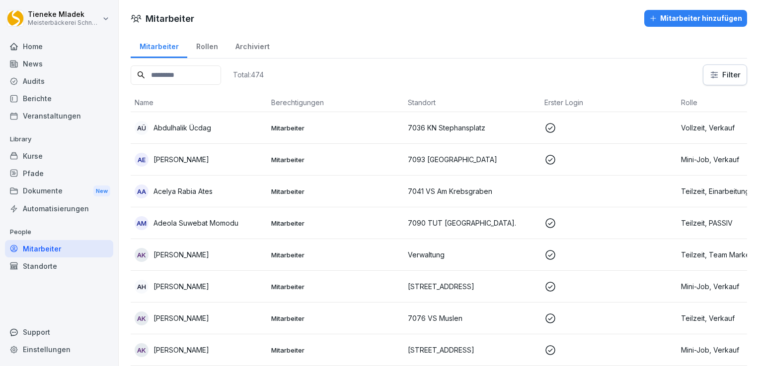
click at [221, 66] on input at bounding box center [176, 75] width 90 height 19
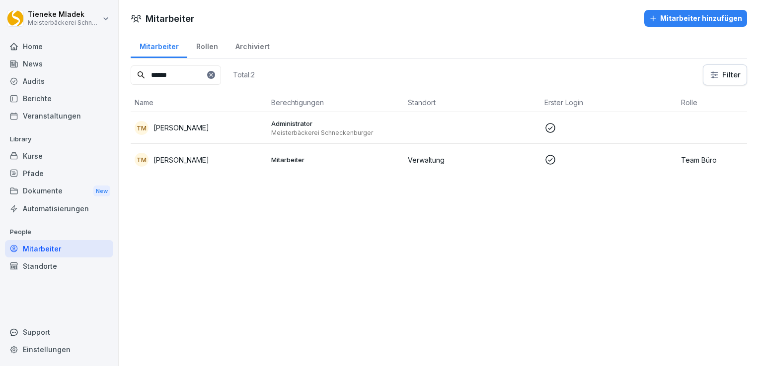
type input "******"
click at [699, 157] on p "Team Büro" at bounding box center [745, 160] width 129 height 10
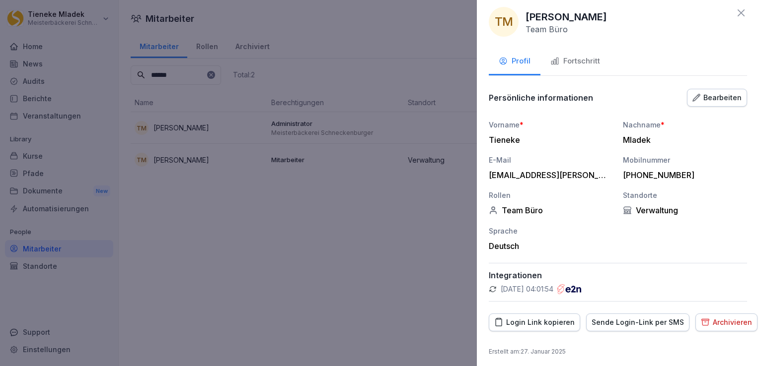
scroll to position [9, 0]
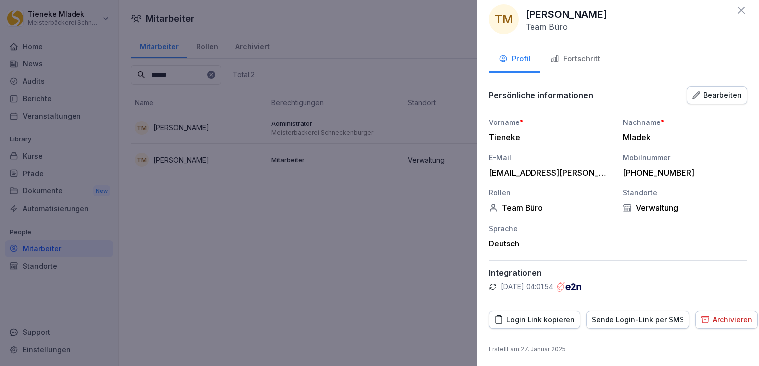
click at [729, 93] on div "Bearbeiten" at bounding box center [716, 95] width 49 height 11
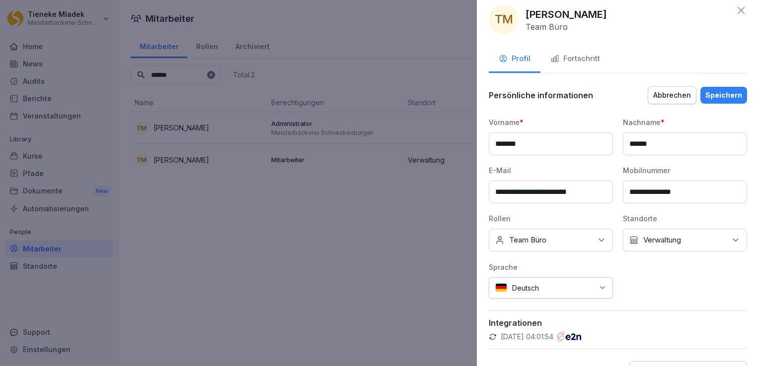
scroll to position [90, 0]
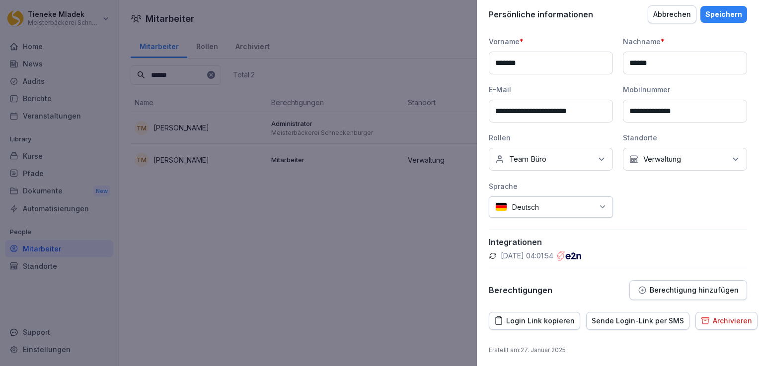
click at [639, 288] on icon "button" at bounding box center [641, 290] width 7 height 7
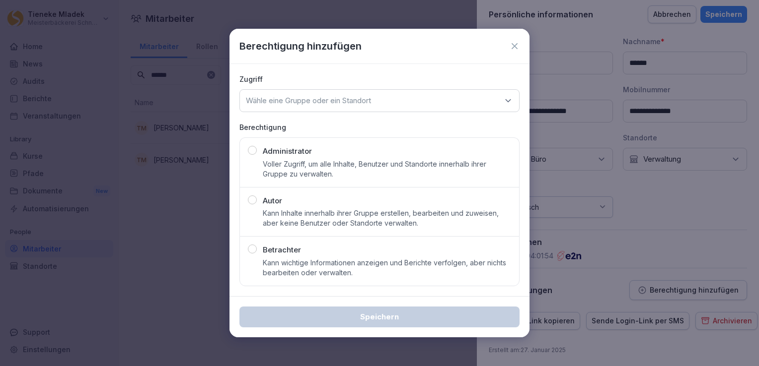
click at [252, 250] on div "button" at bounding box center [252, 249] width 9 height 9
click at [439, 101] on div "Wähle eine Gruppe oder ein Standort" at bounding box center [379, 100] width 280 height 23
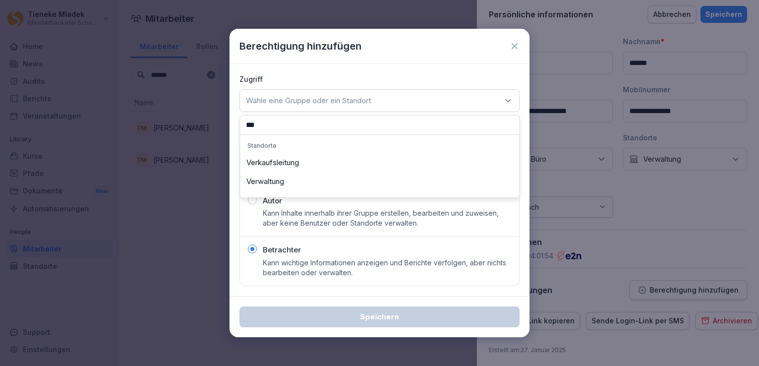
type input "***"
click at [297, 178] on div "Verwaltung" at bounding box center [379, 181] width 274 height 19
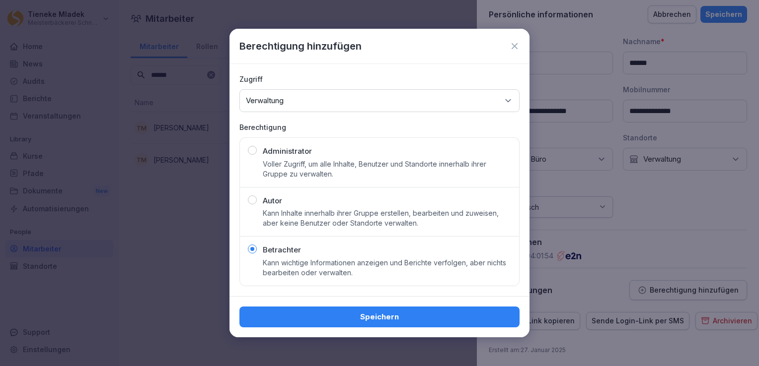
click at [399, 318] on div "Speichern" at bounding box center [379, 317] width 264 height 11
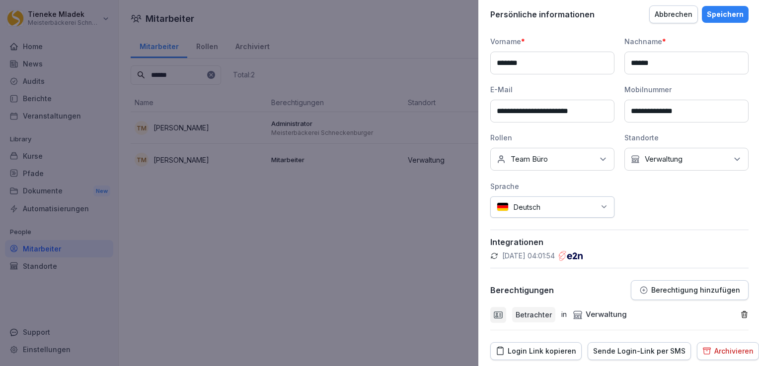
click at [435, 327] on div at bounding box center [379, 183] width 759 height 366
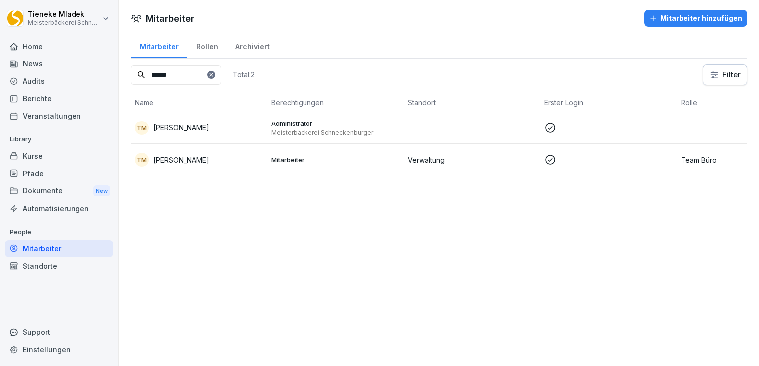
click at [403, 158] on td "Mitarbeiter" at bounding box center [335, 160] width 137 height 32
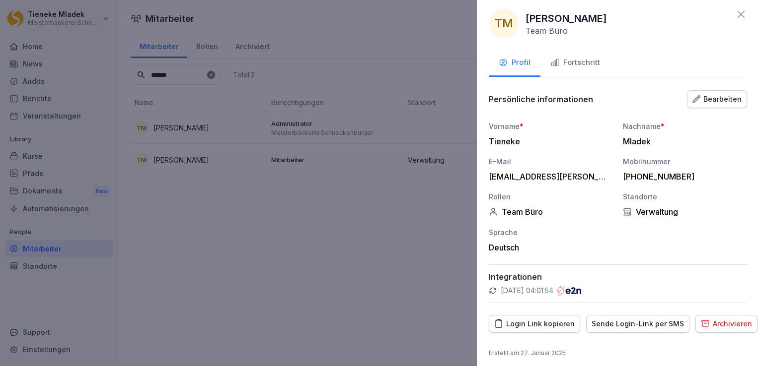
scroll to position [9, 0]
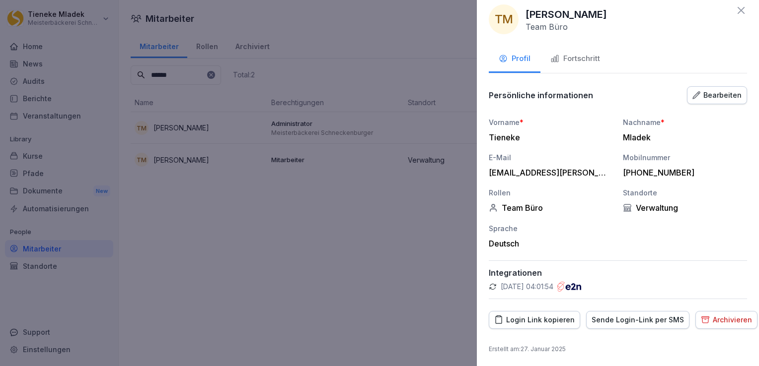
click at [715, 96] on div "Bearbeiten" at bounding box center [716, 95] width 49 height 11
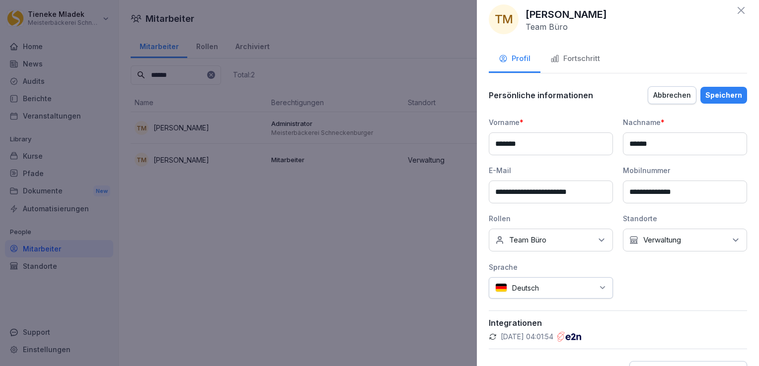
click at [709, 95] on div "Speichern" at bounding box center [723, 95] width 37 height 11
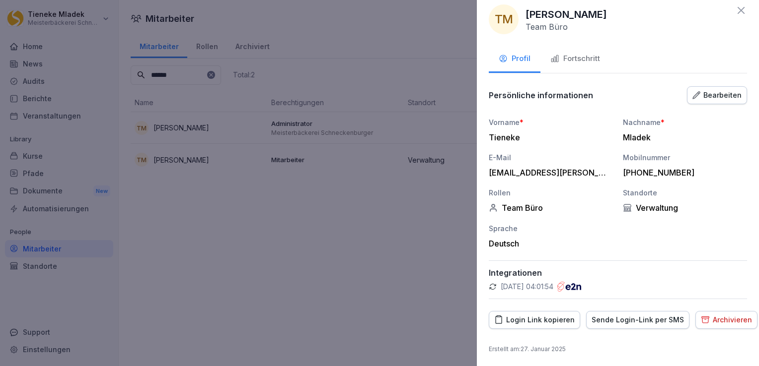
click at [711, 95] on div "Bearbeiten" at bounding box center [716, 95] width 49 height 11
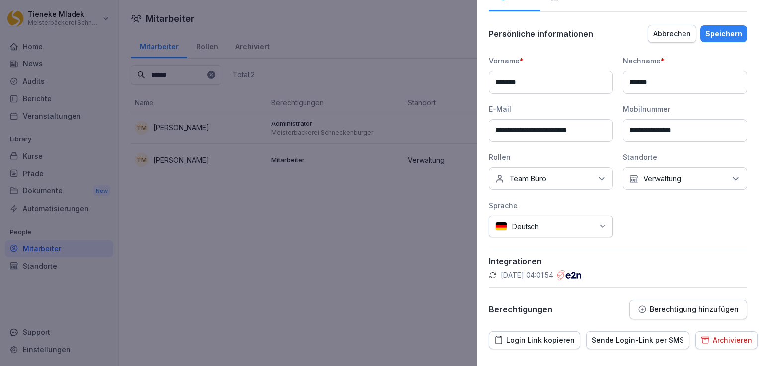
scroll to position [90, 0]
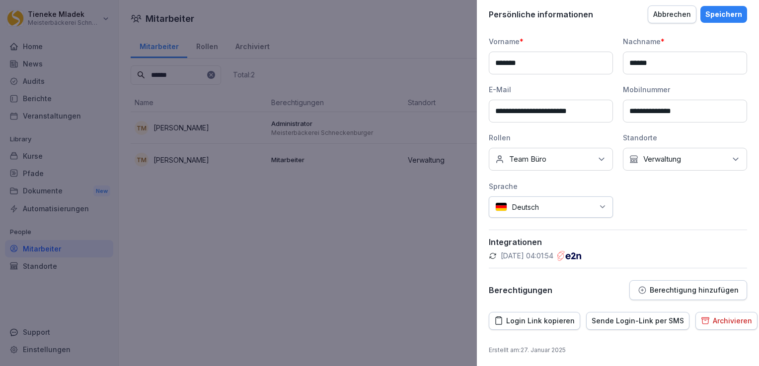
click at [688, 291] on p "Berechtigung hinzufügen" at bounding box center [693, 290] width 89 height 8
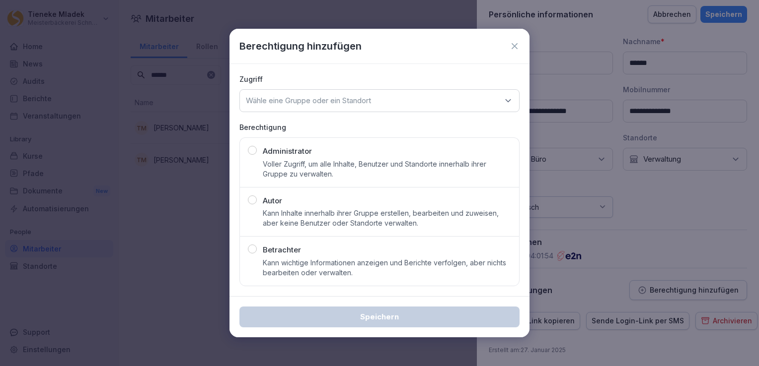
click at [270, 250] on p "Betrachter" at bounding box center [282, 250] width 38 height 11
click at [313, 100] on p "Wähle eine Gruppe oder ein Standort" at bounding box center [308, 101] width 125 height 10
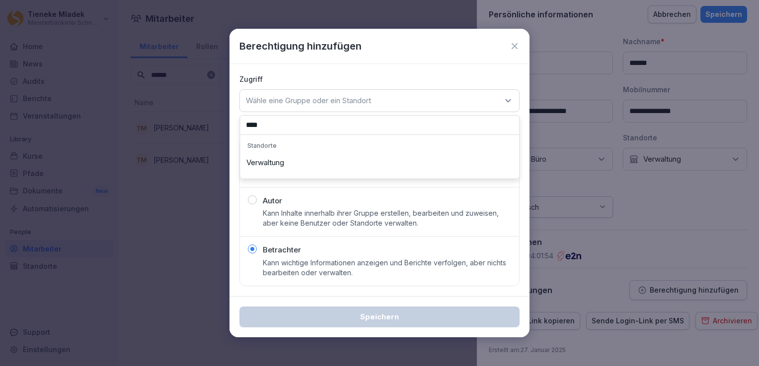
type input "****"
click at [306, 162] on div "Verwaltung" at bounding box center [379, 162] width 274 height 19
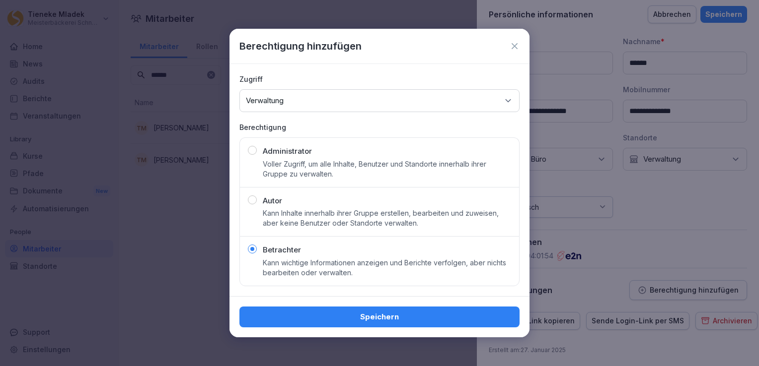
click at [409, 314] on div "Speichern" at bounding box center [379, 317] width 264 height 11
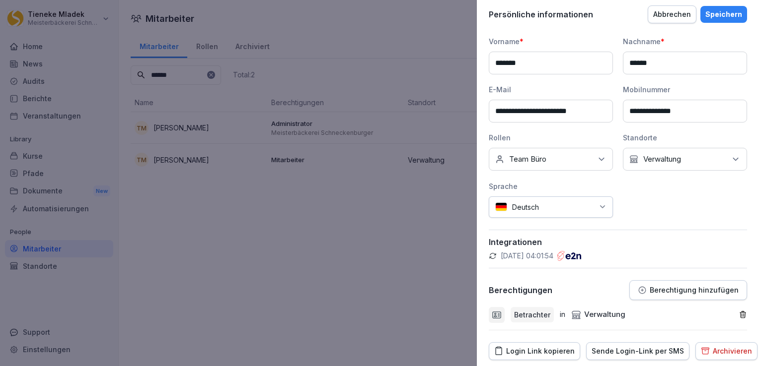
click at [722, 13] on div "Speichern" at bounding box center [723, 14] width 37 height 11
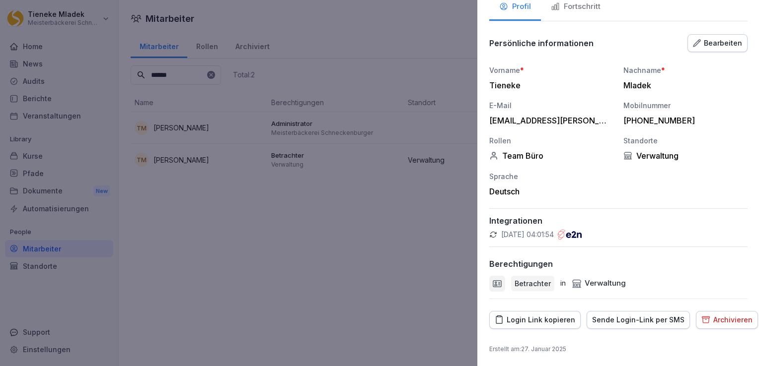
click at [407, 34] on div at bounding box center [379, 183] width 759 height 366
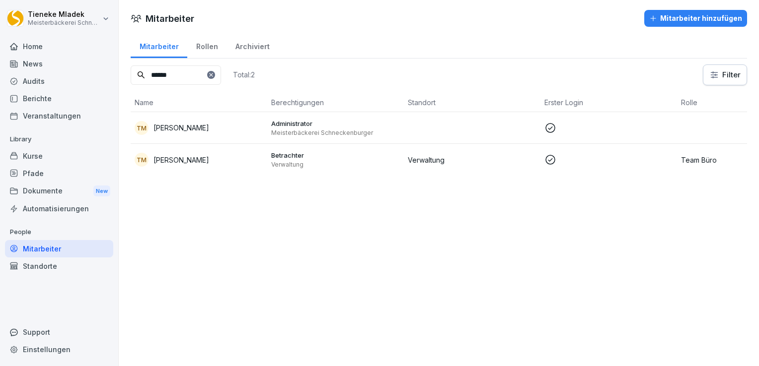
click at [36, 156] on div "Kurse" at bounding box center [59, 155] width 108 height 17
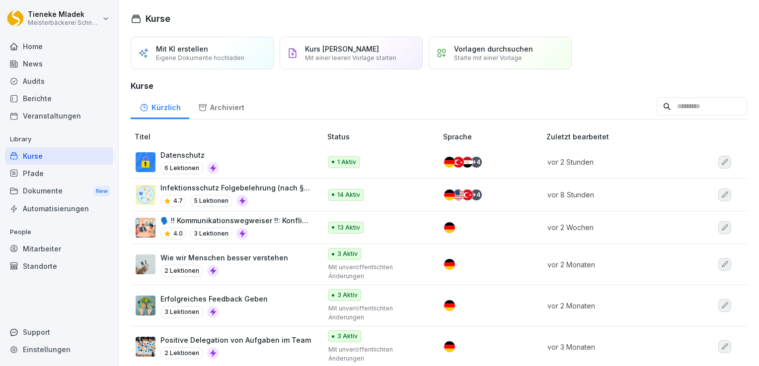
click at [188, 154] on p "Datenschutz" at bounding box center [189, 155] width 59 height 10
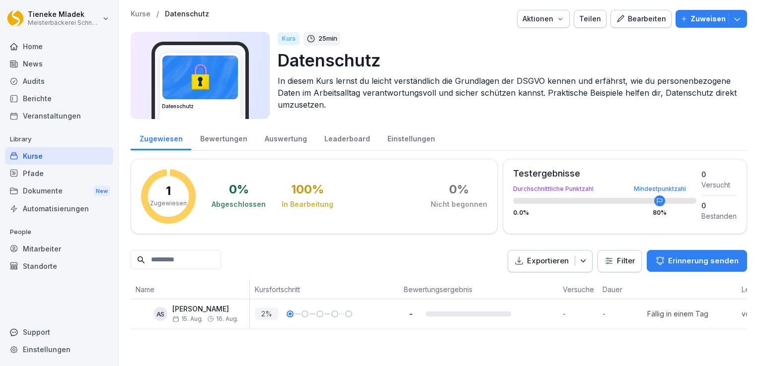
click at [595, 19] on div "Teilen" at bounding box center [590, 18] width 22 height 11
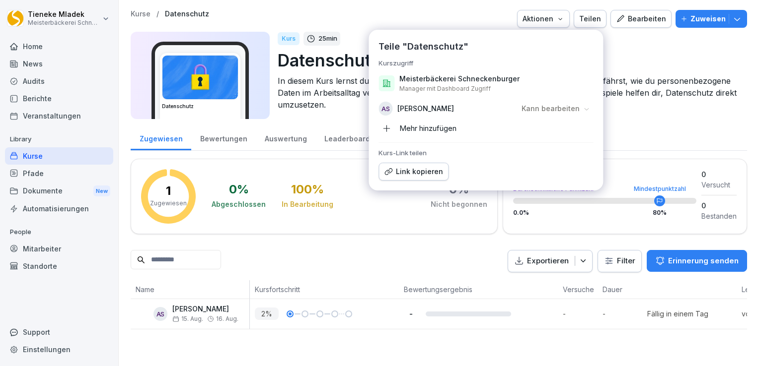
click at [389, 131] on icon "button" at bounding box center [386, 128] width 9 height 9
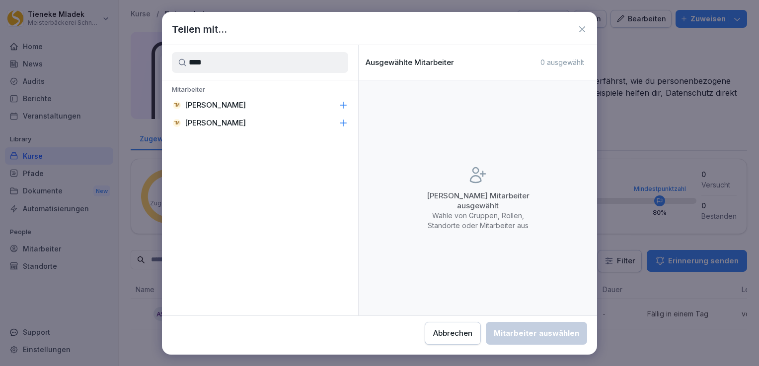
type input "****"
click at [220, 123] on p "[PERSON_NAME]" at bounding box center [215, 123] width 61 height 10
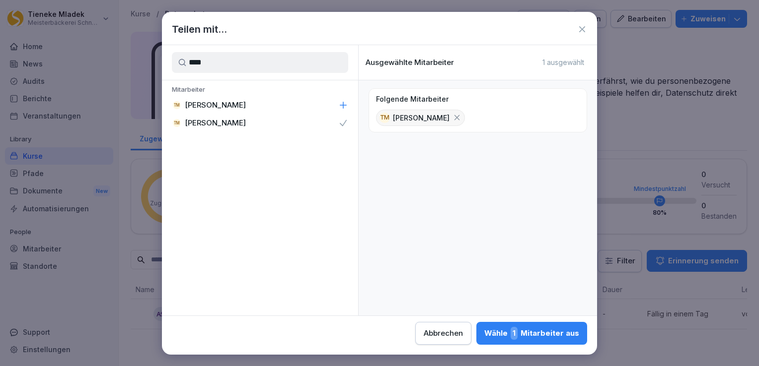
click at [219, 108] on p "[PERSON_NAME]" at bounding box center [215, 105] width 61 height 10
click at [488, 329] on div "Wähle 2 Mitarbeiter aus" at bounding box center [531, 333] width 96 height 13
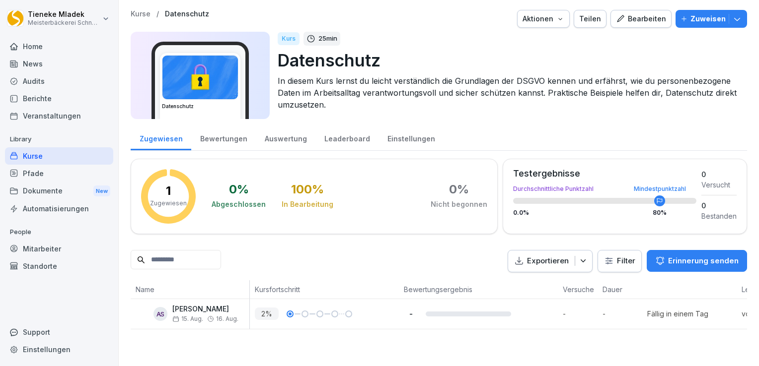
click at [589, 21] on div "Teilen" at bounding box center [590, 18] width 22 height 11
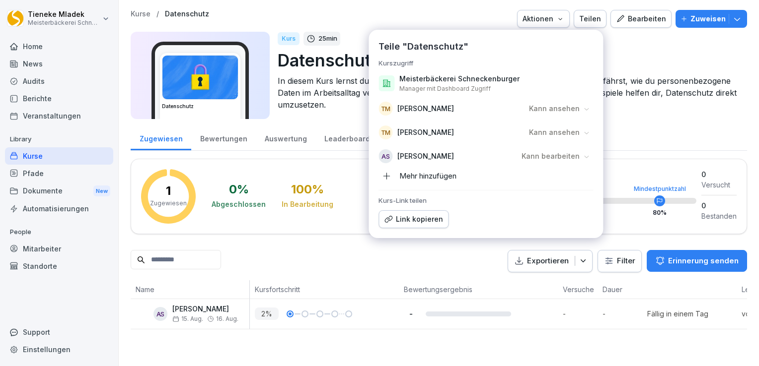
click at [580, 130] on div "Kann ansehen" at bounding box center [559, 133] width 67 height 16
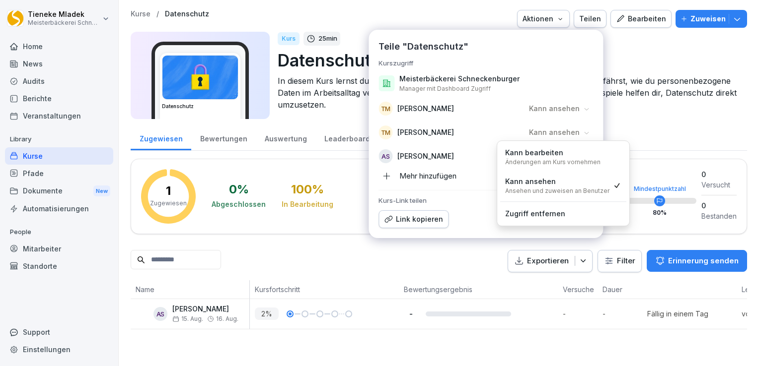
click at [567, 156] on div "Kann bearbeiten Änderungen am Kurs vornehmen" at bounding box center [552, 156] width 95 height 19
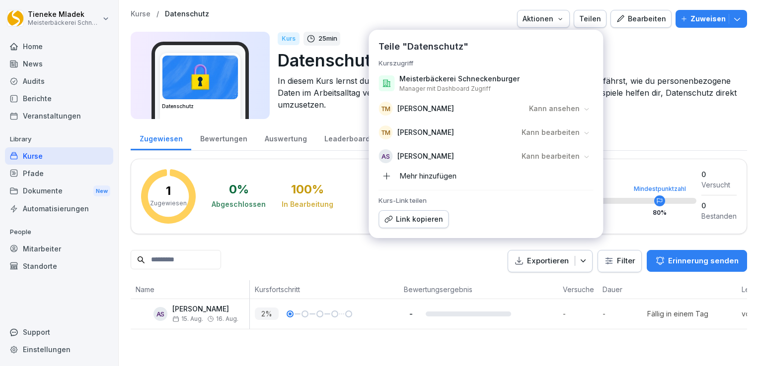
click at [569, 108] on p "Kann ansehen" at bounding box center [554, 109] width 51 height 10
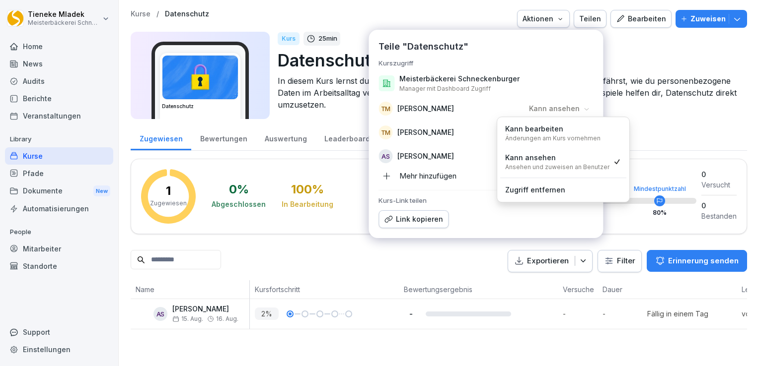
click at [563, 124] on div "Kann bearbeiten Änderungen am Kurs vornehmen" at bounding box center [552, 133] width 95 height 19
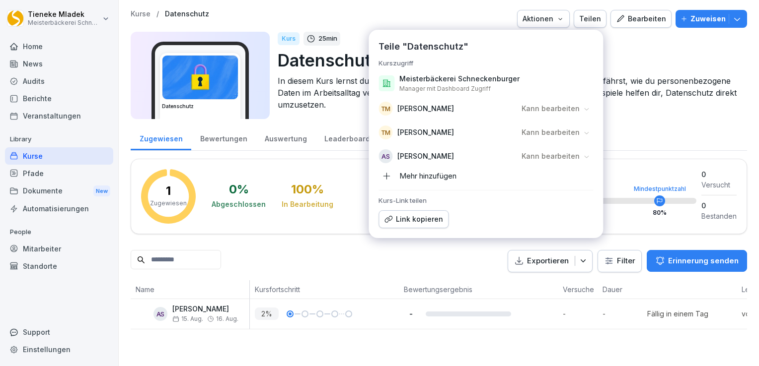
click at [655, 64] on p "Datenschutz" at bounding box center [508, 60] width 461 height 25
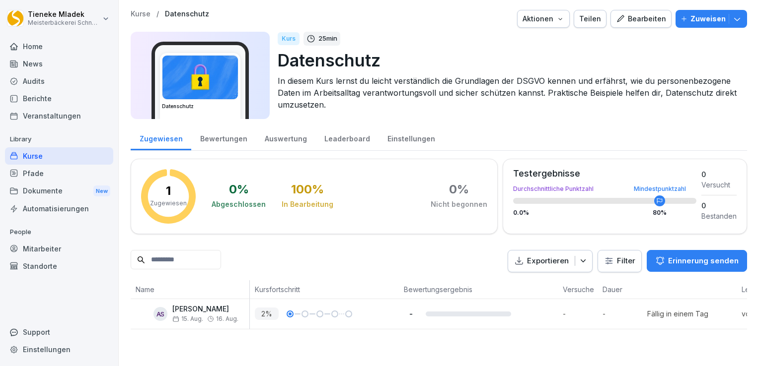
click at [558, 20] on icon "button" at bounding box center [560, 19] width 8 height 8
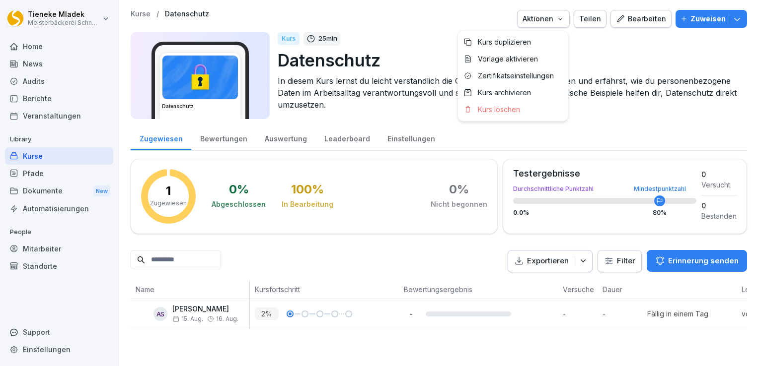
click at [372, 33] on html "[PERSON_NAME] Meisterbäckerei [PERSON_NAME] Home News Audits Berichte Veranstal…" at bounding box center [379, 183] width 759 height 366
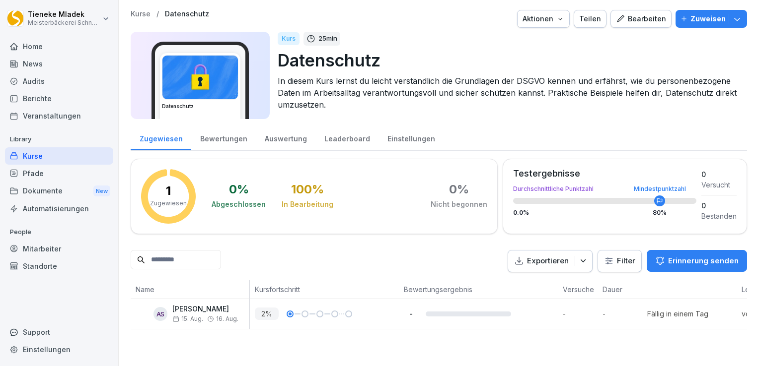
click at [48, 247] on div "Mitarbeiter" at bounding box center [59, 248] width 108 height 17
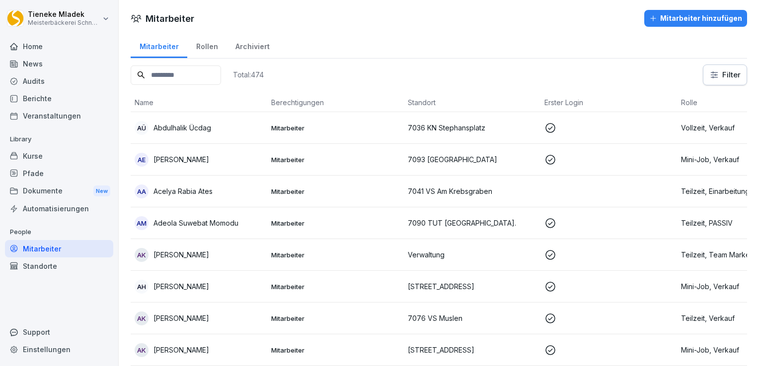
click at [164, 75] on input at bounding box center [176, 75] width 90 height 19
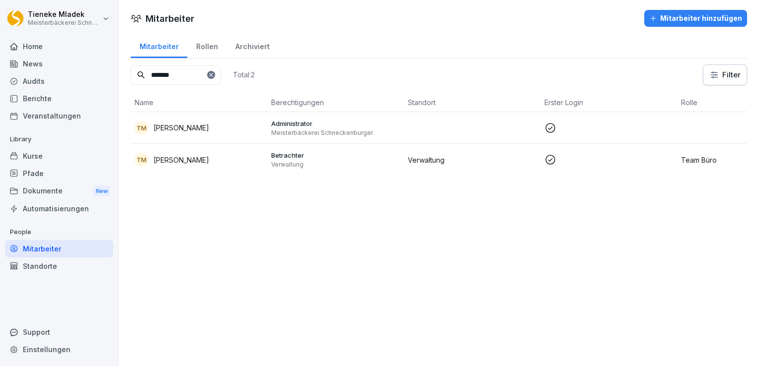
click at [287, 158] on p "Betrachter" at bounding box center [335, 155] width 129 height 9
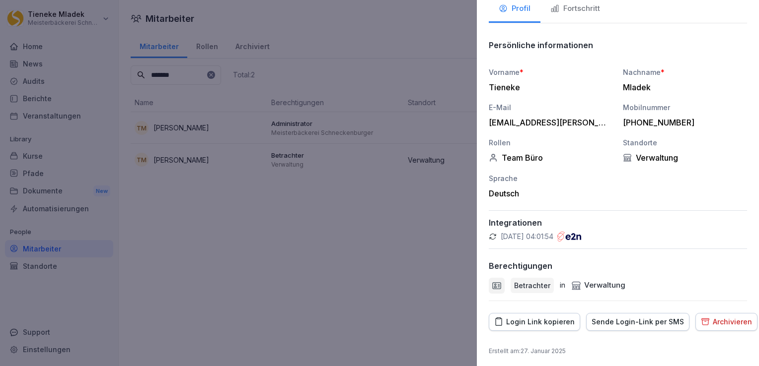
scroll to position [62, 0]
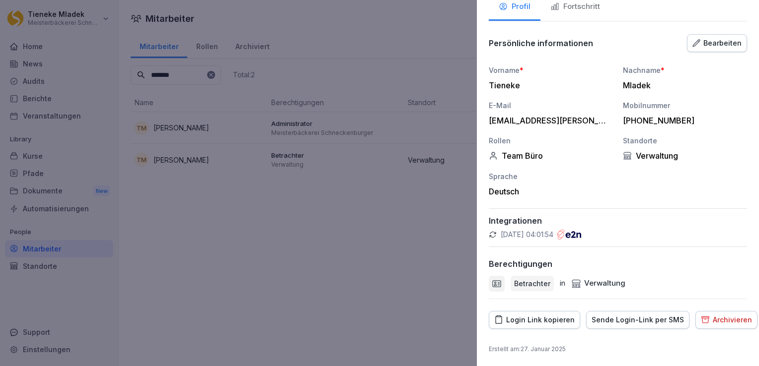
click at [720, 38] on div "Bearbeiten" at bounding box center [716, 43] width 49 height 11
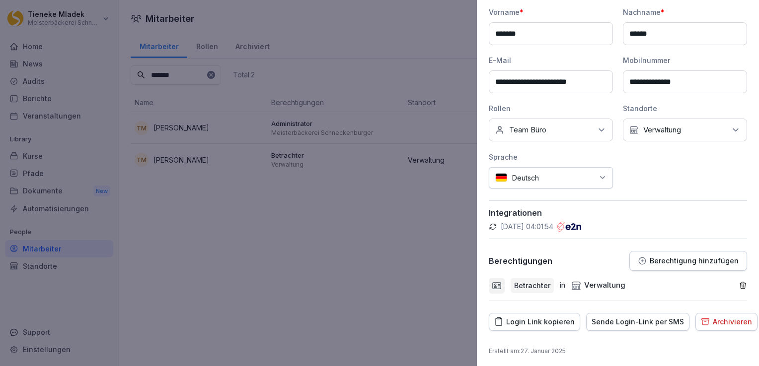
scroll to position [121, 0]
click at [207, 274] on div at bounding box center [379, 183] width 759 height 366
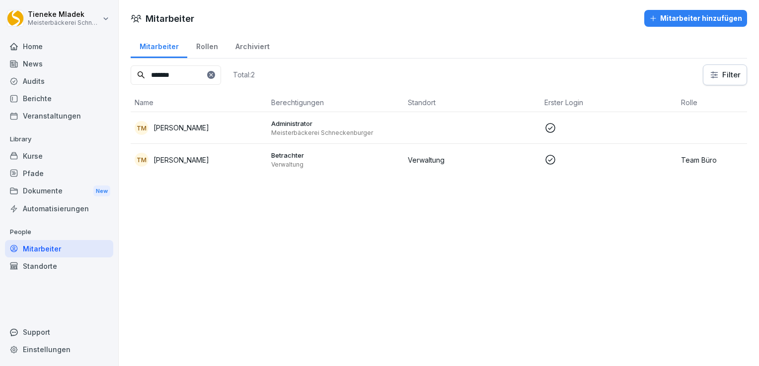
click at [578, 163] on p at bounding box center [608, 160] width 129 height 12
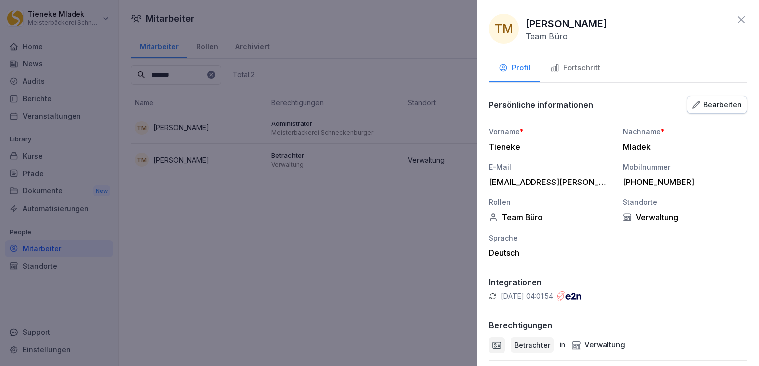
scroll to position [62, 0]
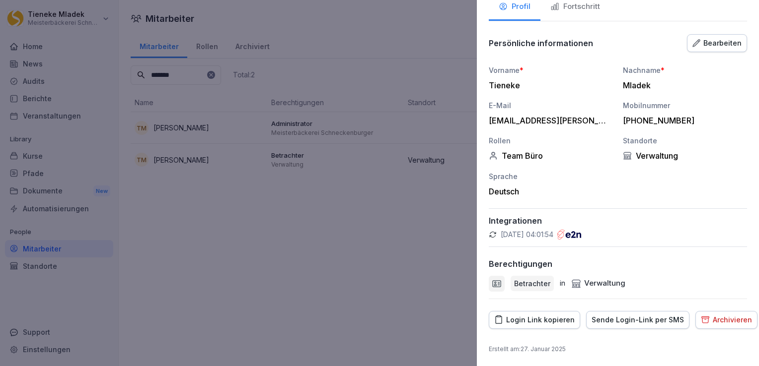
click at [705, 321] on div "Archivieren" at bounding box center [725, 320] width 51 height 11
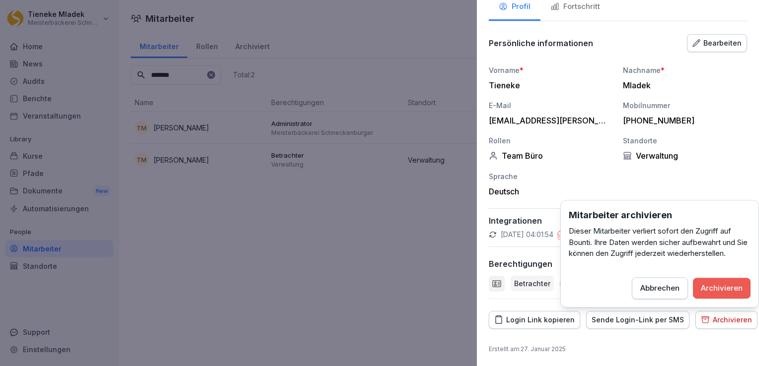
click at [725, 291] on div "Archivieren" at bounding box center [721, 288] width 42 height 11
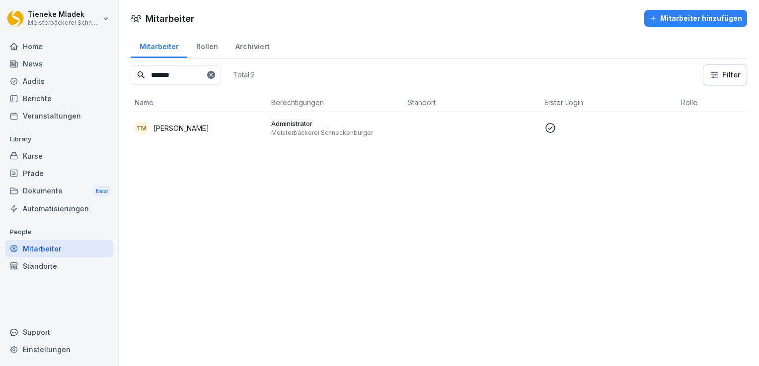
drag, startPoint x: 199, startPoint y: 70, endPoint x: 86, endPoint y: 21, distance: 122.7
click at [78, 59] on div "[PERSON_NAME] Meisterbäckerei [PERSON_NAME] Home News Audits Berichte Veranstal…" at bounding box center [379, 183] width 759 height 366
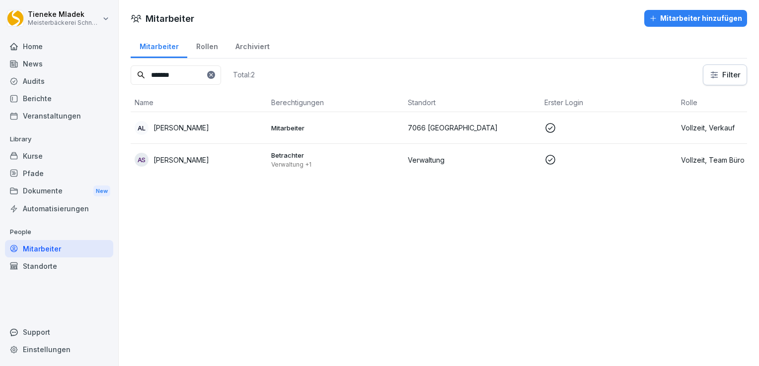
type input "*******"
click at [196, 159] on p "[PERSON_NAME]" at bounding box center [181, 160] width 56 height 10
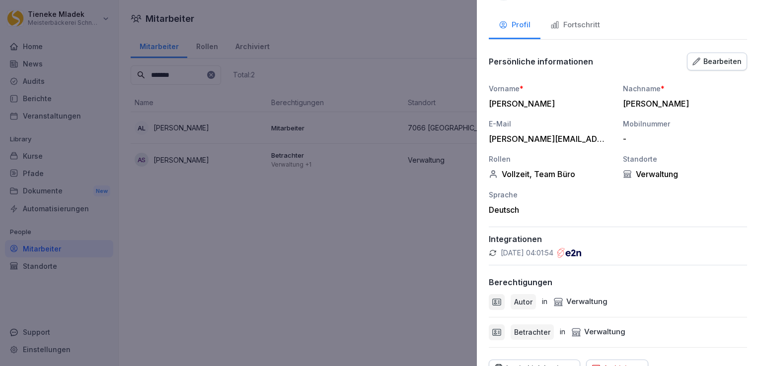
scroll to position [91, 0]
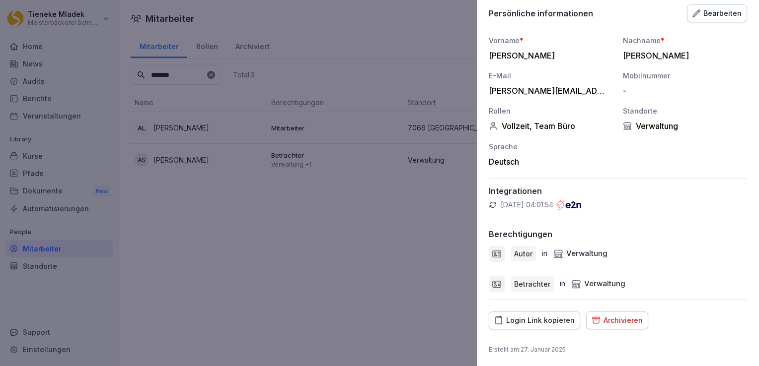
click at [706, 13] on div "Bearbeiten" at bounding box center [716, 13] width 49 height 11
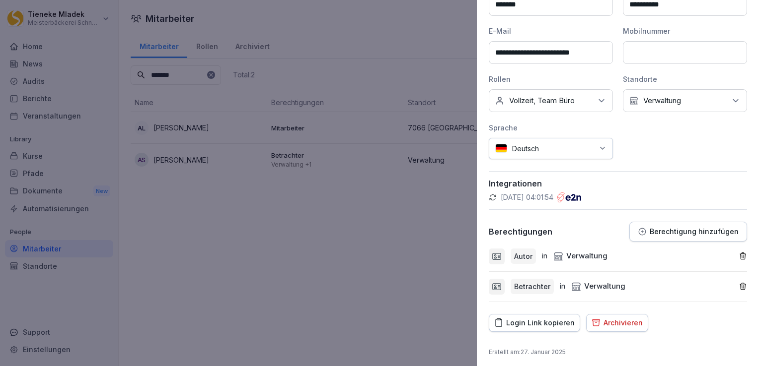
scroll to position [151, 0]
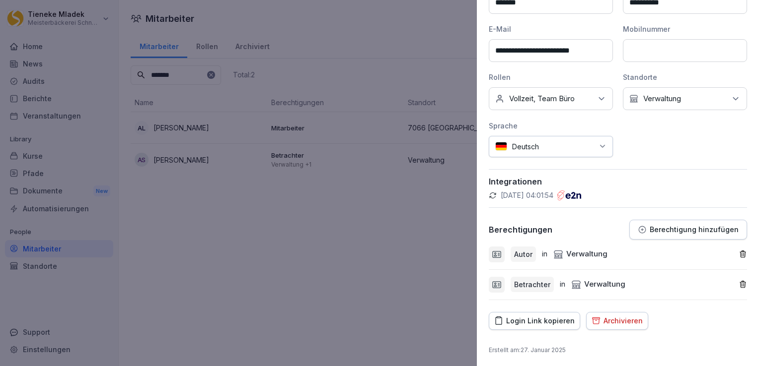
click at [738, 282] on icon "button" at bounding box center [742, 284] width 8 height 8
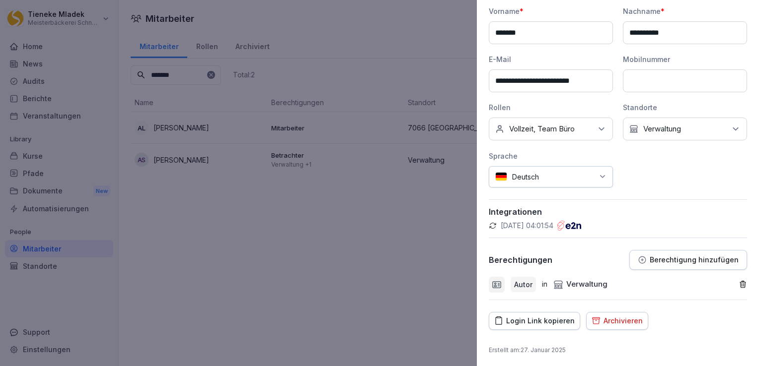
click at [543, 320] on div "Login Link kopieren" at bounding box center [534, 321] width 80 height 11
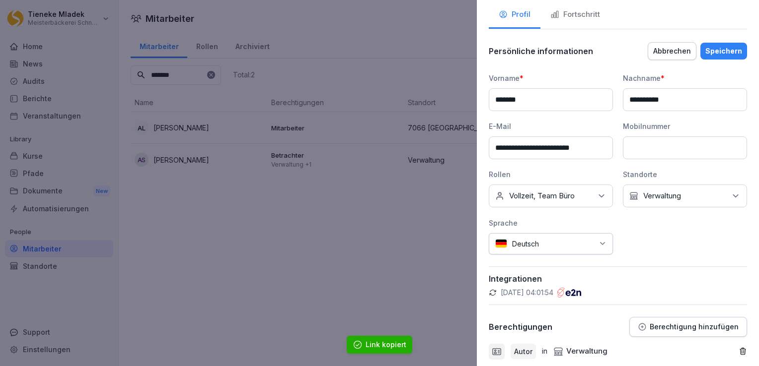
scroll to position [0, 0]
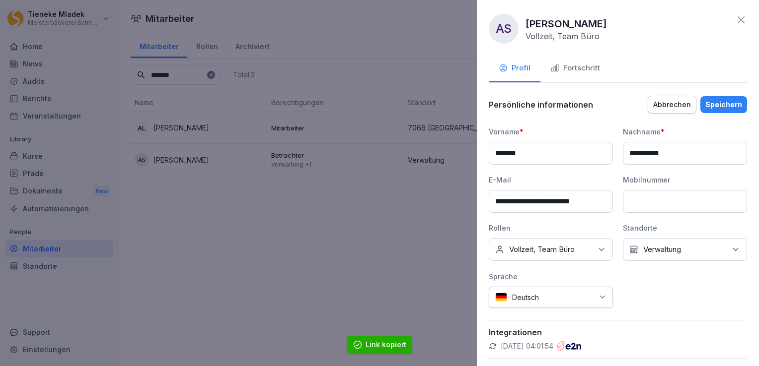
click at [727, 107] on div "Speichern" at bounding box center [723, 104] width 37 height 11
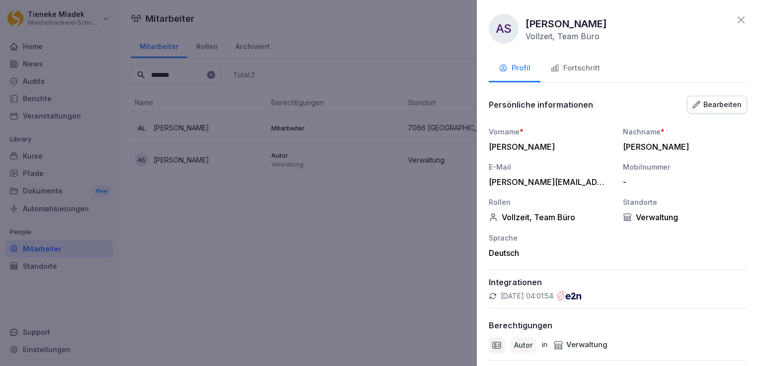
click at [737, 20] on icon at bounding box center [740, 19] width 7 height 7
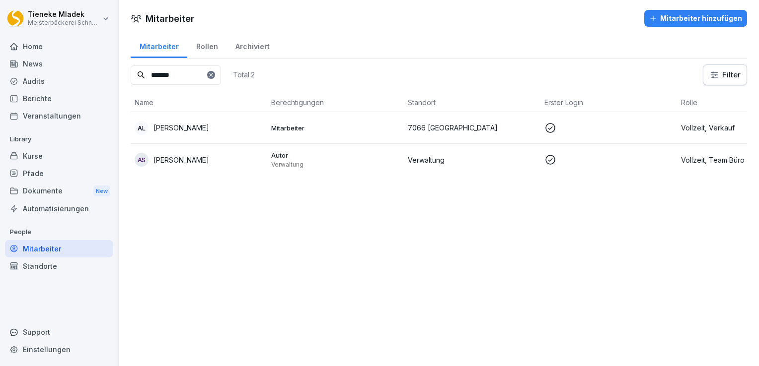
click at [28, 162] on div "Kurse" at bounding box center [59, 155] width 108 height 17
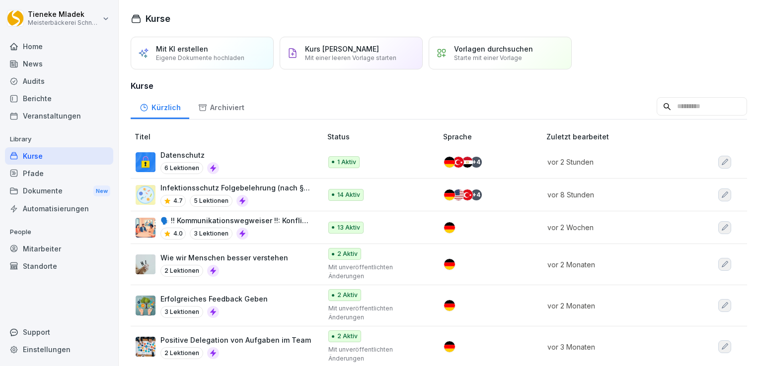
click at [220, 166] on div "Datenschutz 6 Lektionen" at bounding box center [224, 162] width 176 height 24
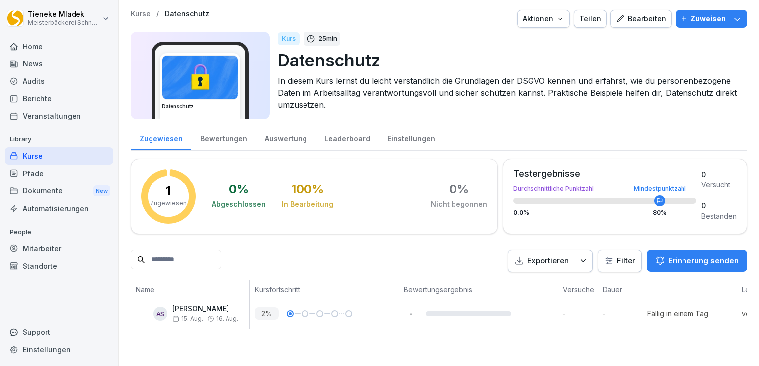
click at [227, 316] on span "16. Aug." at bounding box center [227, 319] width 22 height 7
click at [308, 303] on div "2 %" at bounding box center [324, 314] width 149 height 30
click at [315, 323] on div "2 %" at bounding box center [324, 314] width 149 height 30
click at [706, 23] on p "Zuweisen" at bounding box center [707, 18] width 35 height 11
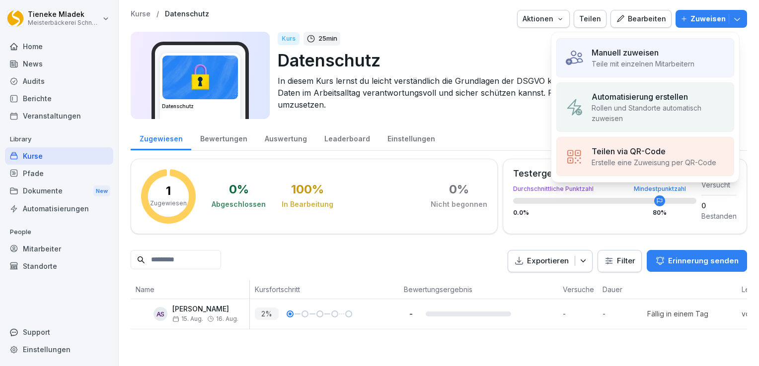
drag, startPoint x: 462, startPoint y: 123, endPoint x: 488, endPoint y: 103, distance: 32.2
click at [463, 123] on div "Kurse / Datenschutz Aktionen Teilen Bearbeiten Zuweisen Manuell zuweisen Teile …" at bounding box center [439, 67] width 616 height 115
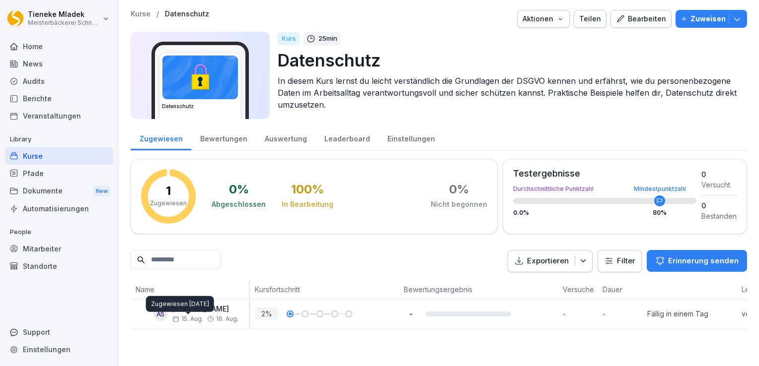
drag, startPoint x: 186, startPoint y: 313, endPoint x: 179, endPoint y: 310, distance: 8.0
click at [179, 310] on div "Zugewiesen [DATE] Zugewiesen [DATE]" at bounding box center [180, 304] width 68 height 16
click at [384, 134] on div "Einstellungen" at bounding box center [410, 137] width 65 height 25
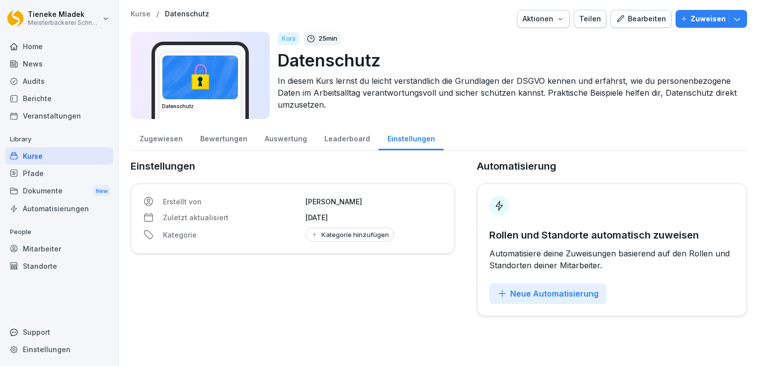
click at [149, 143] on div "Zugewiesen" at bounding box center [161, 137] width 61 height 25
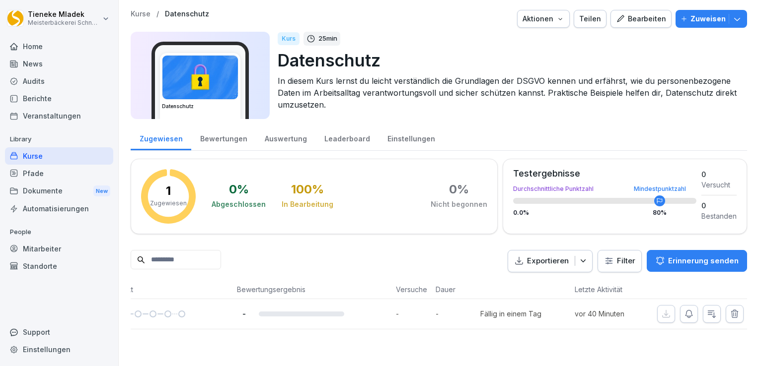
scroll to position [0, 176]
click at [728, 316] on icon "button" at bounding box center [733, 314] width 10 height 10
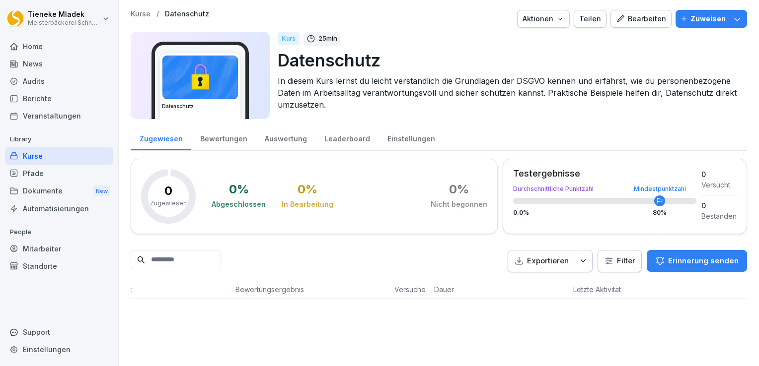
click at [584, 19] on div "Teilen" at bounding box center [590, 18] width 22 height 11
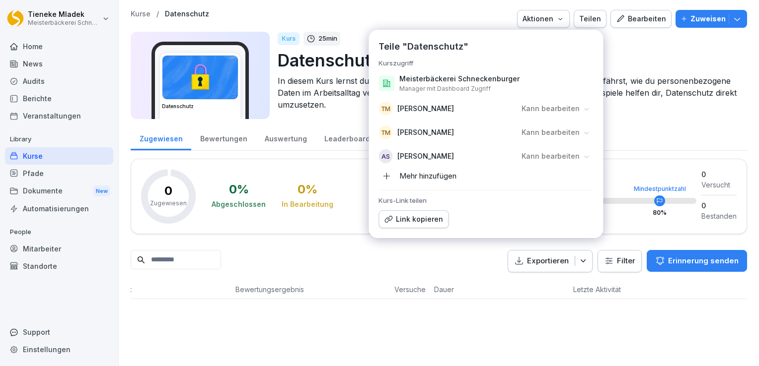
click at [546, 157] on p "Kann bearbeiten" at bounding box center [550, 156] width 58 height 10
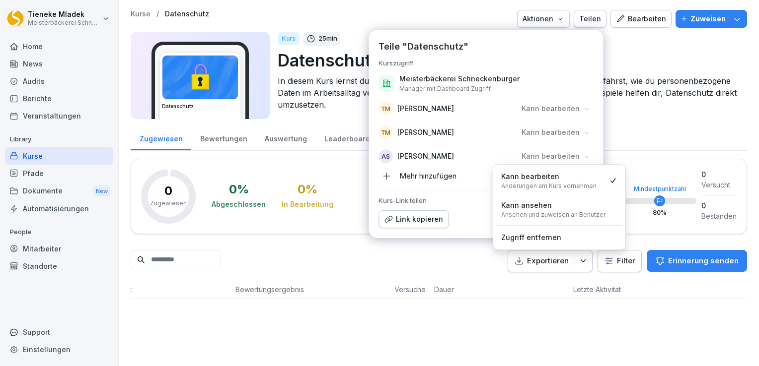
click at [581, 179] on div "Kann bearbeiten Änderungen am Kurs vornehmen" at bounding box center [548, 180] width 95 height 19
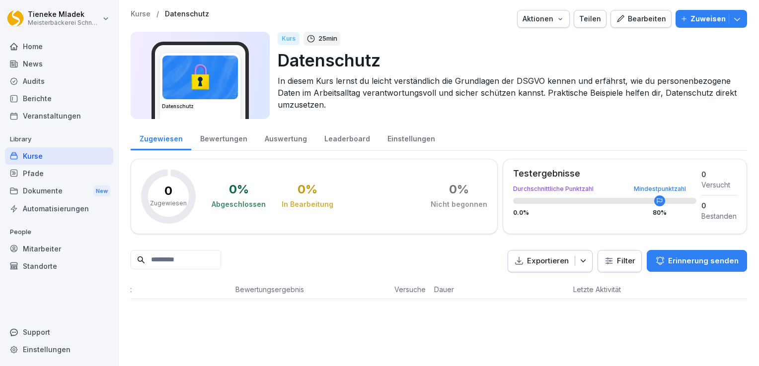
click at [483, 273] on div "Zugewiesen Bewertungen Auswertung Leaderboard Einstellungen 0 Zugewiesen 0 % Ab…" at bounding box center [439, 212] width 616 height 174
click at [733, 21] on icon "button" at bounding box center [737, 19] width 10 height 10
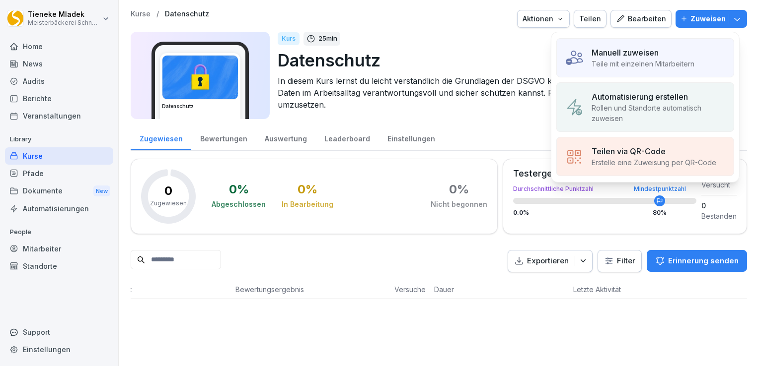
click at [628, 49] on p "Manuell zuweisen" at bounding box center [624, 53] width 67 height 12
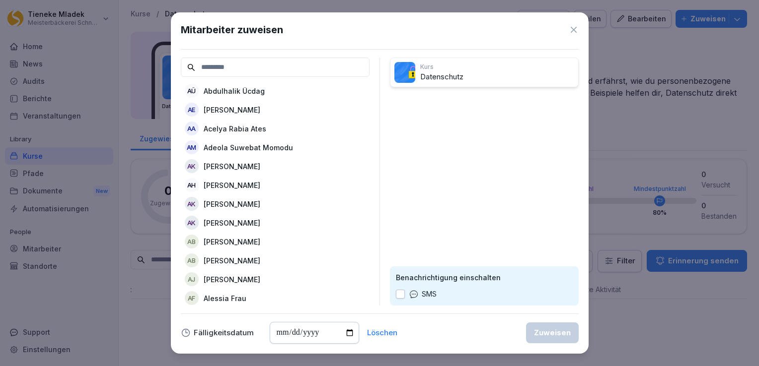
click at [260, 66] on input at bounding box center [275, 67] width 189 height 19
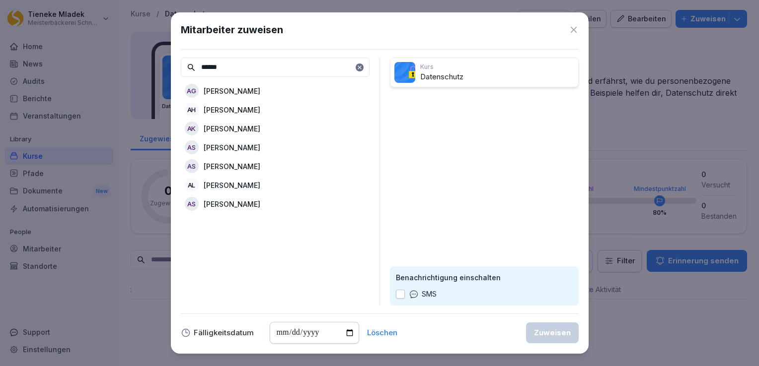
type input "******"
click at [573, 32] on icon at bounding box center [573, 30] width 10 height 10
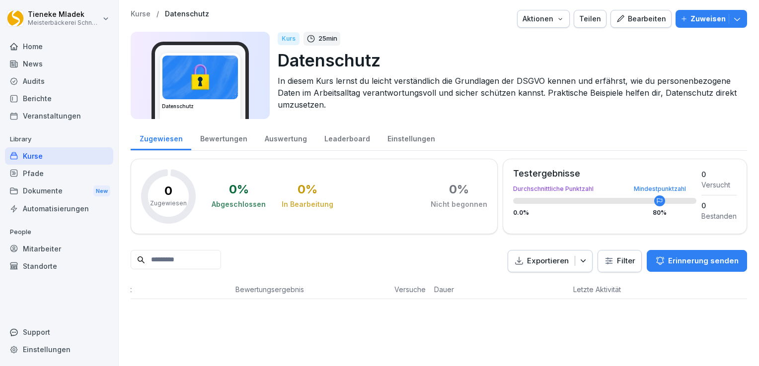
click at [590, 24] on div "Teilen" at bounding box center [590, 18] width 22 height 11
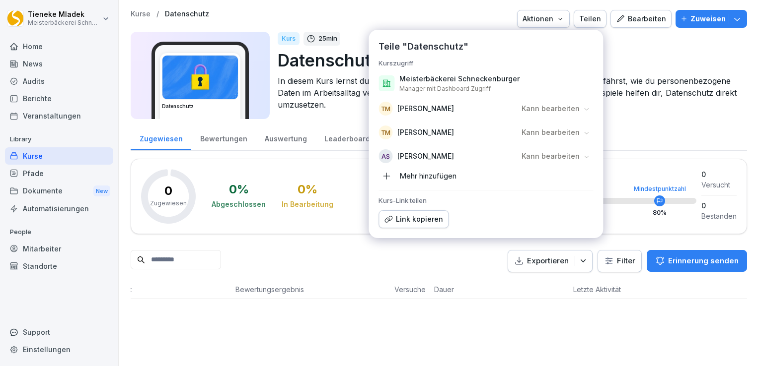
click at [586, 157] on icon at bounding box center [586, 157] width 4 height 2
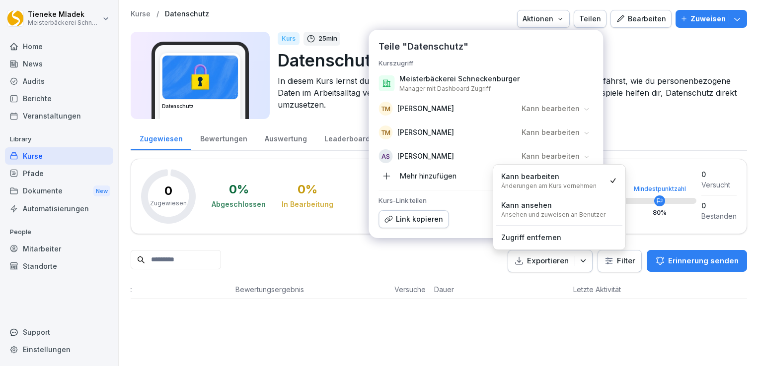
click at [586, 157] on icon at bounding box center [586, 157] width 4 height 2
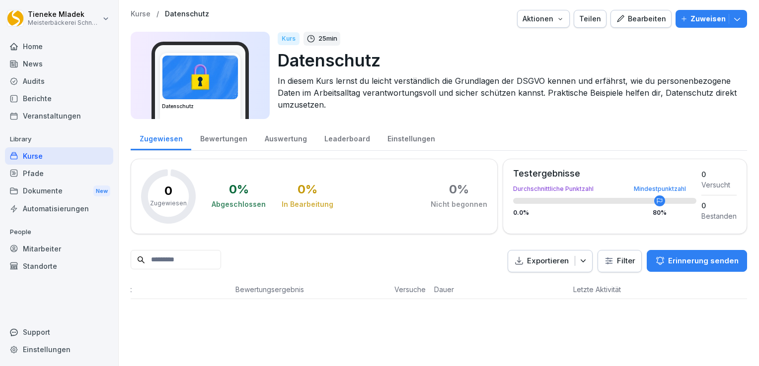
click at [677, 137] on div "Zugewiesen Bewertungen Auswertung Leaderboard Einstellungen" at bounding box center [439, 138] width 616 height 26
click at [72, 250] on div "Mitarbeiter" at bounding box center [59, 248] width 108 height 17
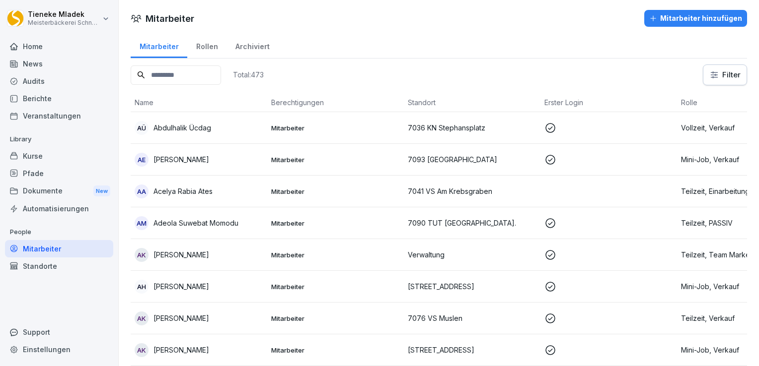
click at [190, 67] on input at bounding box center [176, 75] width 90 height 19
click at [204, 71] on input at bounding box center [176, 75] width 90 height 19
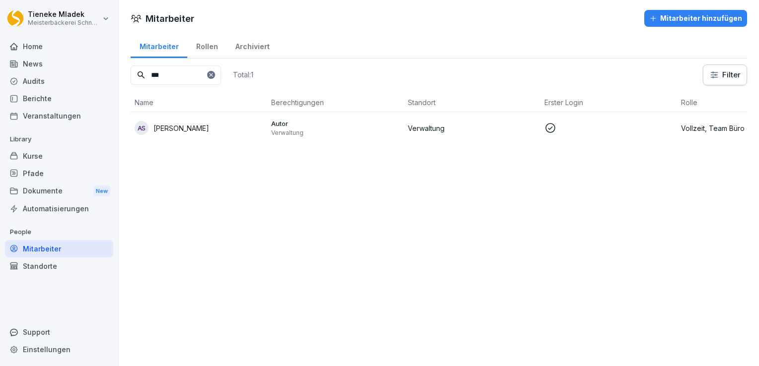
type input "***"
click at [342, 127] on p "Autor" at bounding box center [335, 123] width 129 height 9
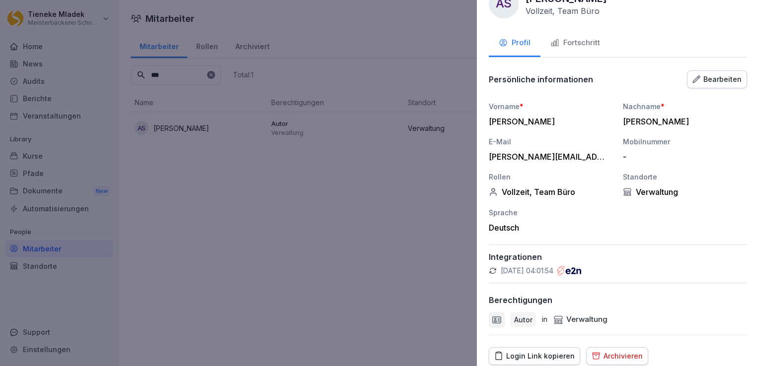
scroll to position [62, 0]
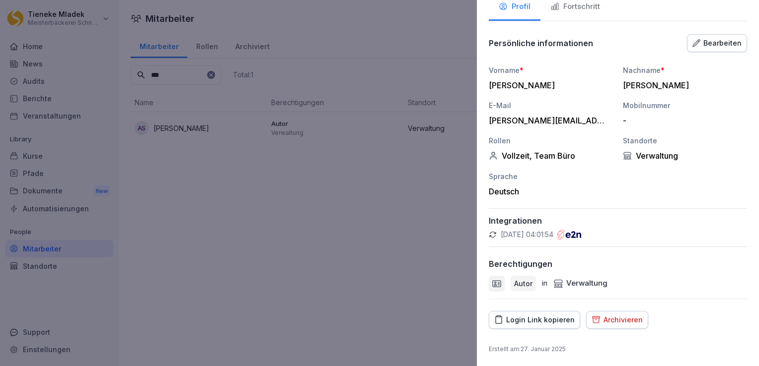
click at [704, 46] on div "Bearbeiten" at bounding box center [716, 43] width 49 height 11
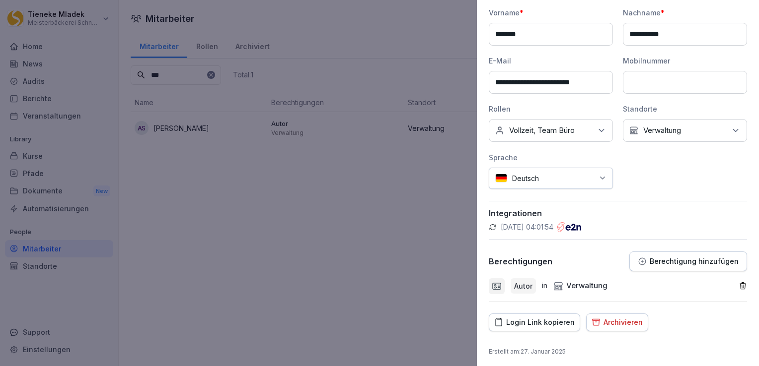
scroll to position [121, 0]
click at [236, 275] on div at bounding box center [379, 183] width 759 height 366
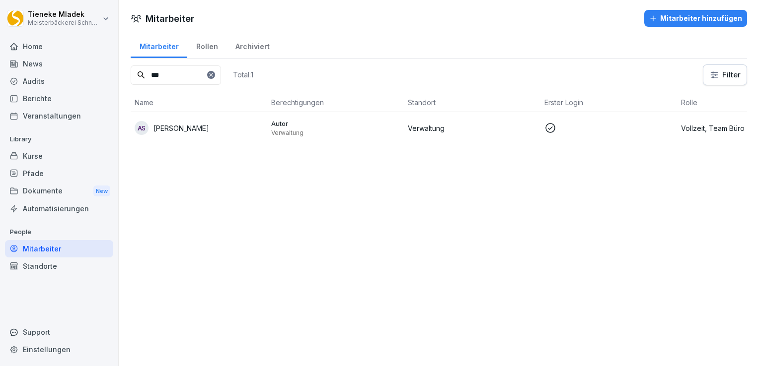
click at [70, 159] on div "Kurse" at bounding box center [59, 155] width 108 height 17
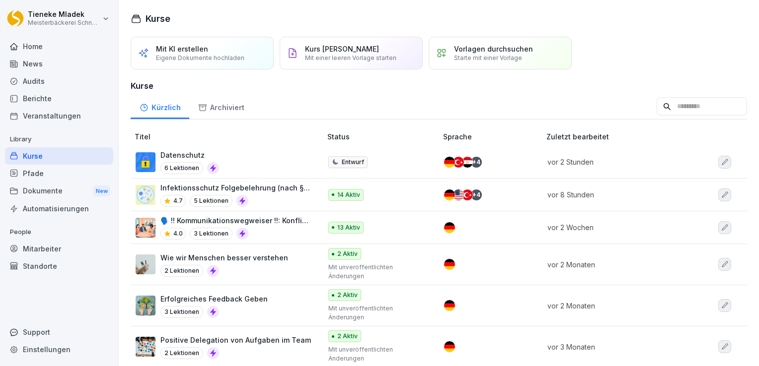
click at [175, 162] on p "6 Lektionen" at bounding box center [181, 168] width 43 height 12
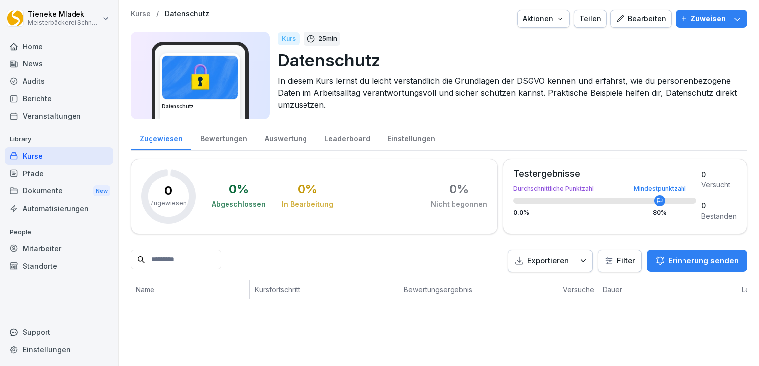
click at [556, 21] on icon "button" at bounding box center [560, 19] width 8 height 8
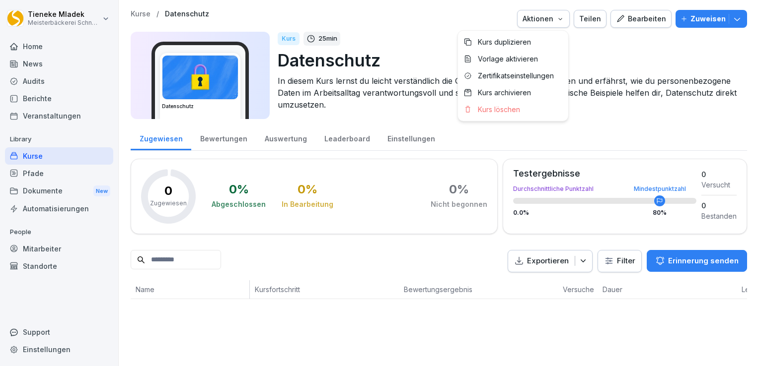
click at [703, 17] on p "Zuweisen" at bounding box center [707, 18] width 35 height 11
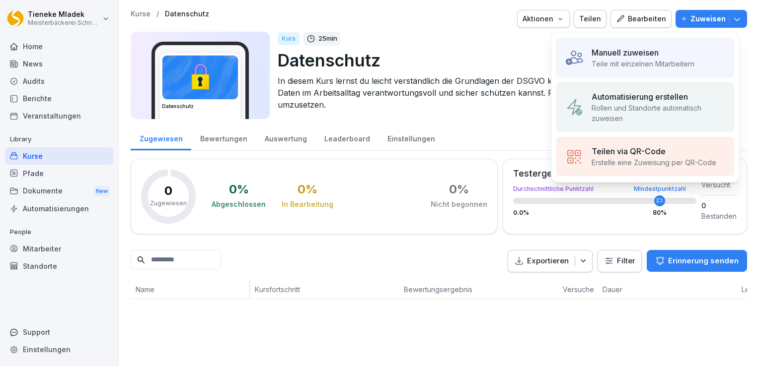
click at [581, 17] on div "Teilen" at bounding box center [590, 18] width 22 height 11
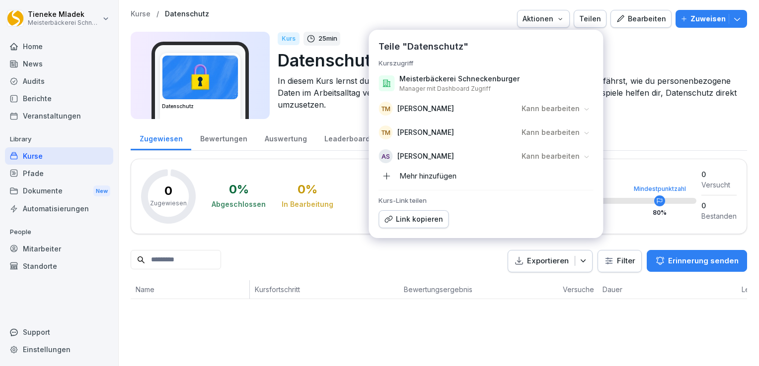
click at [454, 156] on p "[PERSON_NAME]" at bounding box center [425, 156] width 57 height 10
click at [543, 158] on p "Kann bearbeiten" at bounding box center [550, 156] width 58 height 10
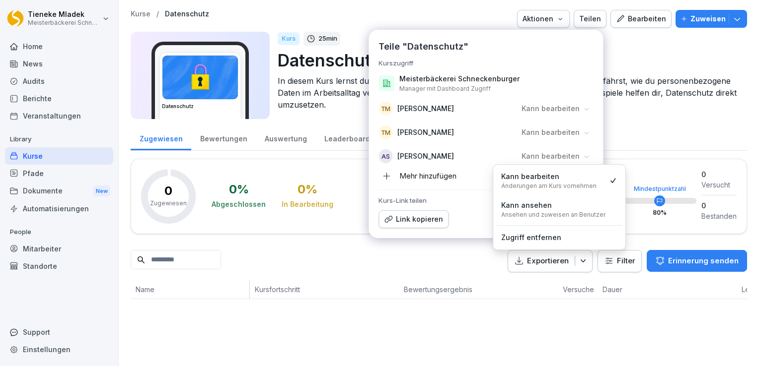
click at [543, 158] on p "Kann bearbeiten" at bounding box center [550, 156] width 58 height 10
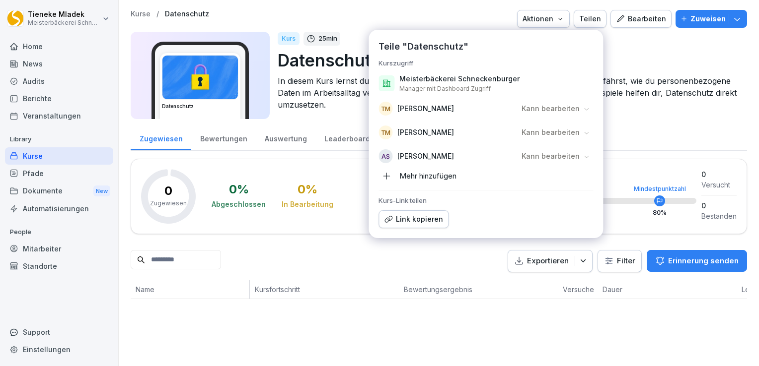
click at [734, 19] on icon "button" at bounding box center [737, 19] width 6 height 3
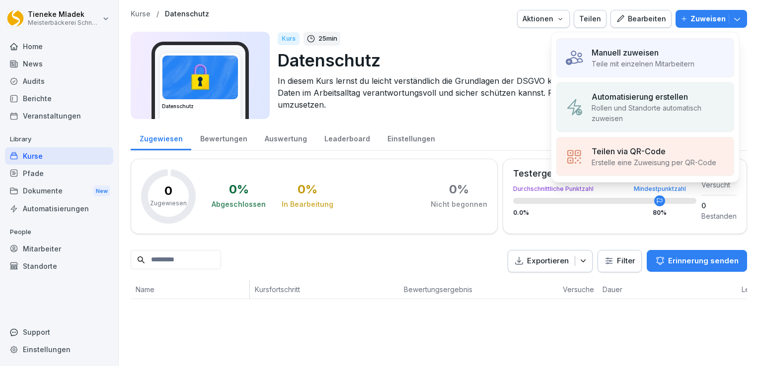
click at [564, 65] on img at bounding box center [573, 58] width 19 height 19
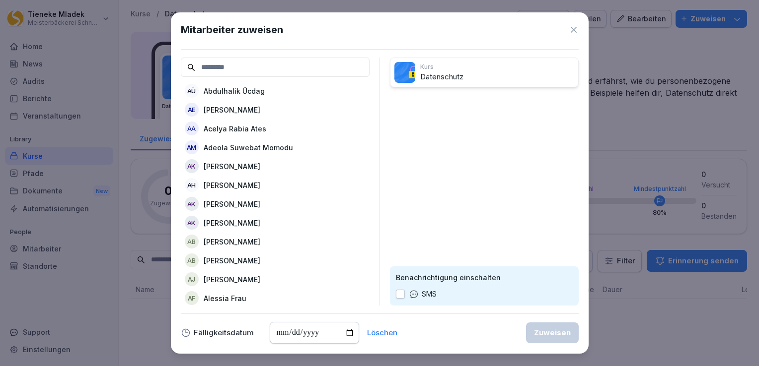
click at [266, 71] on input at bounding box center [275, 67] width 189 height 19
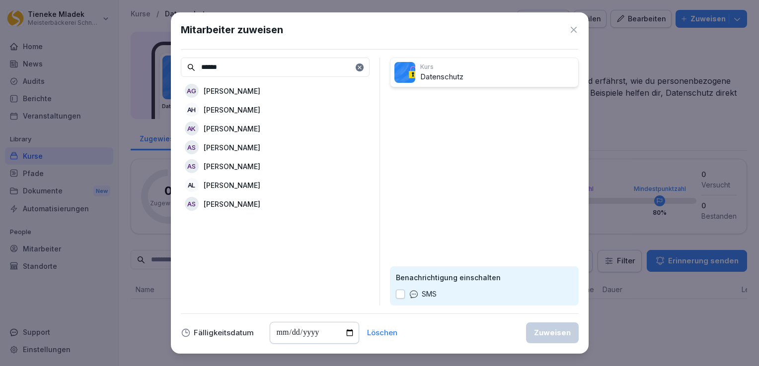
type input "******"
click at [274, 206] on div "AS Andreas Szablewski" at bounding box center [275, 204] width 189 height 18
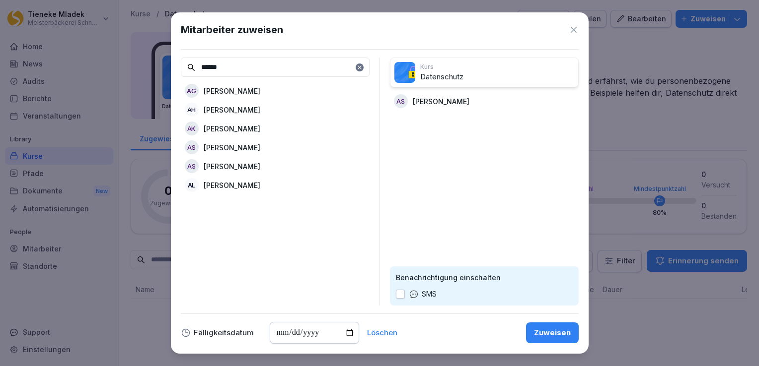
click at [401, 296] on button "button" at bounding box center [400, 294] width 9 height 9
click at [559, 333] on div "Zuweisen" at bounding box center [552, 333] width 37 height 11
